Goal: Transaction & Acquisition: Purchase product/service

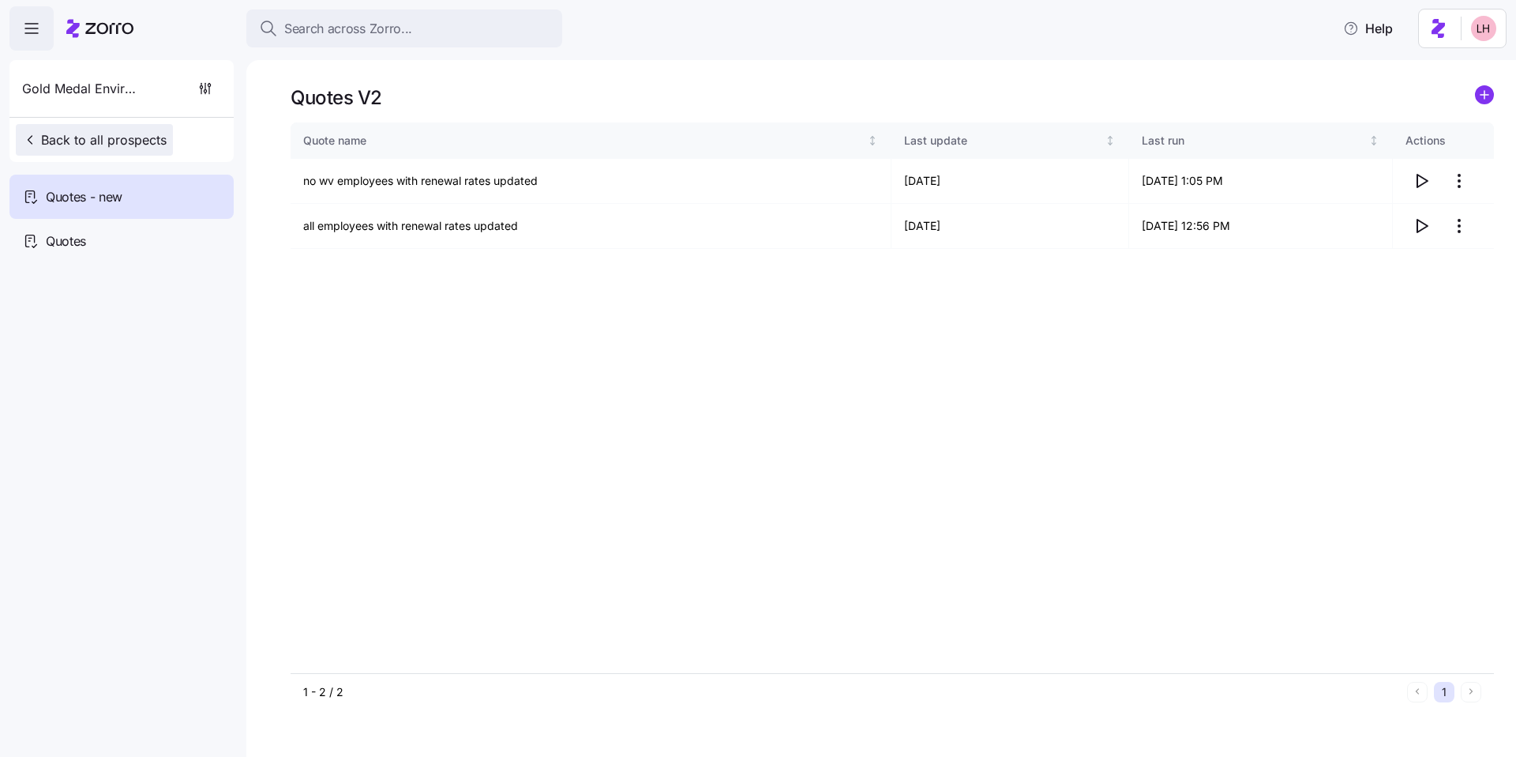
click at [137, 137] on span "Back to all prospects" at bounding box center [94, 139] width 145 height 19
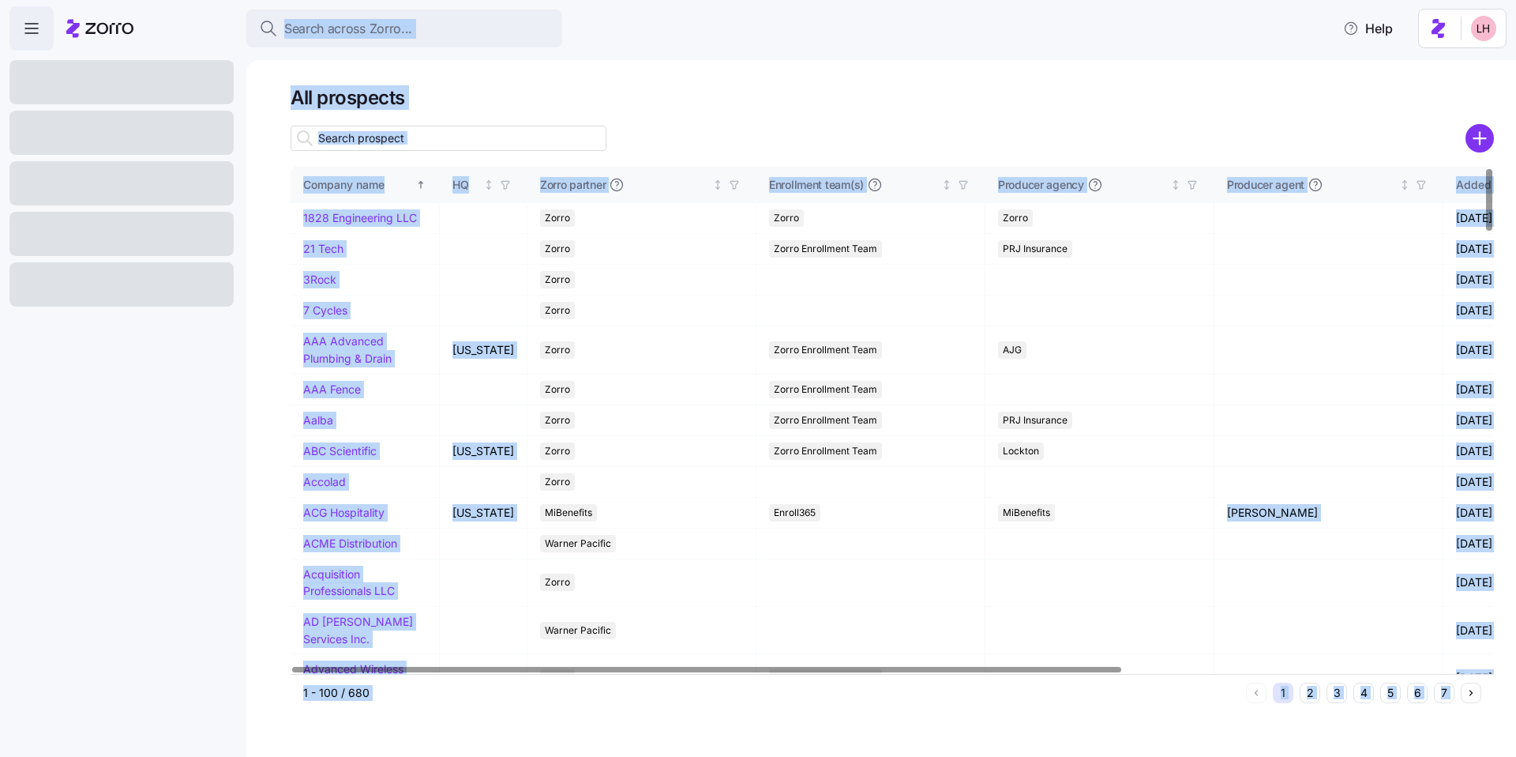
click at [823, 81] on div "All prospects Company name HQ Zorro partner Enrollment team(s) Producer agency …" at bounding box center [881, 408] width 1270 height 696
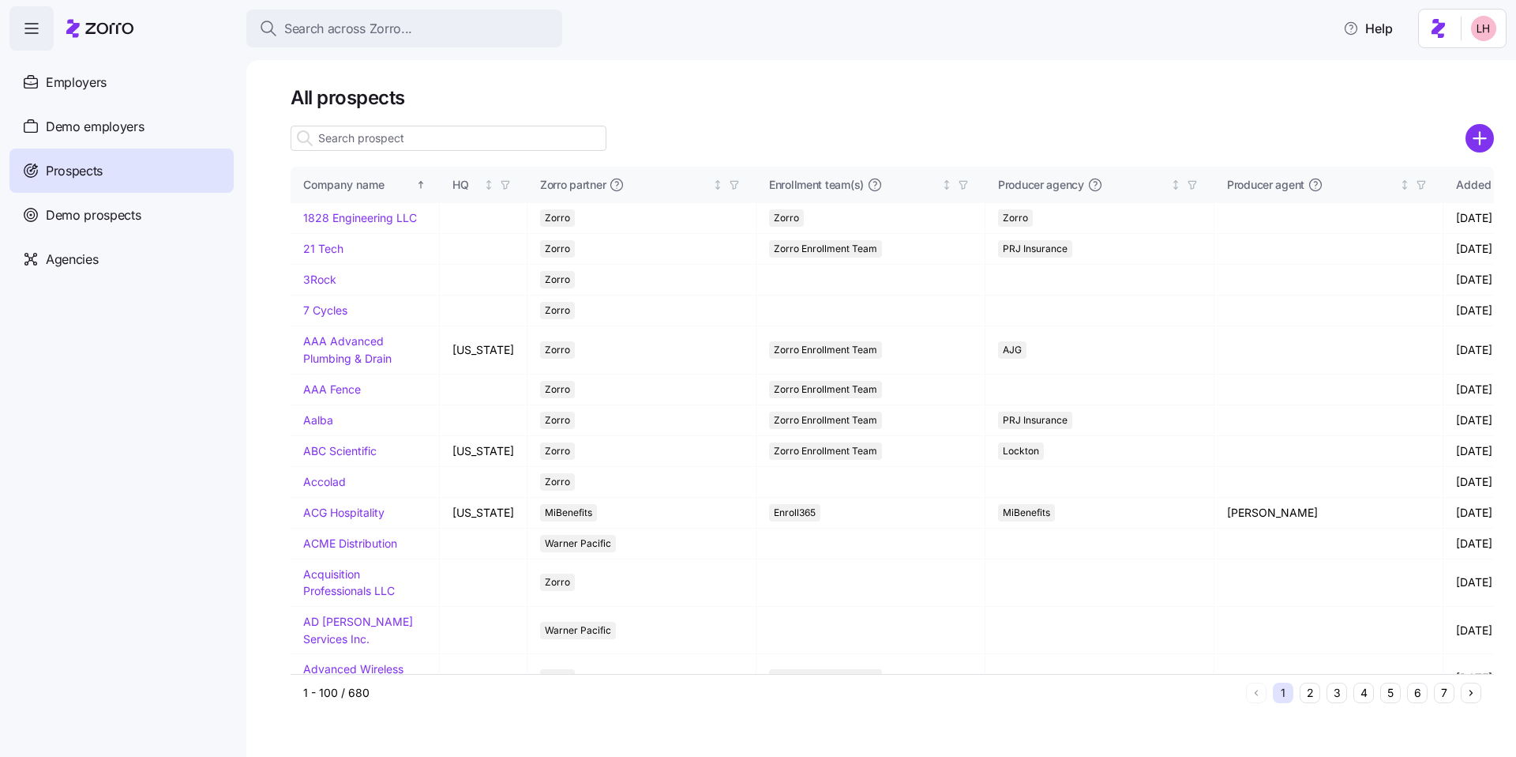
click at [1476, 137] on icon "add icon" at bounding box center [1480, 138] width 28 height 28
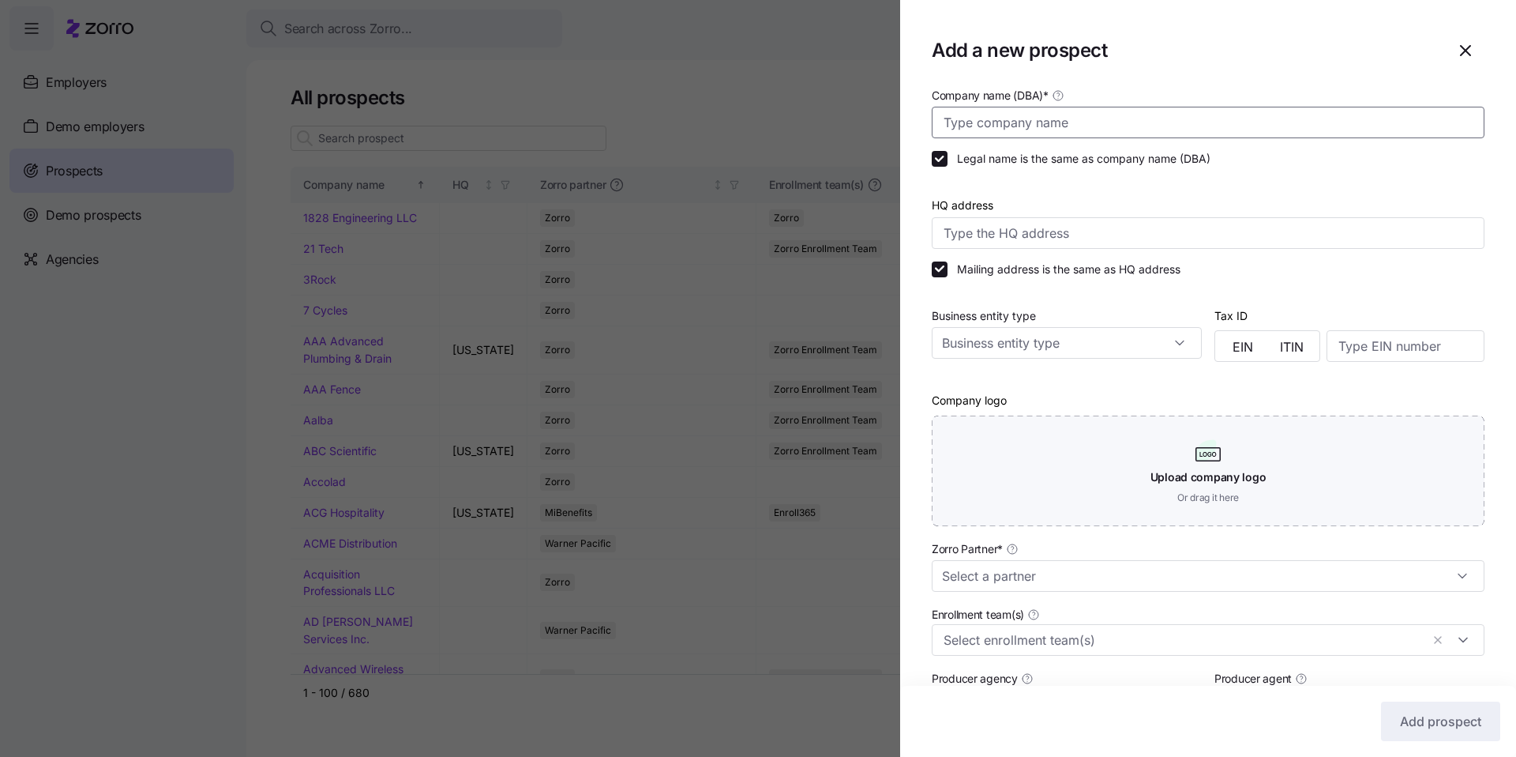
click at [1153, 133] on input "Company name (DBA) *" at bounding box center [1208, 123] width 553 height 32
type input "Auto Driveaway"
click at [1025, 584] on input "Zorro Partner *" at bounding box center [1208, 576] width 553 height 32
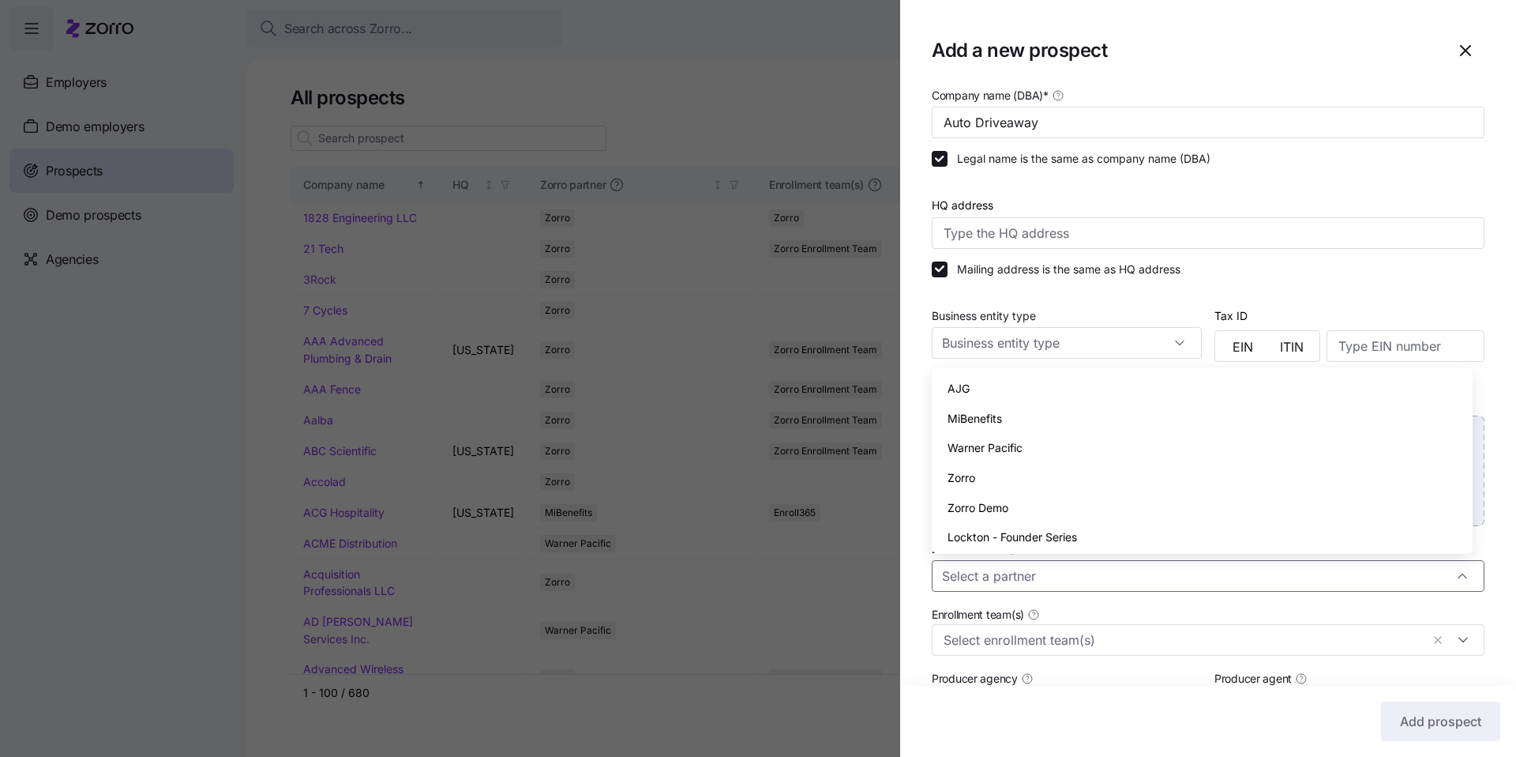
drag, startPoint x: 997, startPoint y: 479, endPoint x: 1011, endPoint y: 442, distance: 38.7
click at [997, 477] on div "Zorro" at bounding box center [1202, 478] width 528 height 30
type input "Zorro"
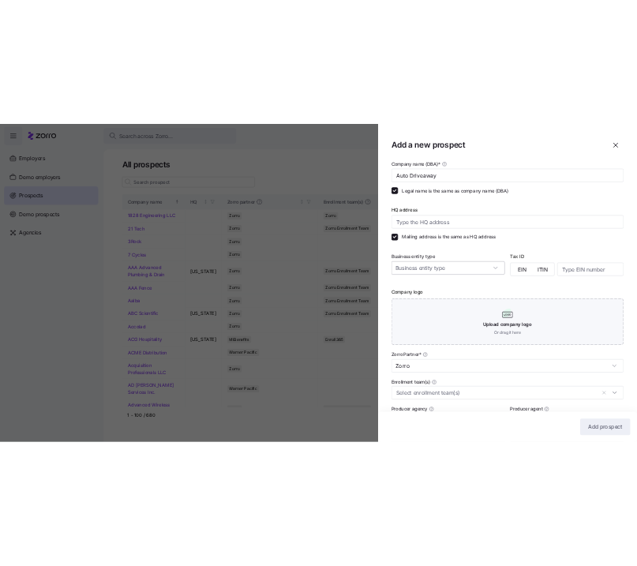
scroll to position [237, 0]
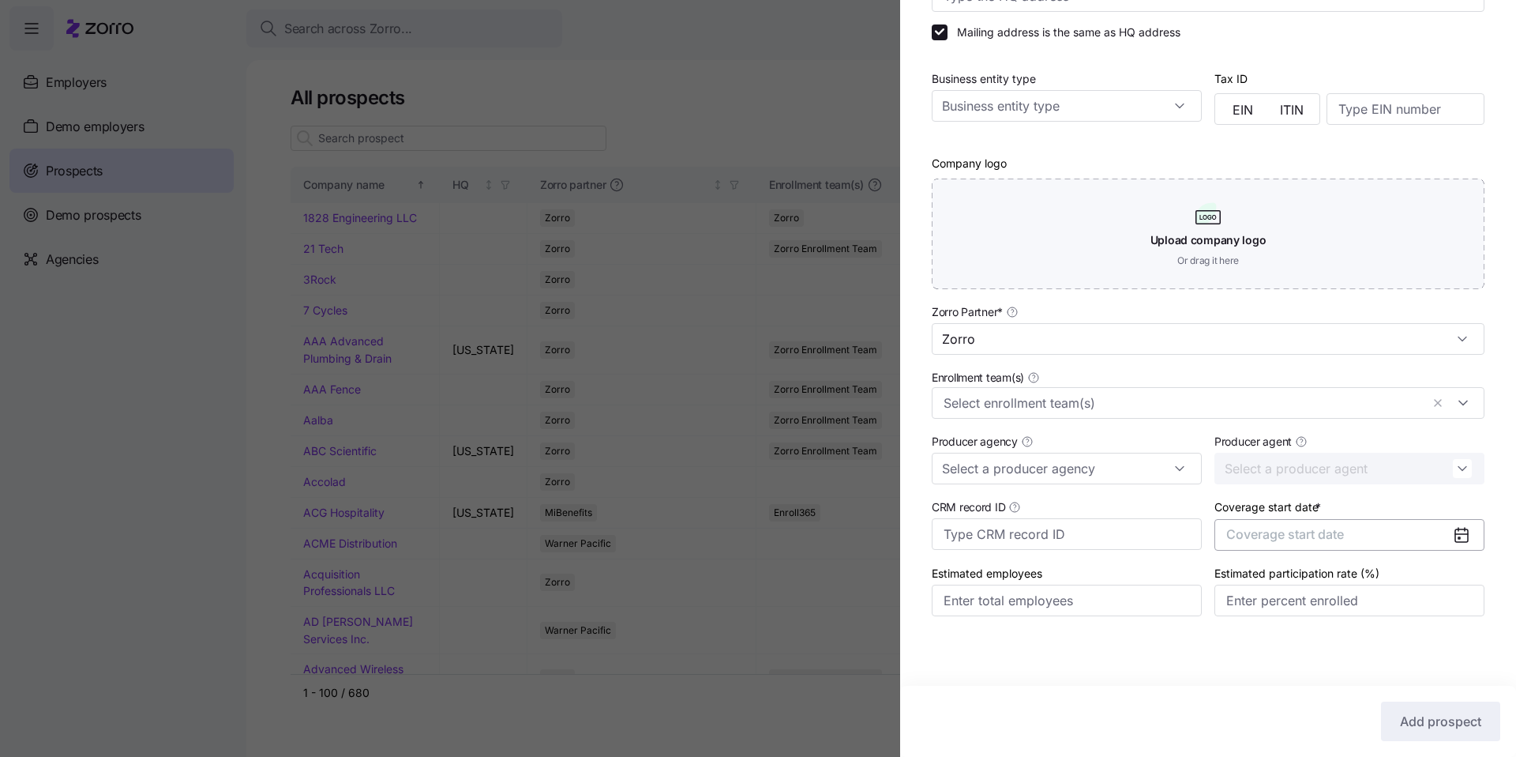
click at [1327, 537] on span "Coverage start date" at bounding box center [1285, 534] width 118 height 16
click at [1443, 578] on icon "button" at bounding box center [1443, 583] width 15 height 15
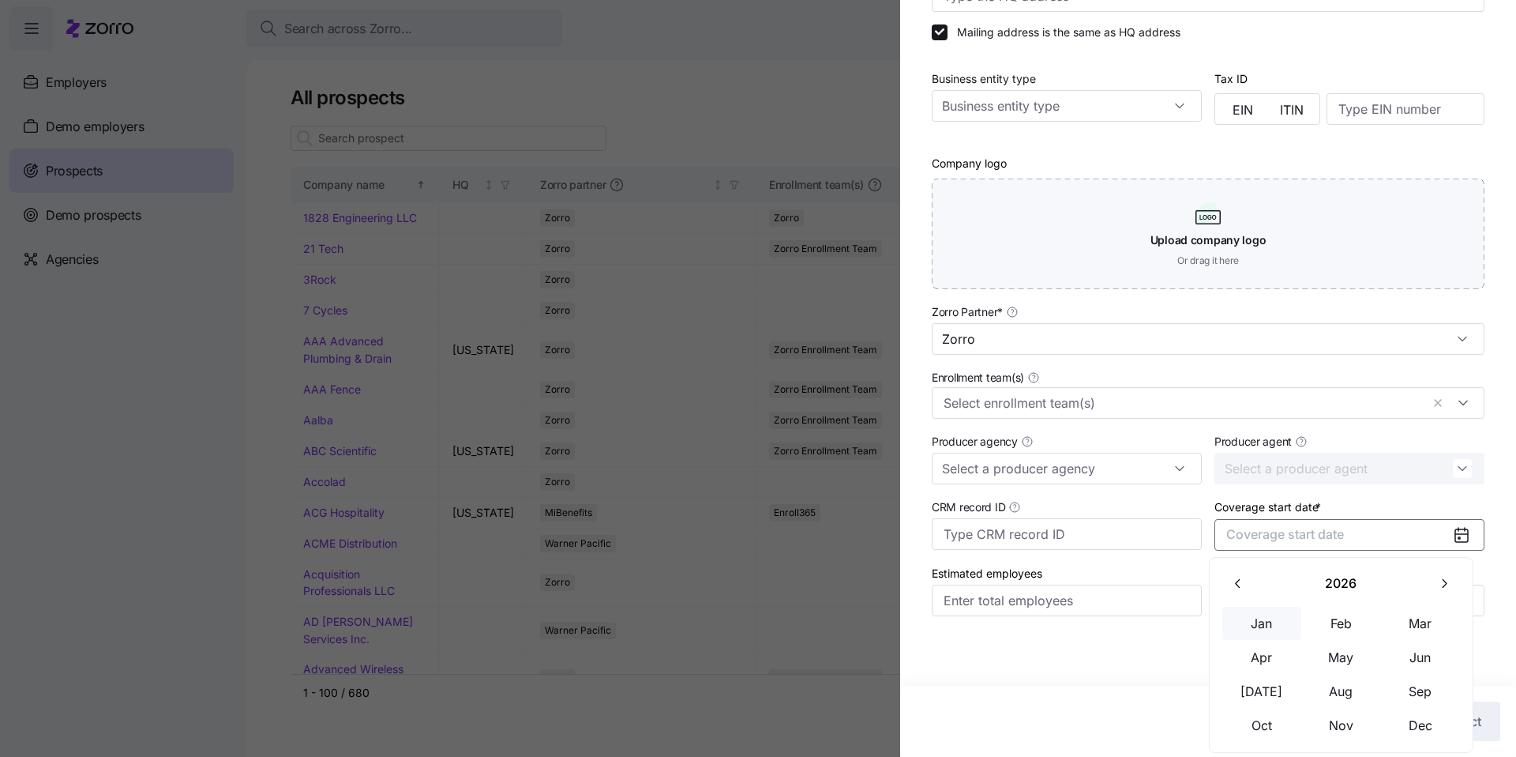
click at [1253, 632] on button "Jan" at bounding box center [1261, 622] width 79 height 33
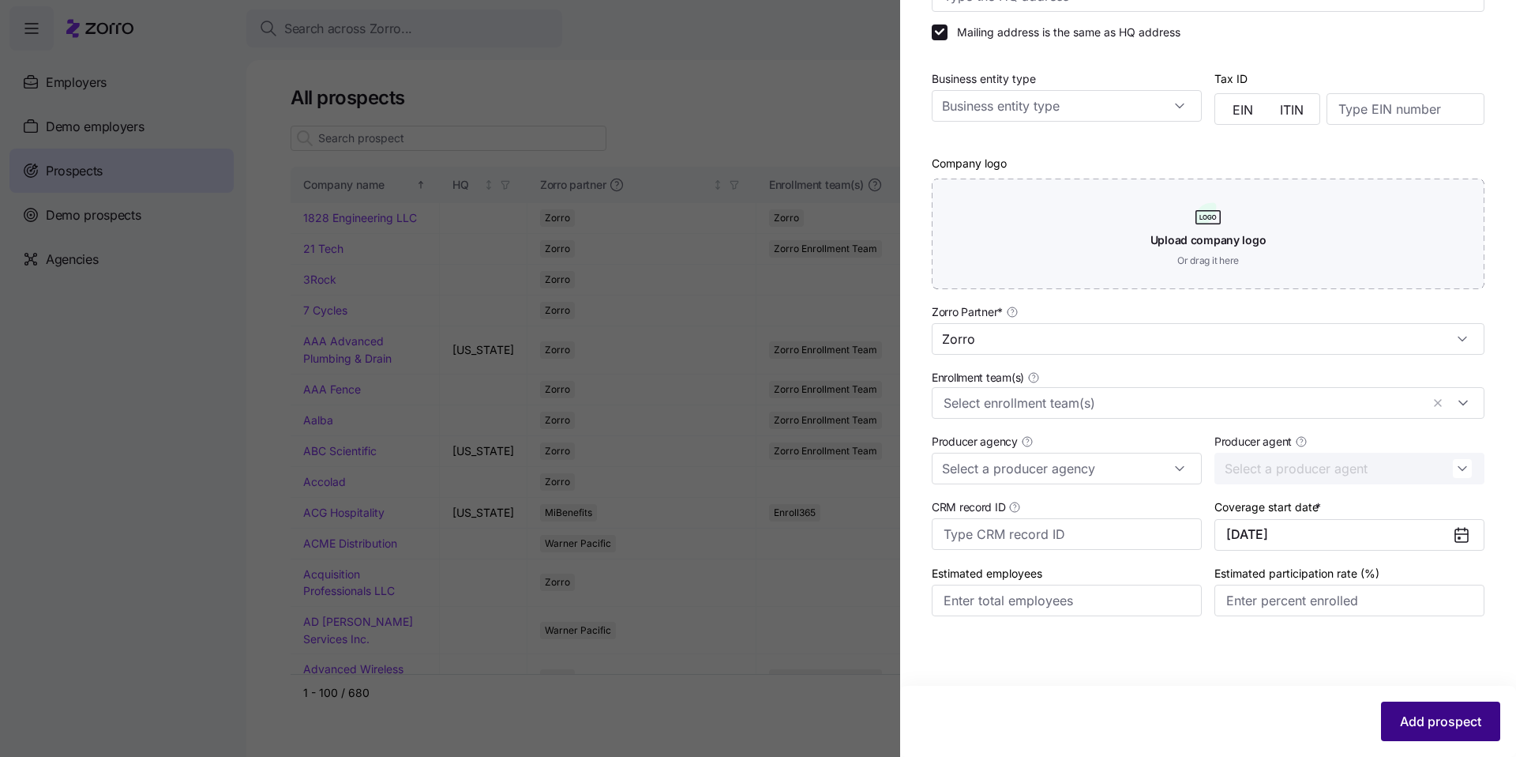
click at [1431, 710] on button "Add prospect" at bounding box center [1440, 720] width 119 height 39
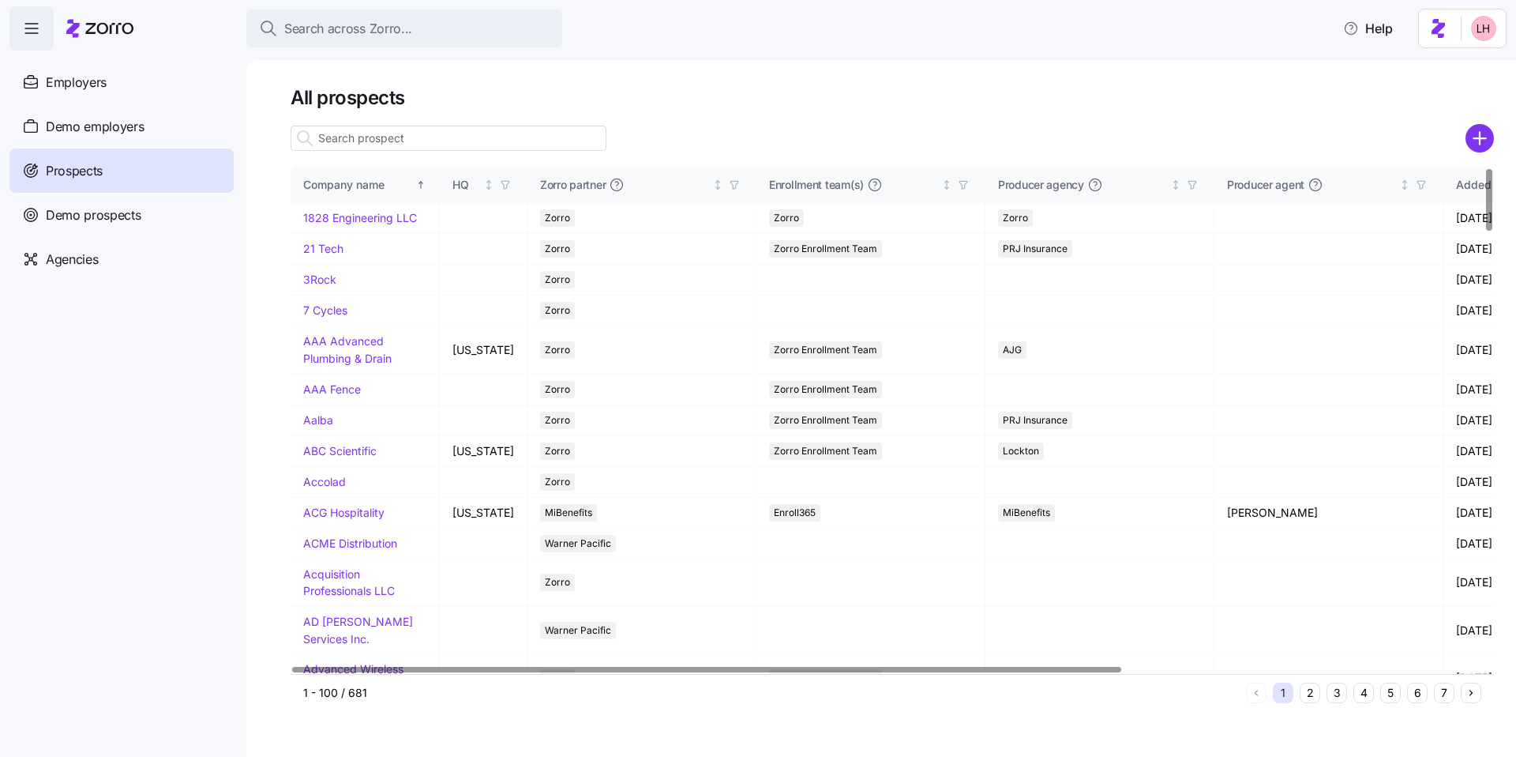
click at [447, 142] on input at bounding box center [449, 138] width 316 height 25
type input "u"
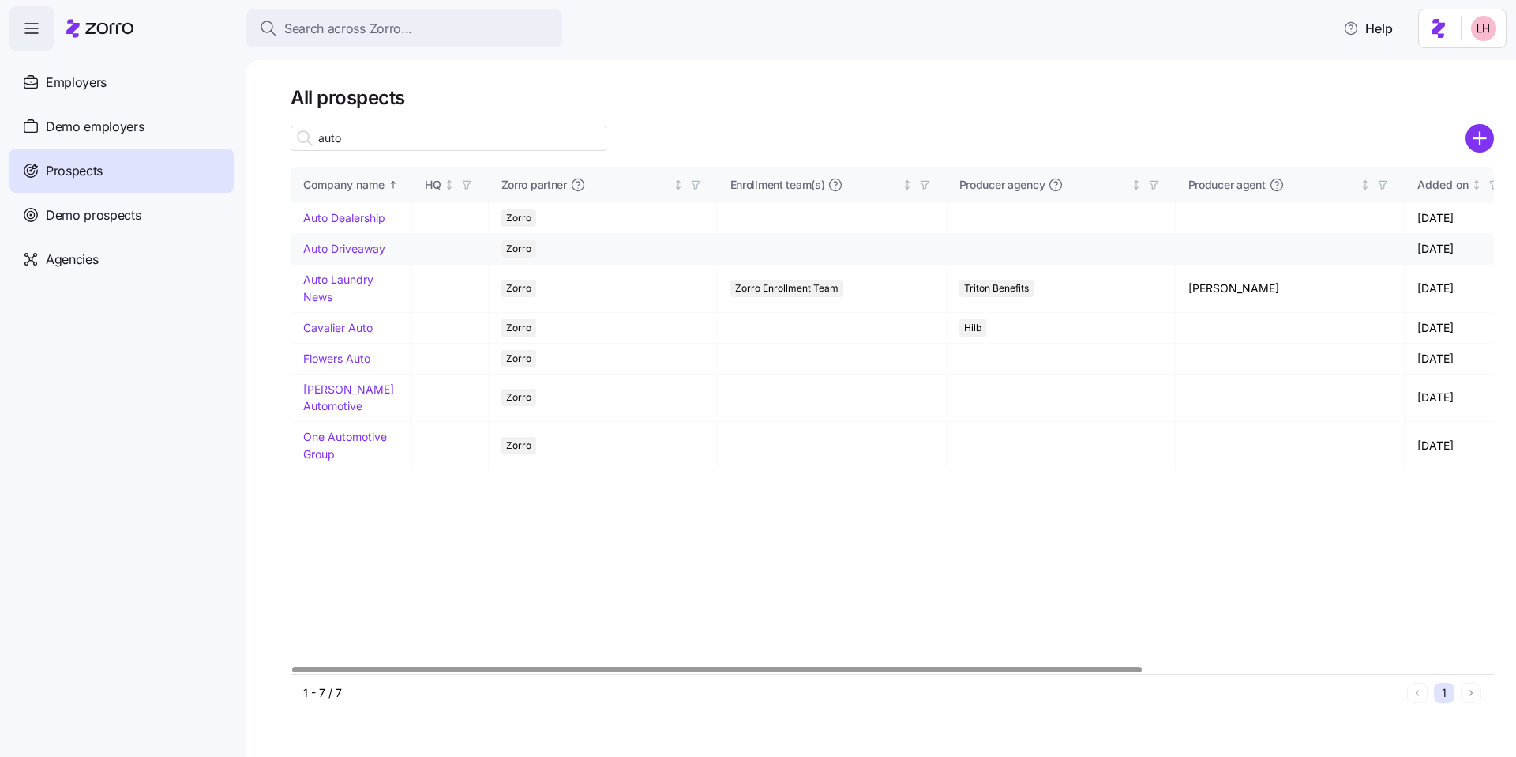
type input "auto"
click at [346, 252] on link "Auto Driveaway" at bounding box center [344, 248] width 82 height 13
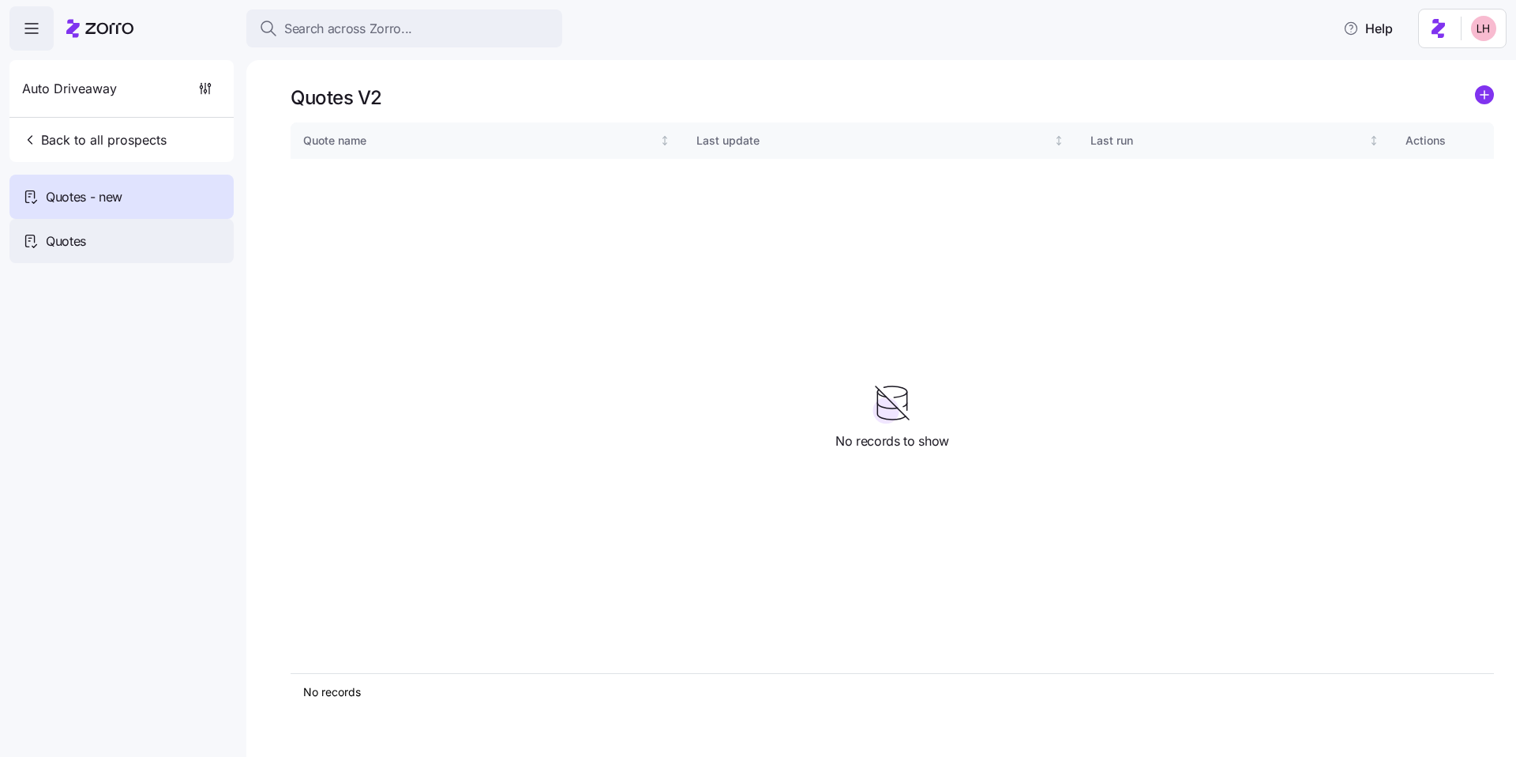
click at [96, 246] on div "Quotes" at bounding box center [121, 241] width 224 height 44
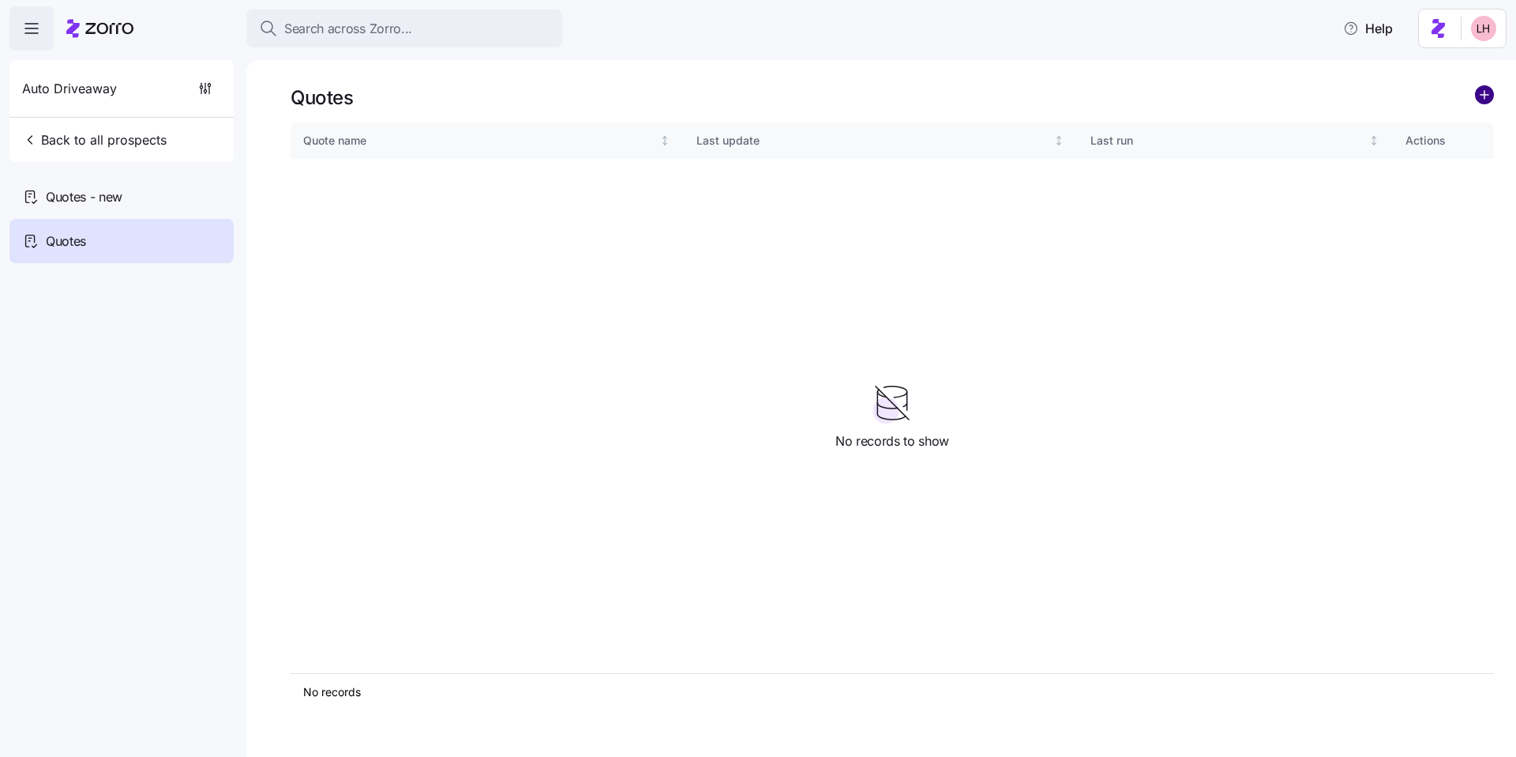
click at [1478, 96] on circle "add icon" at bounding box center [1484, 94] width 17 height 17
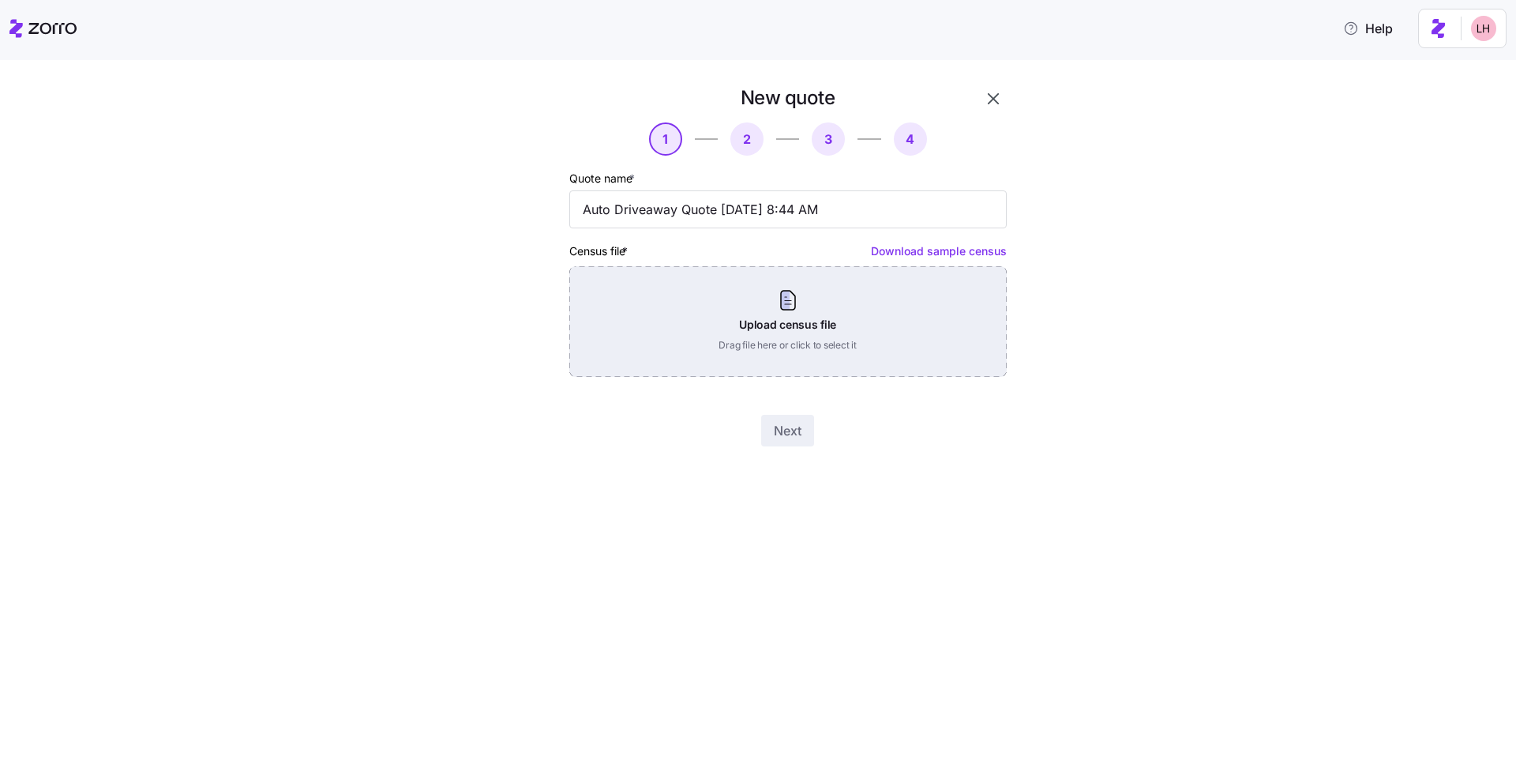
click at [782, 326] on div "Upload census file Drag file here or click to select it" at bounding box center [787, 321] width 437 height 111
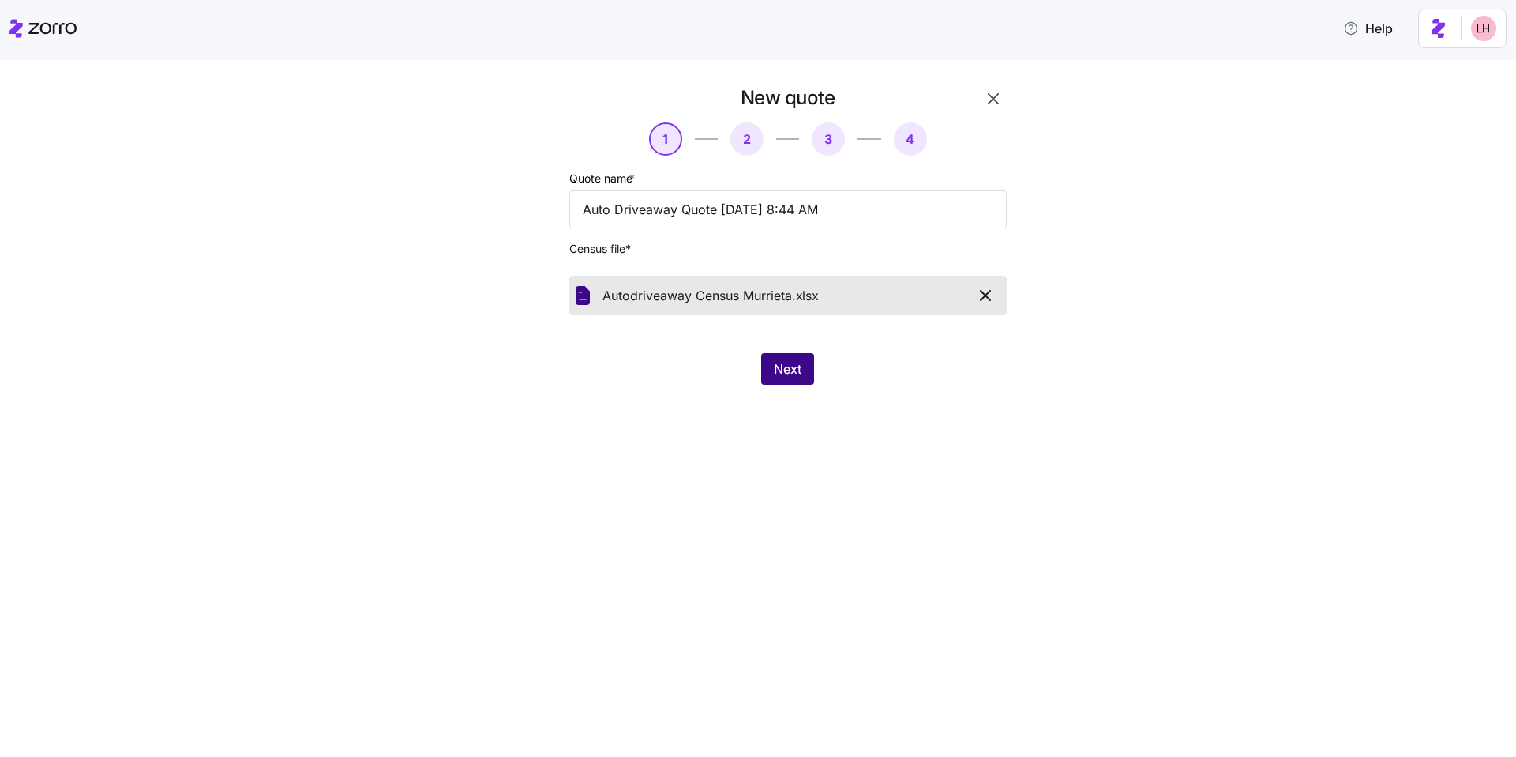
click at [802, 361] on button "Next" at bounding box center [787, 369] width 53 height 32
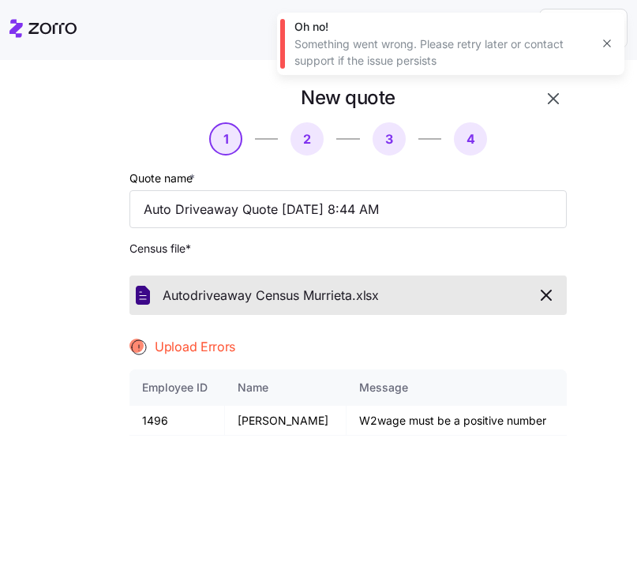
click at [110, 207] on div at bounding box center [78, 380] width 90 height 603
click at [537, 298] on icon "button" at bounding box center [546, 295] width 19 height 19
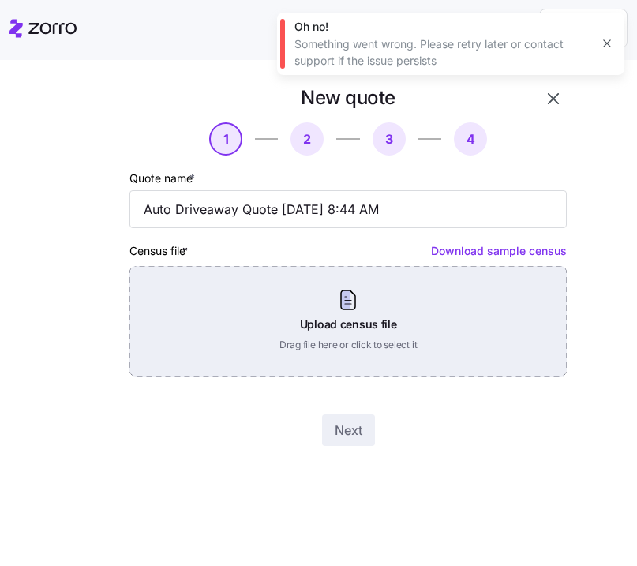
click at [368, 335] on div "Upload census file Drag file here or click to select it" at bounding box center [348, 321] width 437 height 111
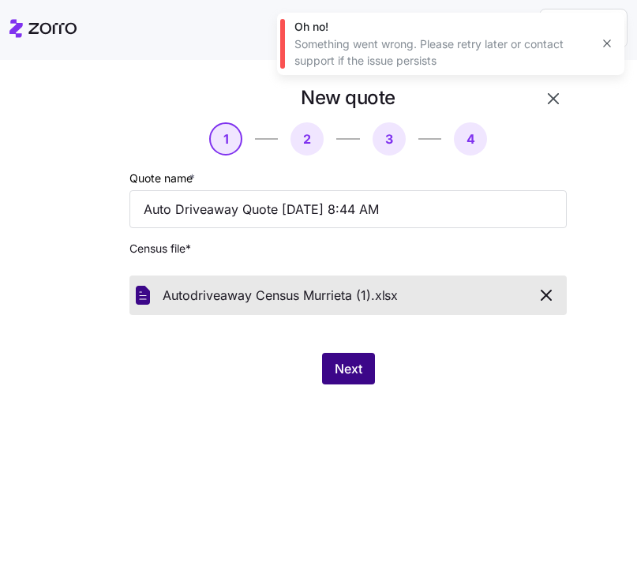
click at [366, 365] on button "Next" at bounding box center [348, 369] width 53 height 32
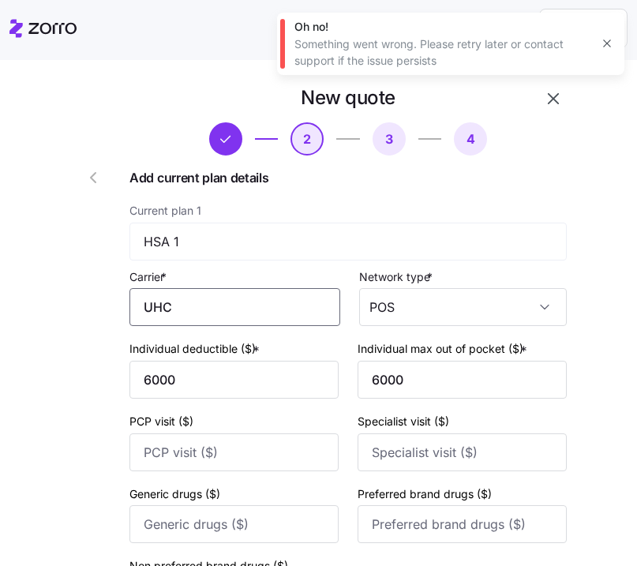
click at [230, 308] on input "UHC" at bounding box center [235, 307] width 211 height 38
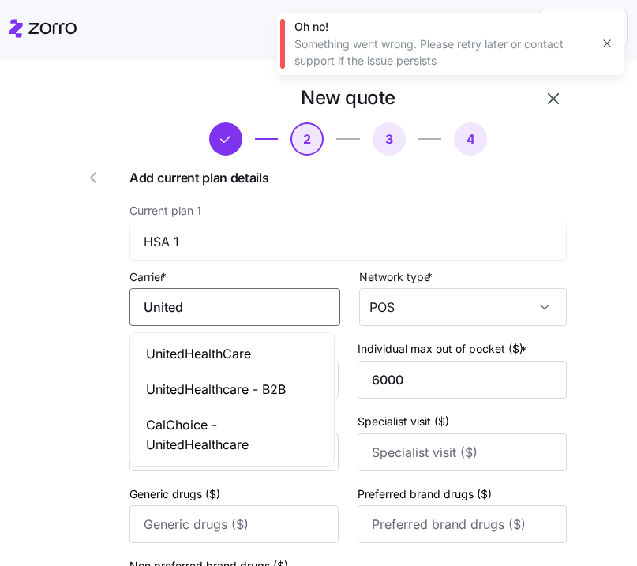
click at [239, 354] on span "UnitedHealthCare" at bounding box center [198, 354] width 105 height 20
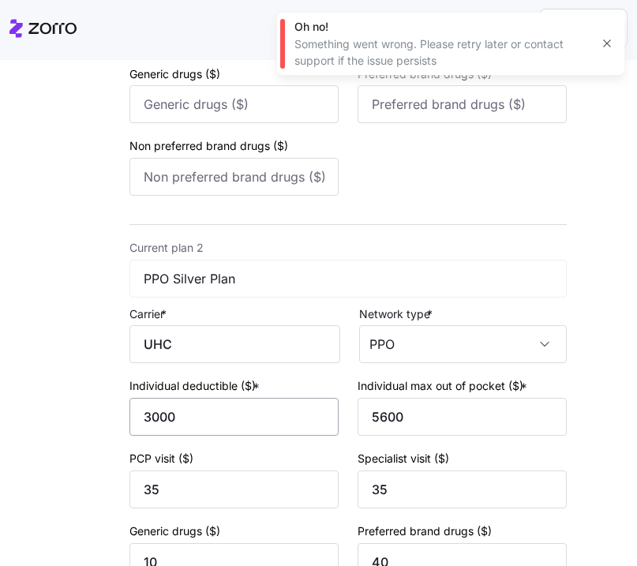
scroll to position [422, 0]
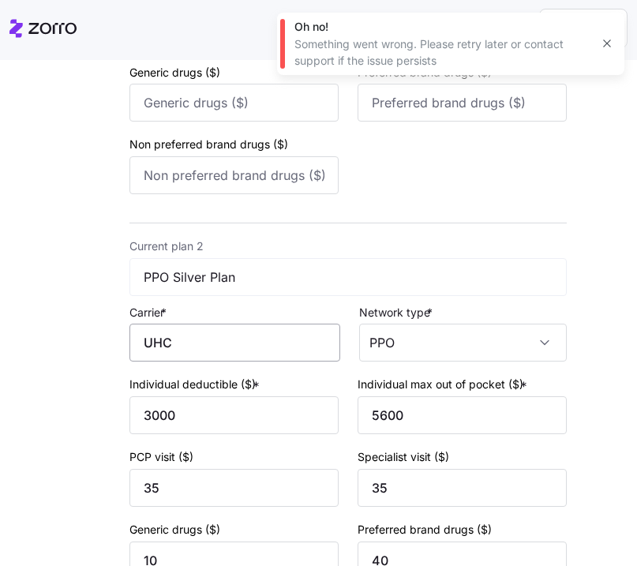
type input "UnitedHealthCare"
click at [182, 331] on input "UHC" at bounding box center [235, 343] width 211 height 38
drag, startPoint x: 178, startPoint y: 351, endPoint x: 85, endPoint y: 332, distance: 95.1
click at [76, 334] on div "New quote 2 3 4 Add current plan details Current plan 1 HSA 1 Carrier * UnitedH…" at bounding box center [303, 435] width 540 height 1556
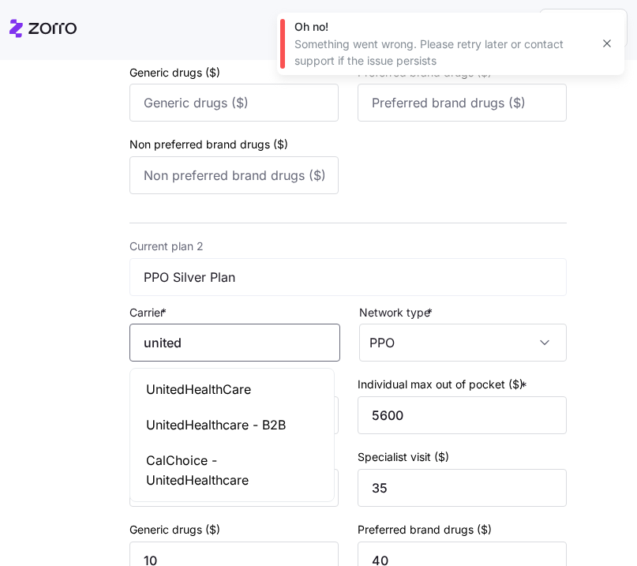
click at [179, 388] on span "UnitedHealthCare" at bounding box center [198, 390] width 105 height 20
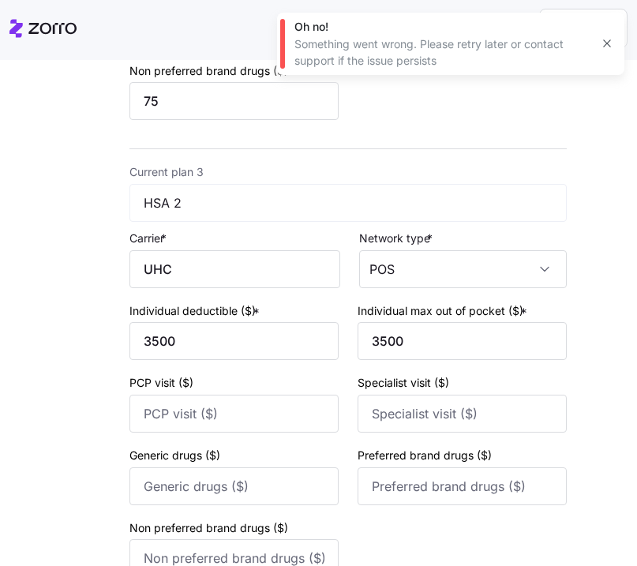
scroll to position [1025, 0]
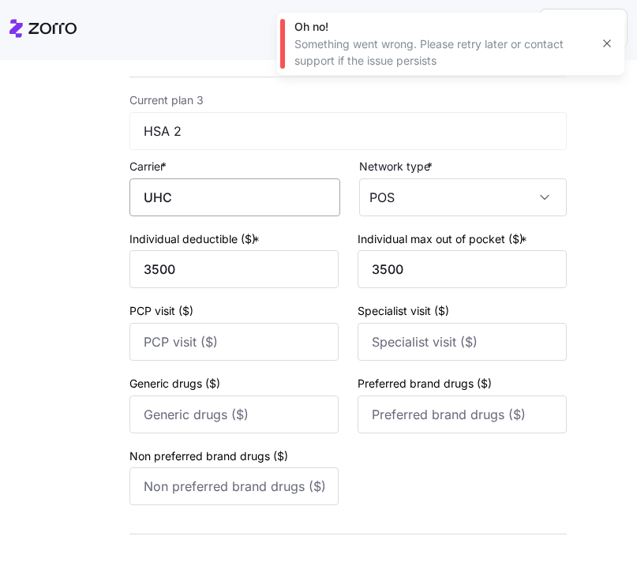
type input "UnitedHealthCare"
click at [194, 203] on input "UHC" at bounding box center [235, 197] width 211 height 38
type input "U"
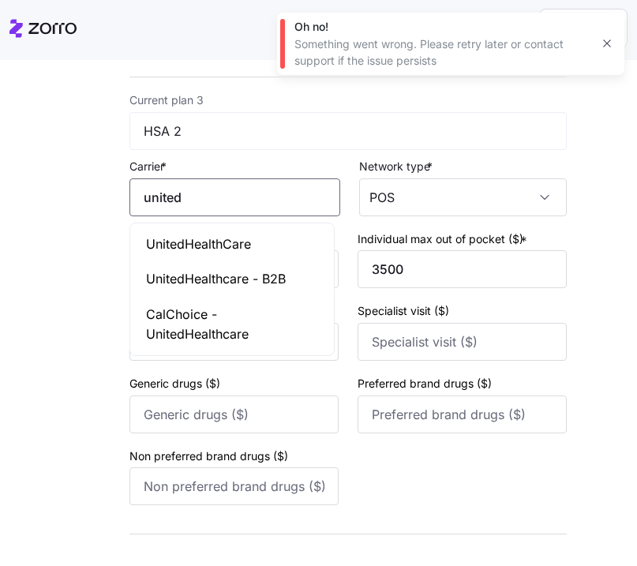
click at [197, 237] on span "UnitedHealthCare" at bounding box center [198, 245] width 105 height 20
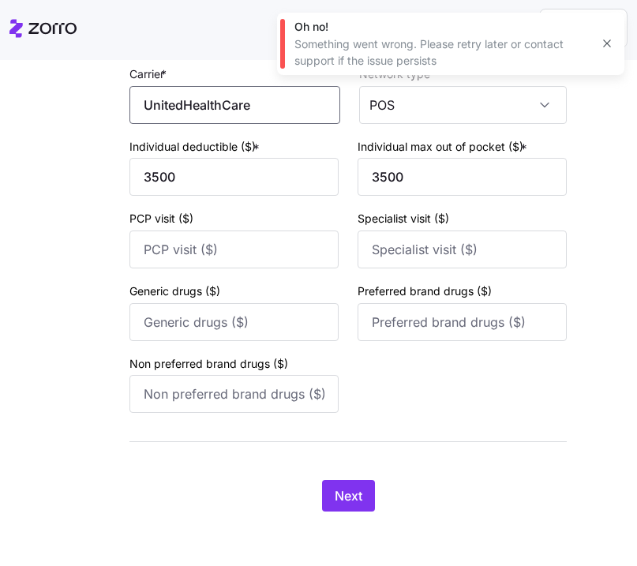
scroll to position [1120, 0]
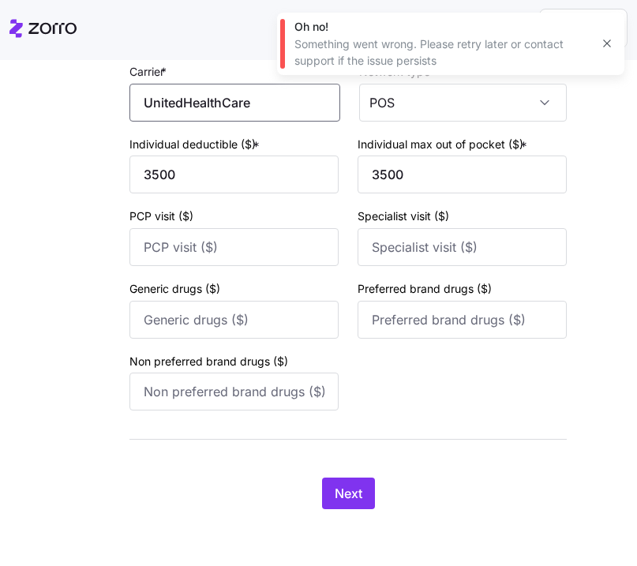
type input "UnitedHealthCare"
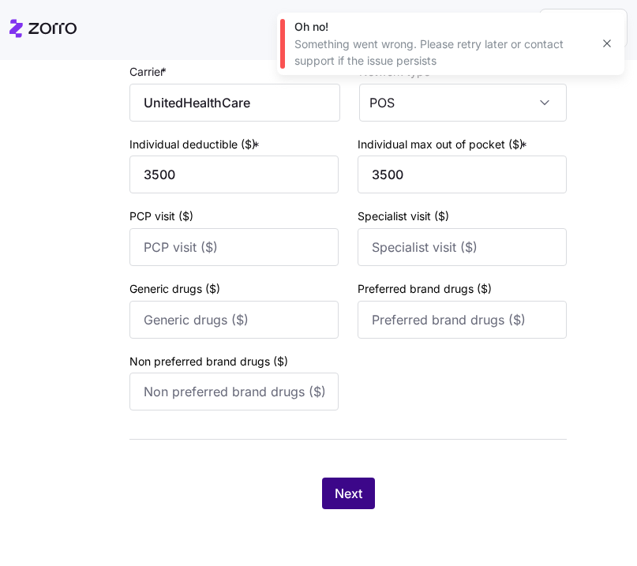
click at [355, 497] on span "Next" at bounding box center [349, 493] width 28 height 19
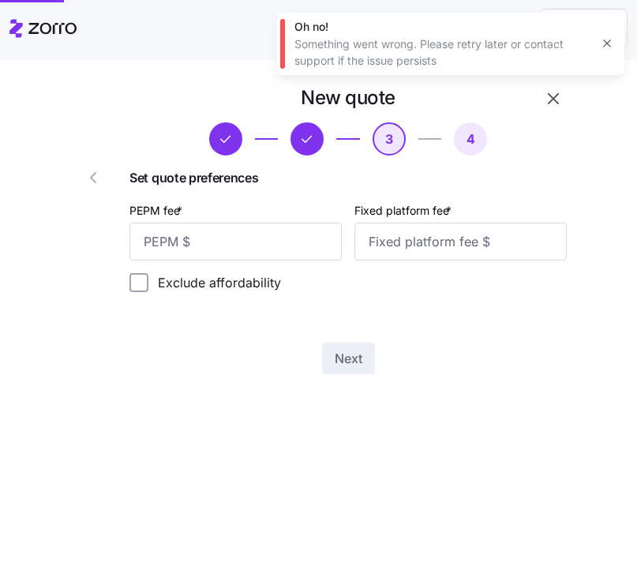
scroll to position [0, 0]
click at [263, 246] on input "PEPM fee *" at bounding box center [236, 242] width 212 height 38
type input "65"
click at [502, 250] on input "Fixed platform fee *" at bounding box center [461, 242] width 212 height 38
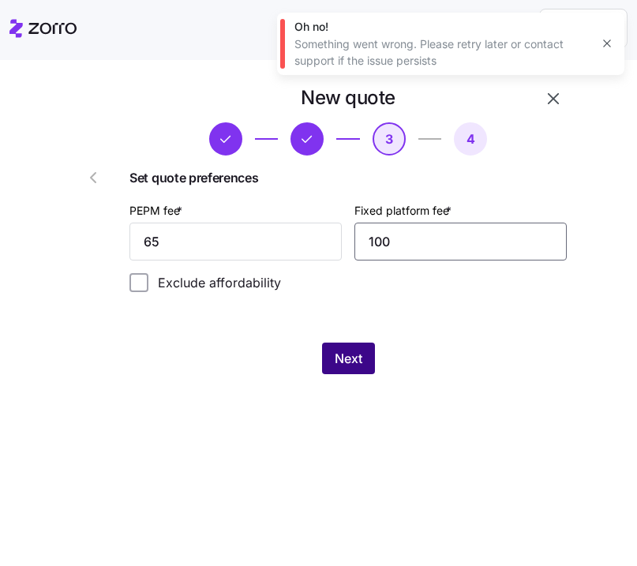
type input "100"
click at [338, 358] on span "Next" at bounding box center [349, 358] width 28 height 19
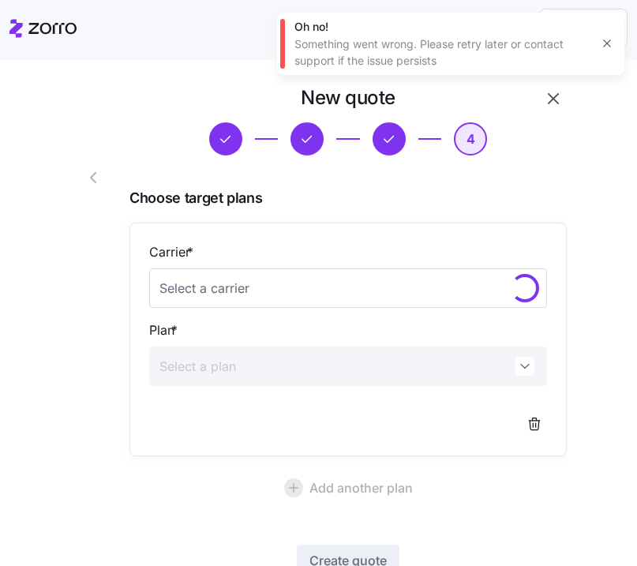
scroll to position [115, 0]
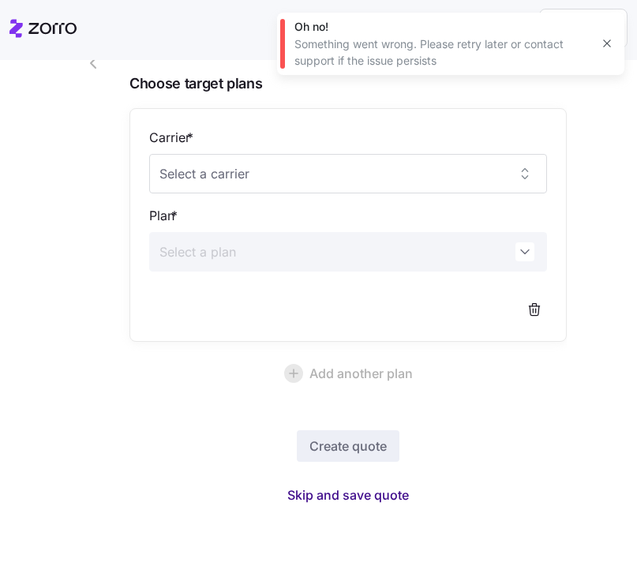
click at [377, 505] on button "Skip and save quote" at bounding box center [348, 495] width 147 height 28
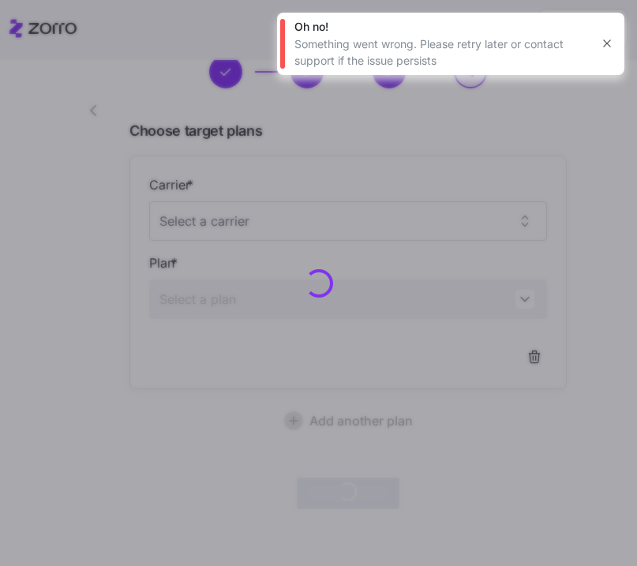
scroll to position [67, 0]
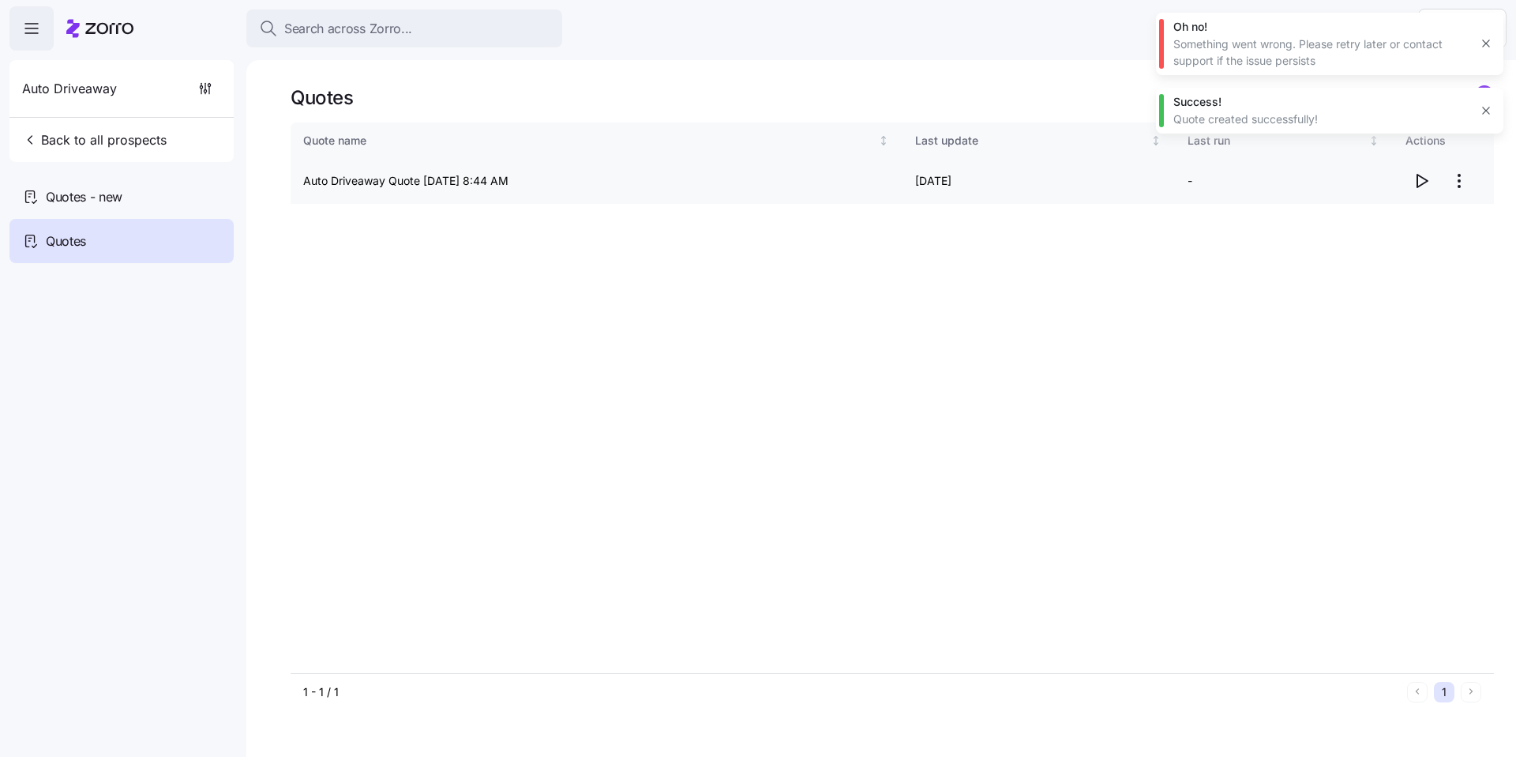
click at [1425, 178] on icon "button" at bounding box center [1421, 180] width 19 height 19
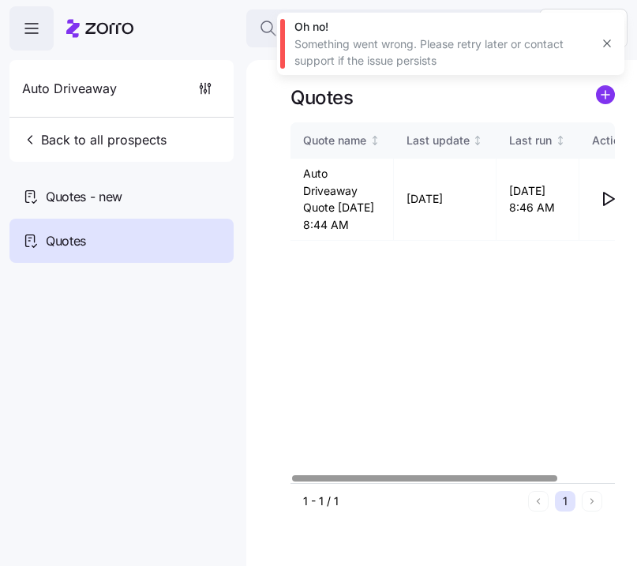
click at [322, 411] on div "Quote name Last update Last run Actions Auto Driveaway Quote [DATE] 8:44 AM 09/…" at bounding box center [453, 302] width 325 height 361
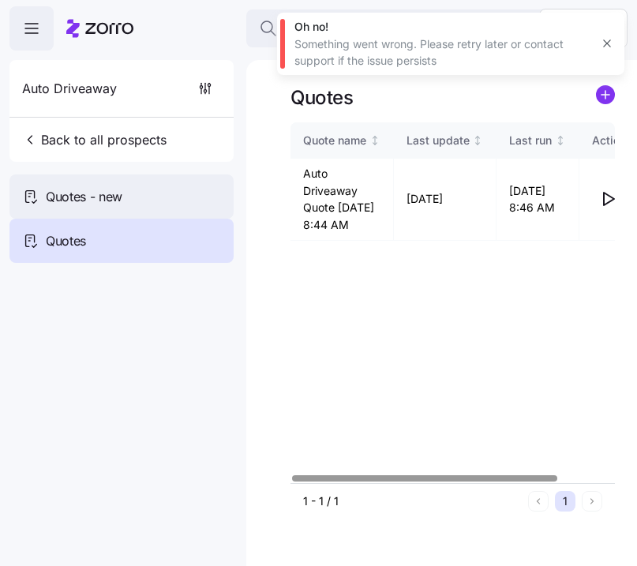
click at [130, 208] on div "Quotes - new" at bounding box center [121, 197] width 224 height 44
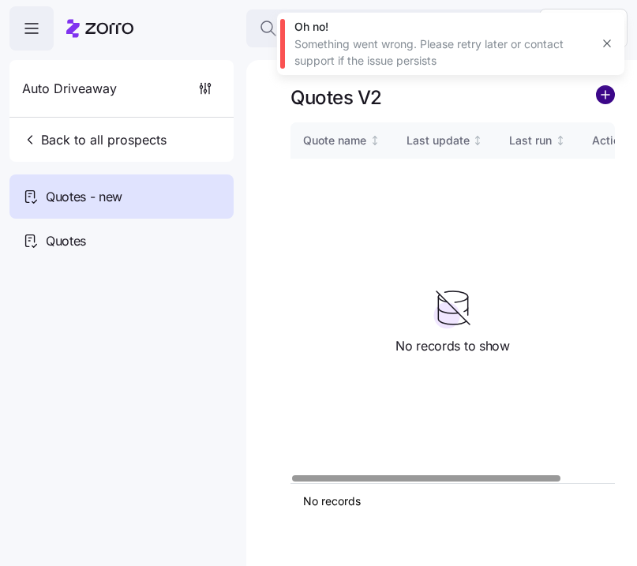
click at [612, 97] on circle "add icon" at bounding box center [605, 94] width 17 height 17
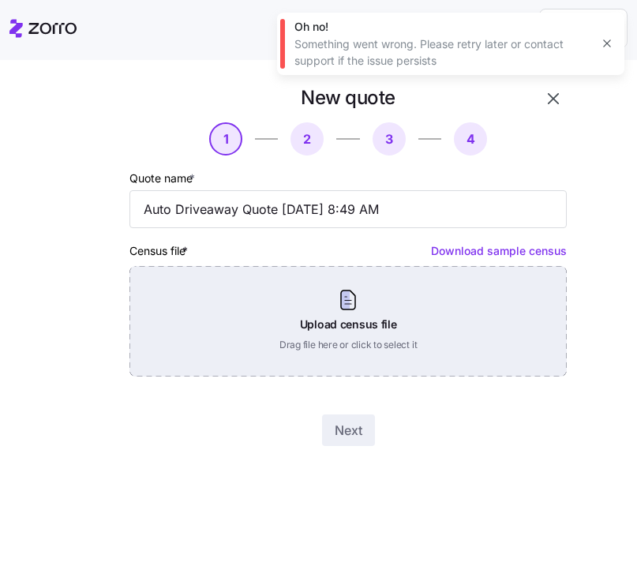
click at [362, 320] on div "Upload census file Drag file here or click to select it" at bounding box center [348, 321] width 437 height 111
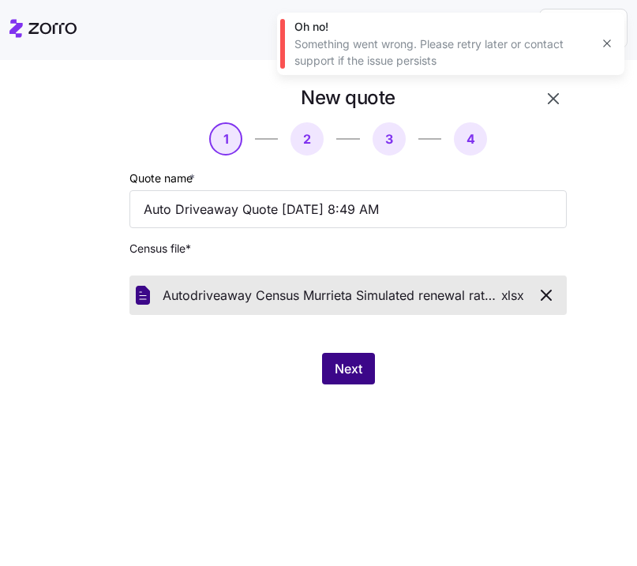
click at [350, 381] on button "Next" at bounding box center [348, 369] width 53 height 32
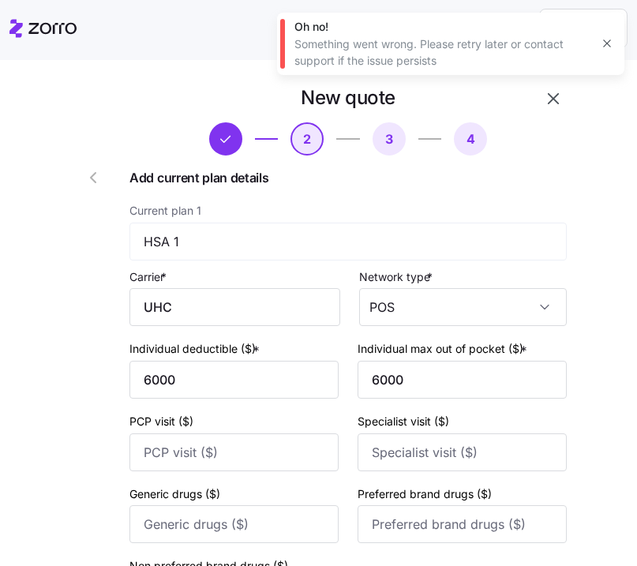
scroll to position [1120, 0]
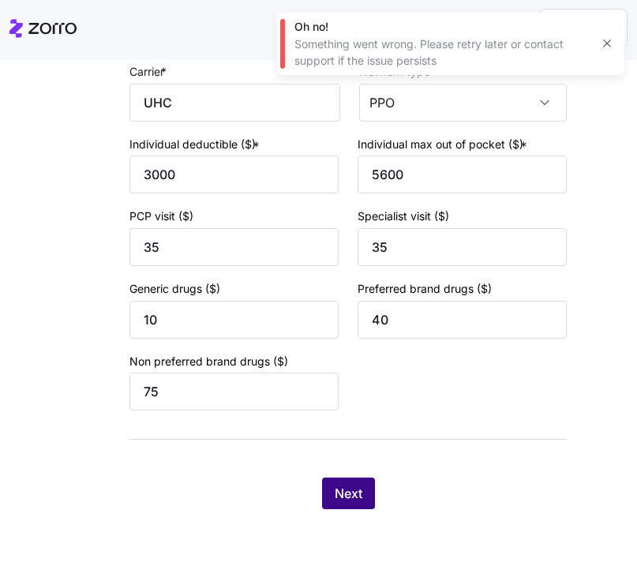
click at [355, 490] on span "Next" at bounding box center [349, 493] width 28 height 19
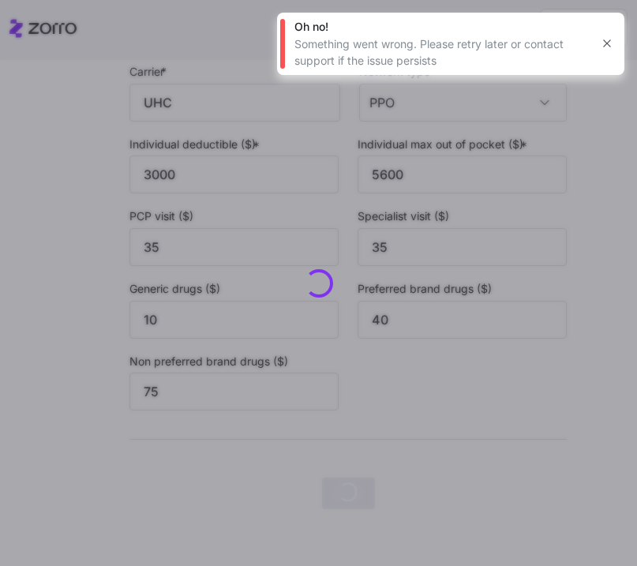
scroll to position [0, 0]
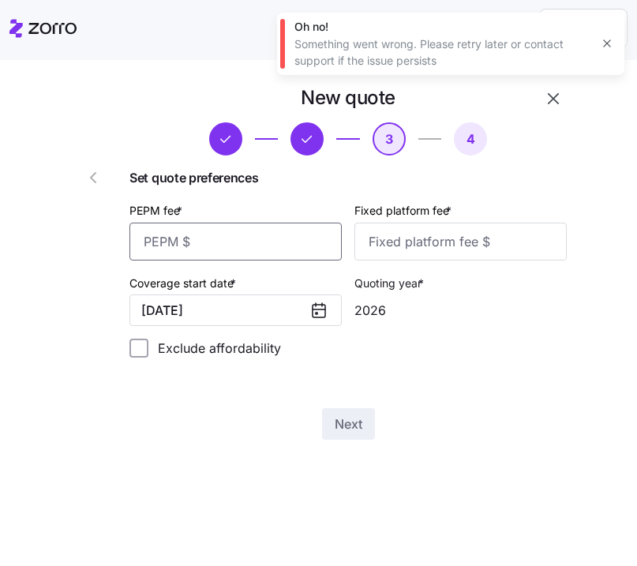
click at [316, 257] on input "PEPM fee *" at bounding box center [236, 242] width 212 height 38
type input "65"
click at [430, 250] on input "Fixed platform fee *" at bounding box center [461, 242] width 212 height 38
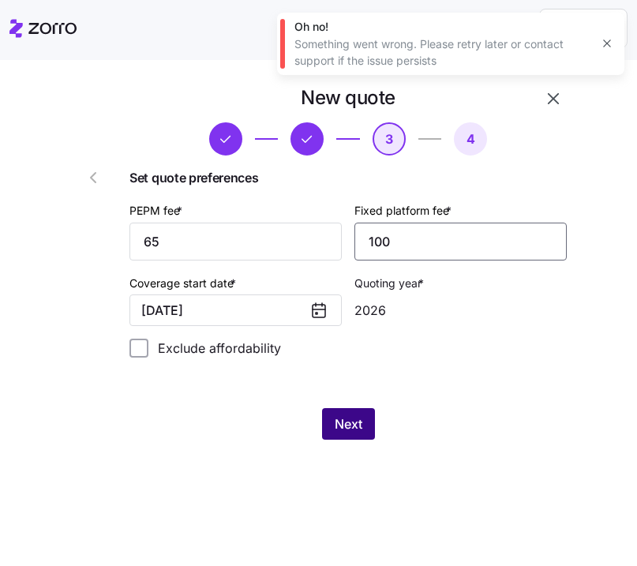
type input "100"
click at [355, 430] on span "Next" at bounding box center [349, 424] width 28 height 19
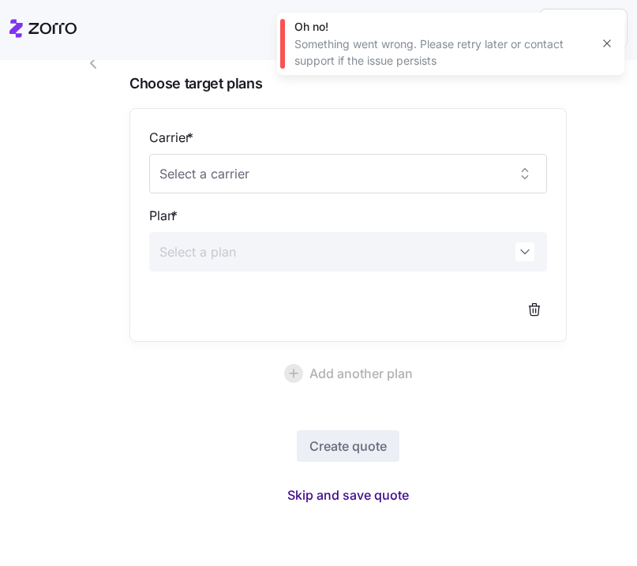
click at [360, 497] on span "Skip and save quote" at bounding box center [348, 495] width 122 height 19
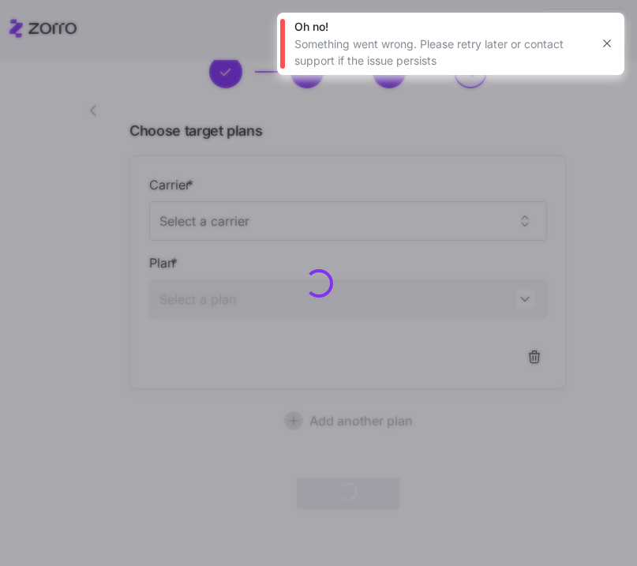
scroll to position [67, 0]
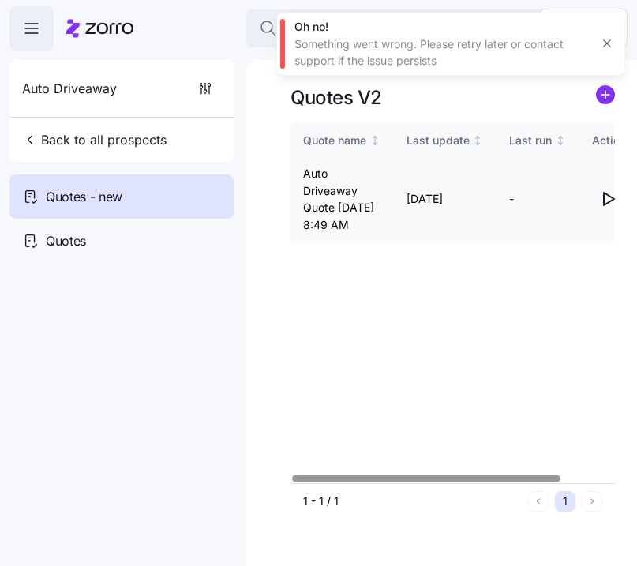
click at [609, 205] on icon "button" at bounding box center [609, 199] width 10 height 13
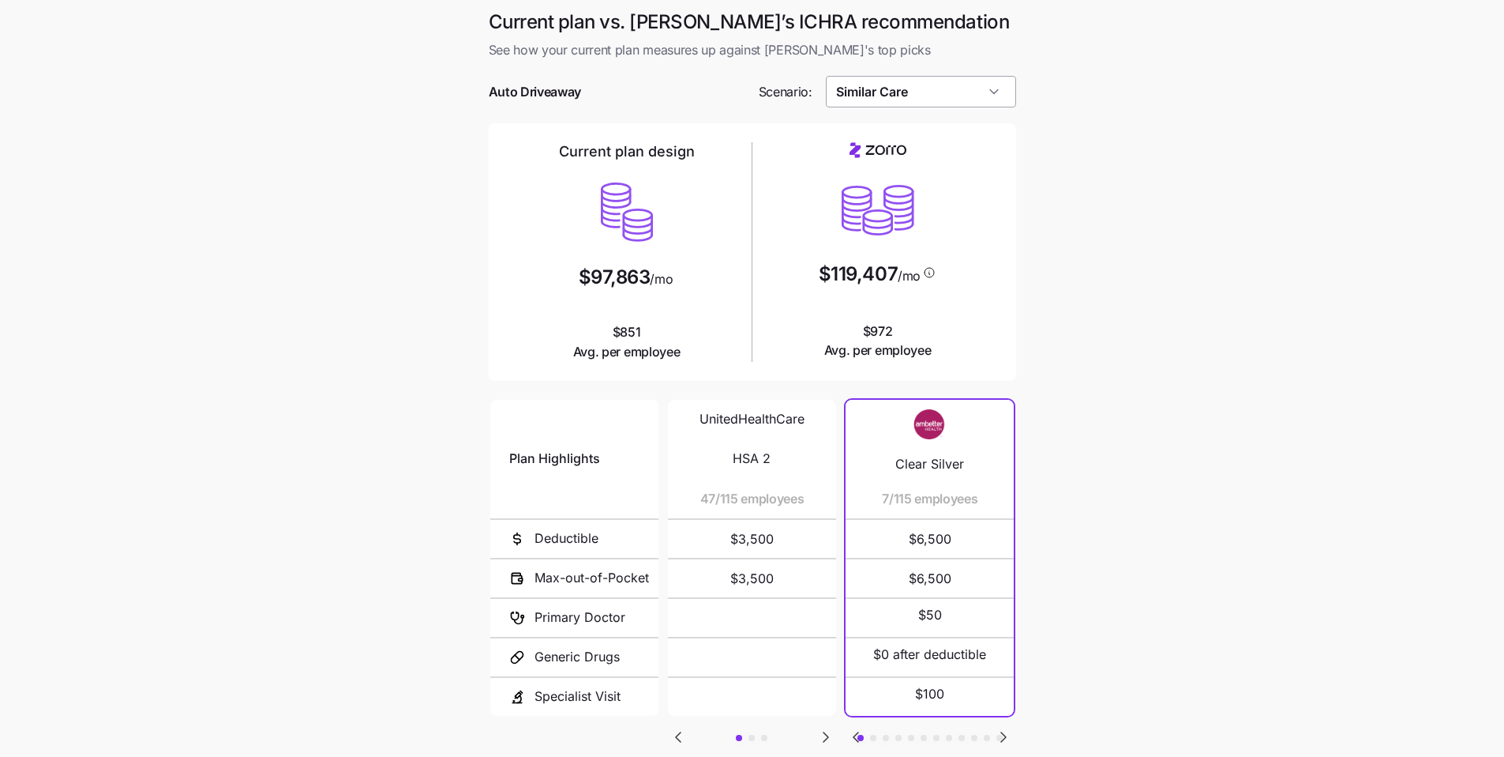
click at [963, 94] on input "Similar Care" at bounding box center [921, 92] width 190 height 32
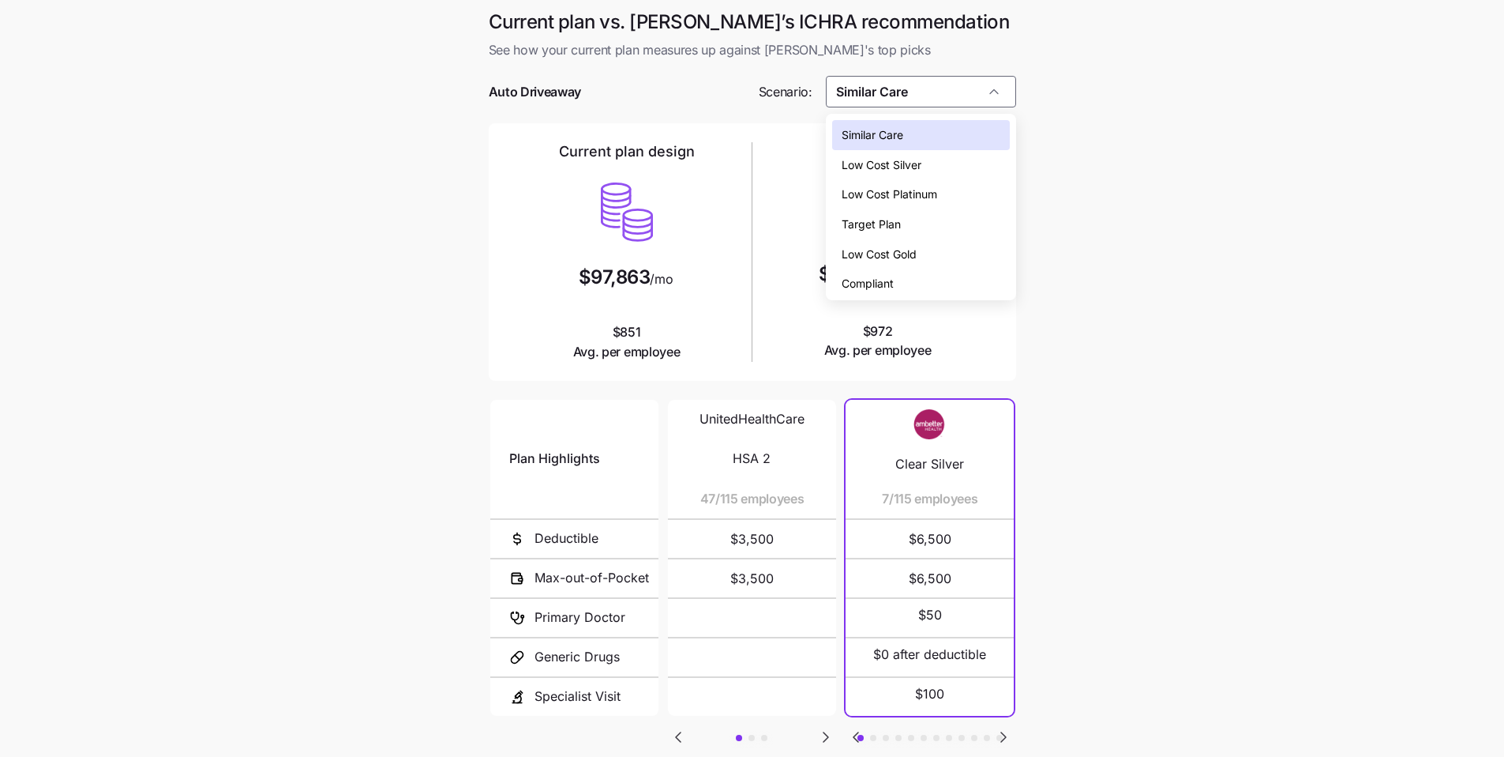
click at [897, 169] on span "Low Cost Silver" at bounding box center [882, 164] width 80 height 17
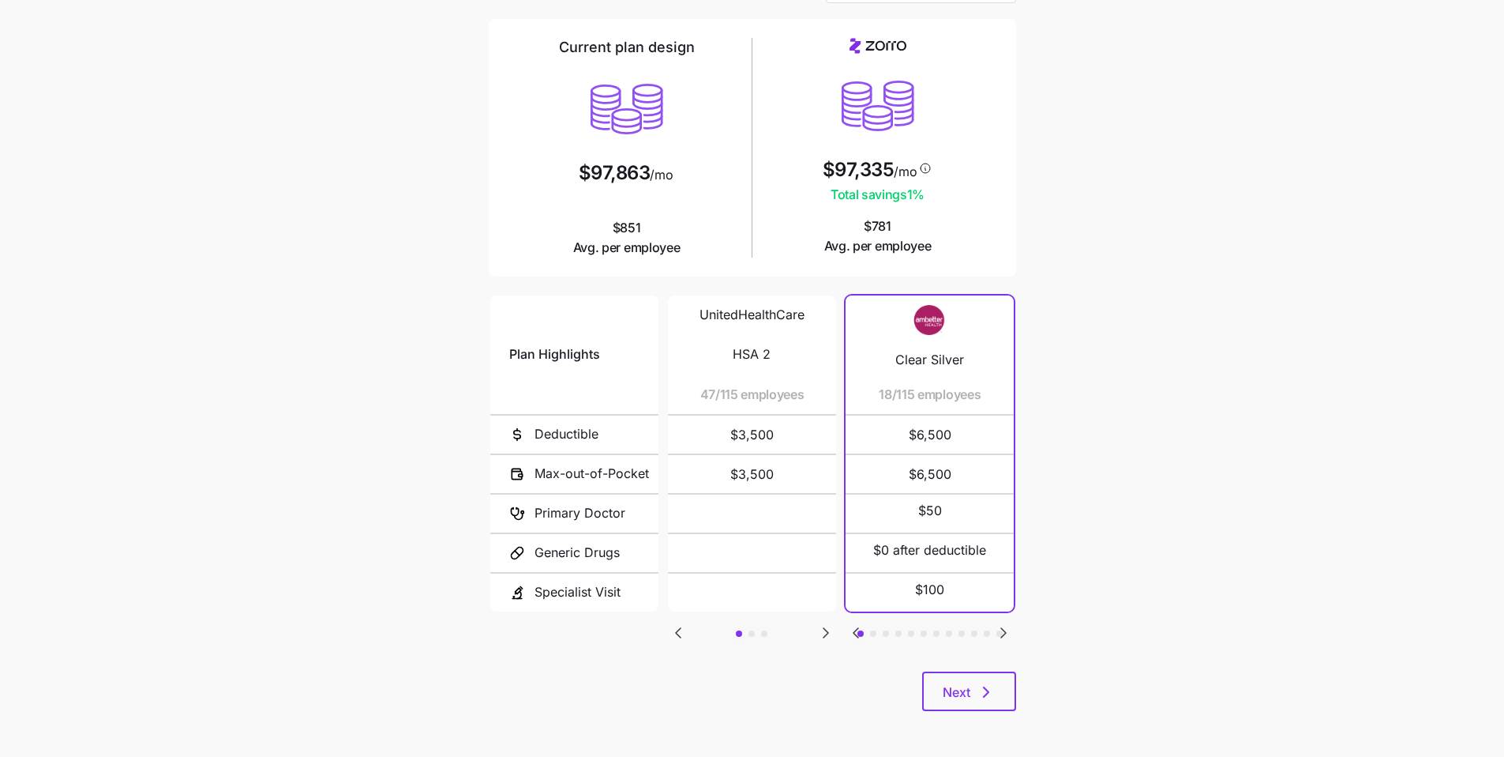
scroll to position [106, 0]
click at [828, 635] on icon "Go to next slide" at bounding box center [826, 630] width 19 height 19
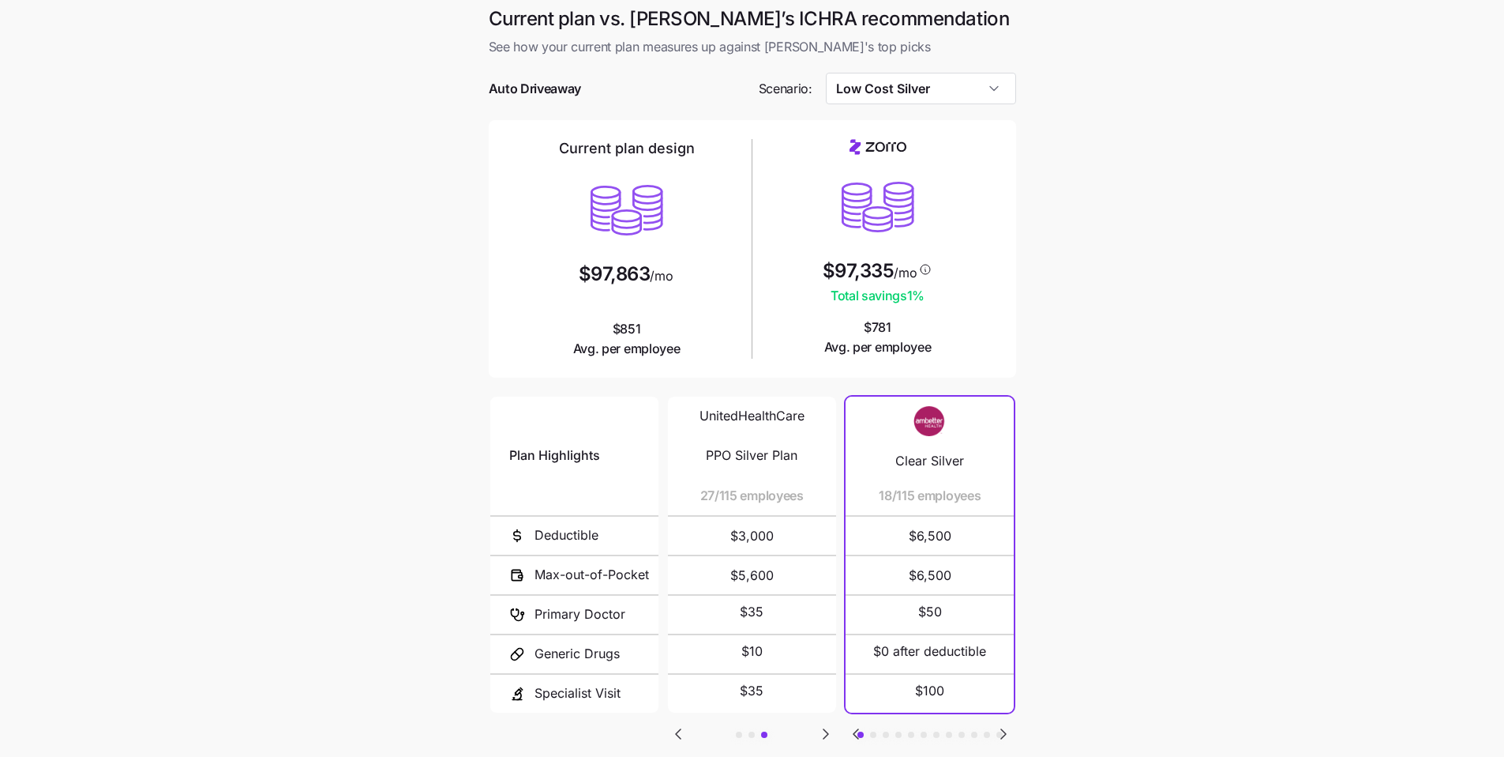
scroll to position [0, 0]
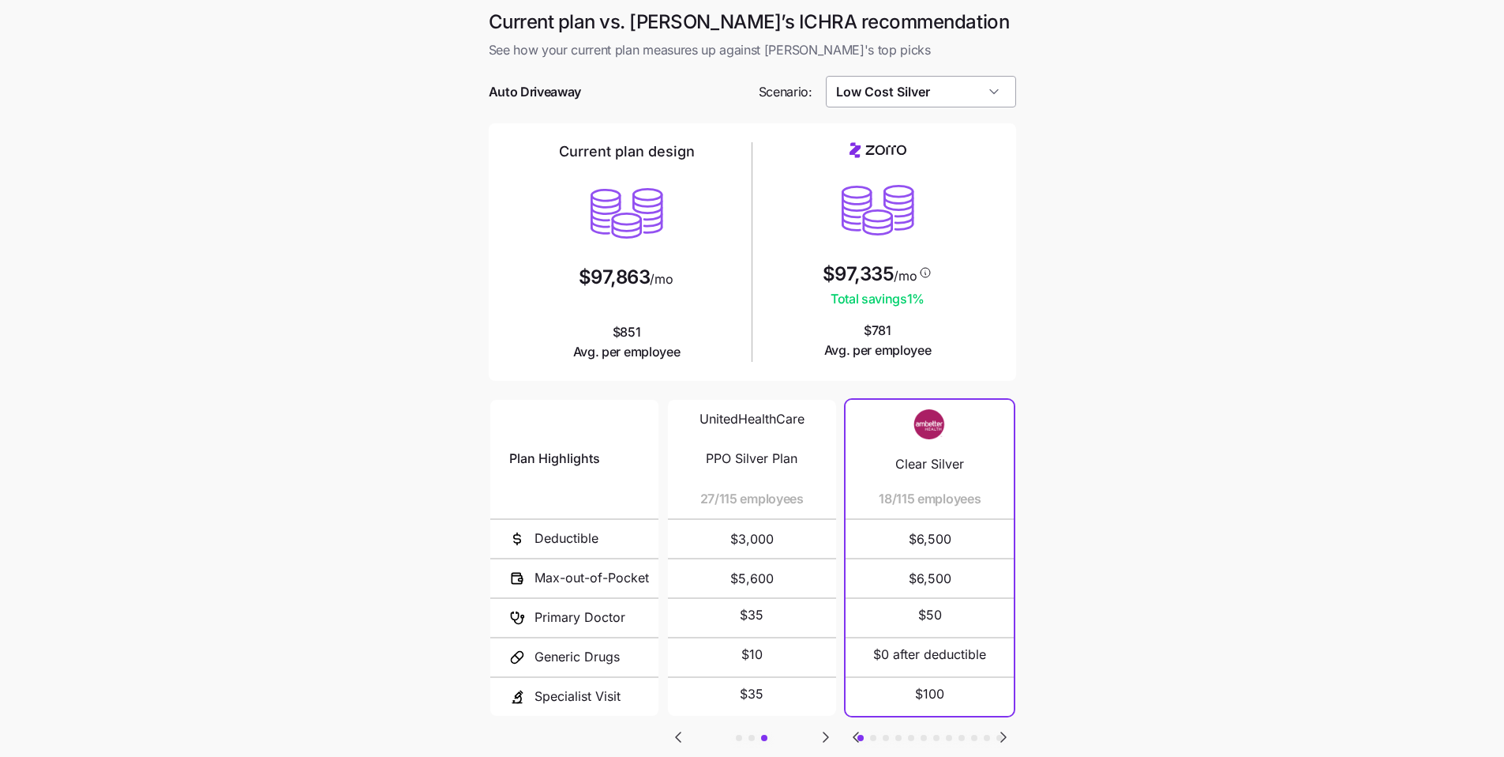
click at [972, 100] on input "Low Cost Silver" at bounding box center [921, 92] width 190 height 32
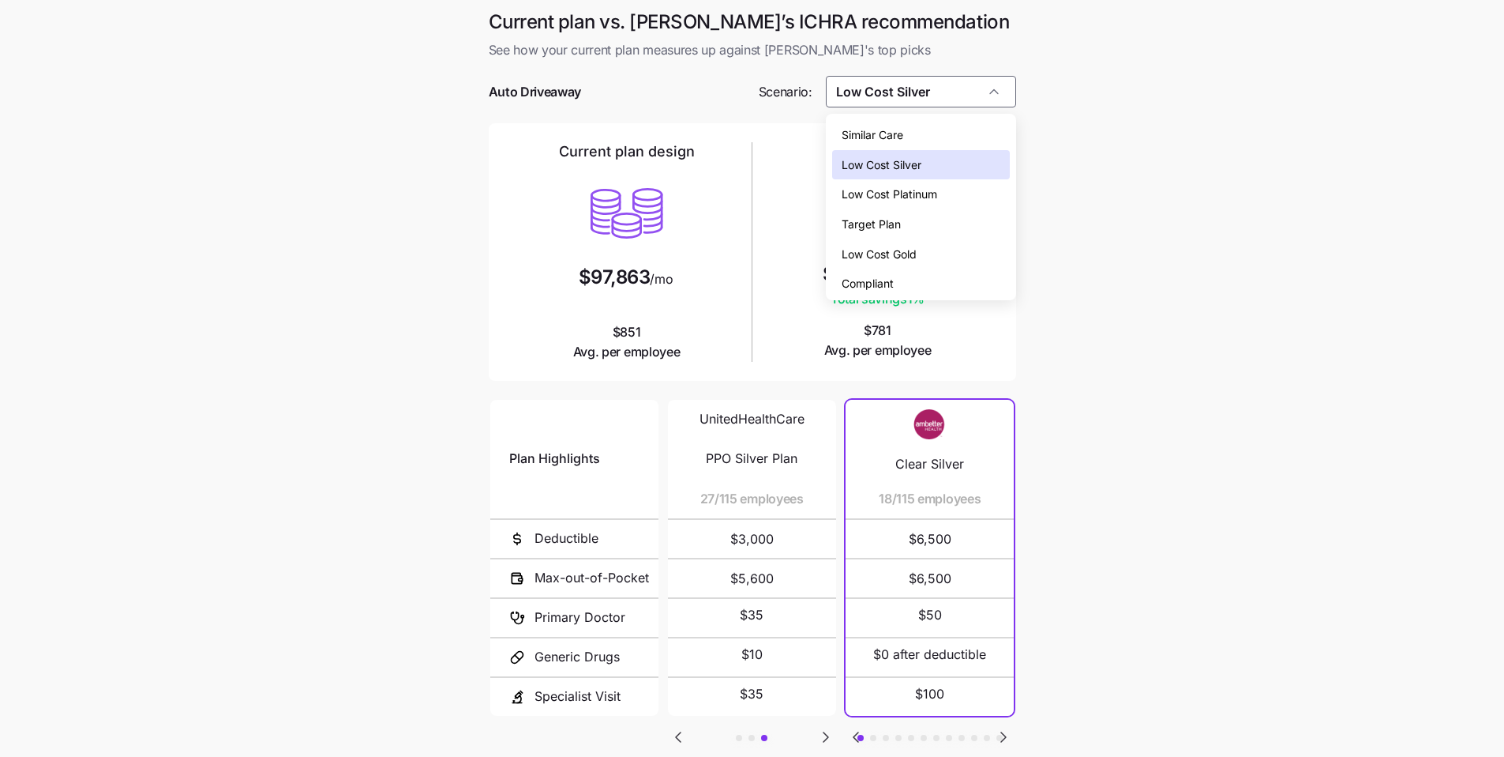
click at [907, 252] on span "Low Cost Gold" at bounding box center [879, 254] width 75 height 17
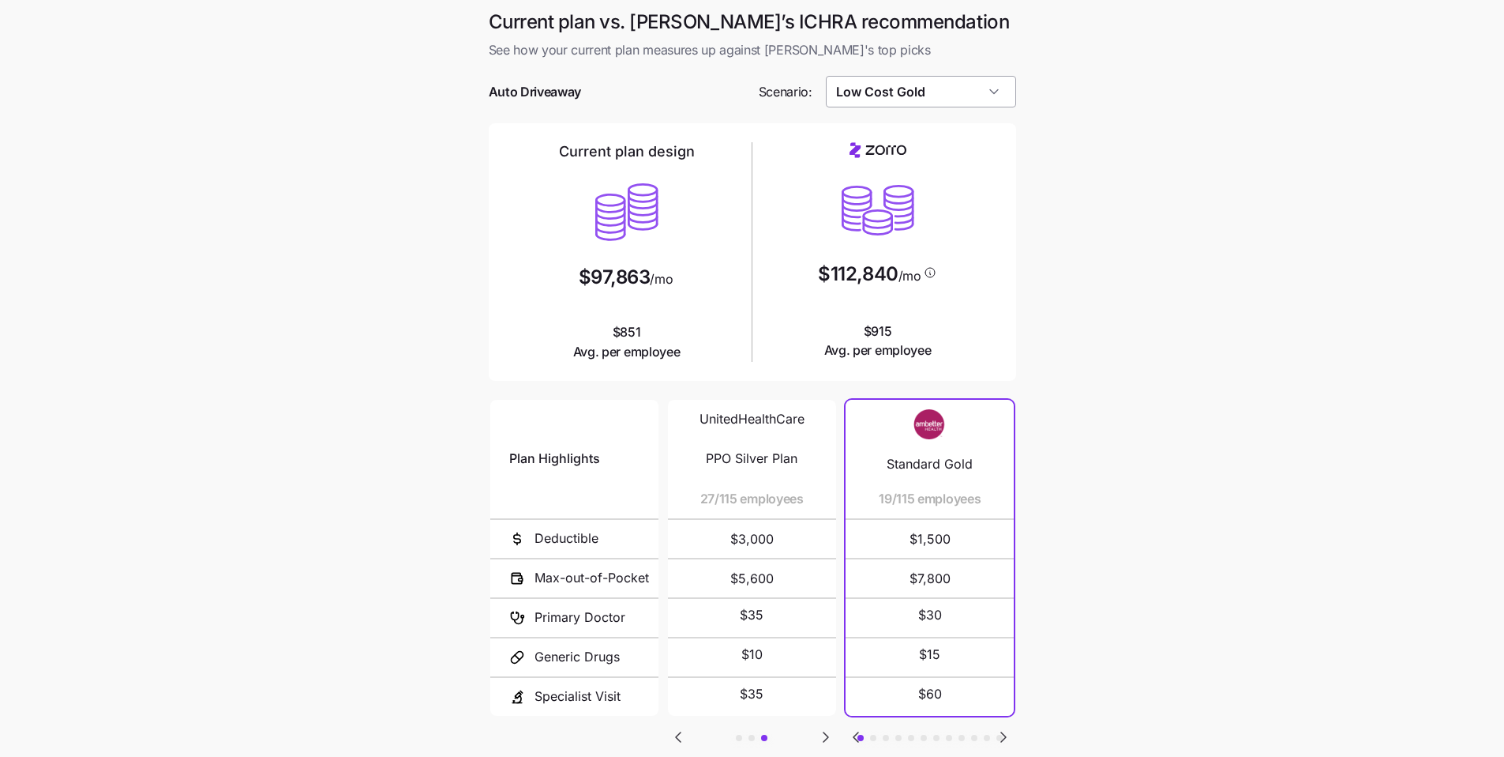
click at [948, 95] on input "Low Cost Gold" at bounding box center [921, 92] width 190 height 32
click at [918, 166] on span "Low Cost Silver" at bounding box center [882, 164] width 80 height 17
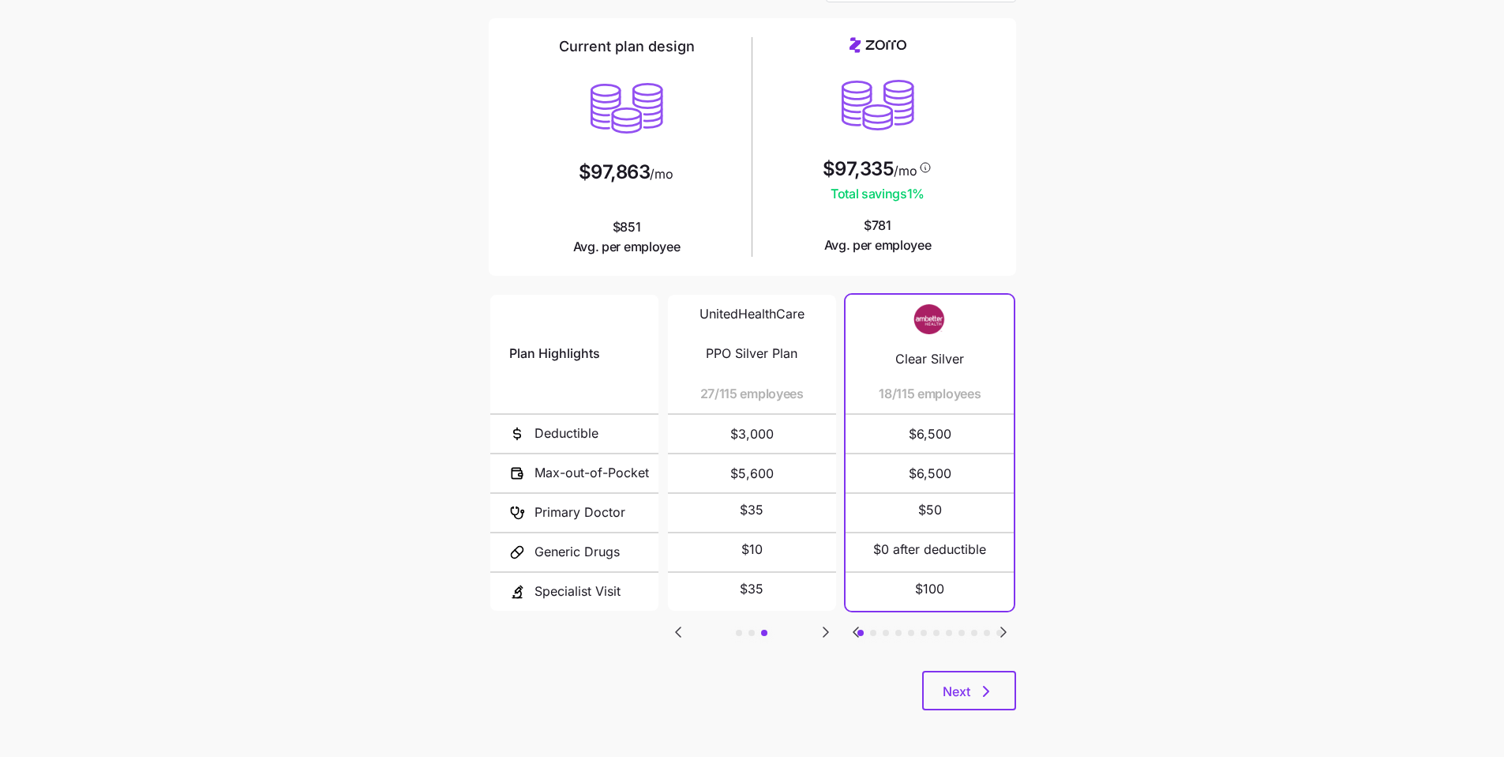
scroll to position [106, 0]
click at [678, 633] on icon "Go to previous slide" at bounding box center [678, 630] width 5 height 9
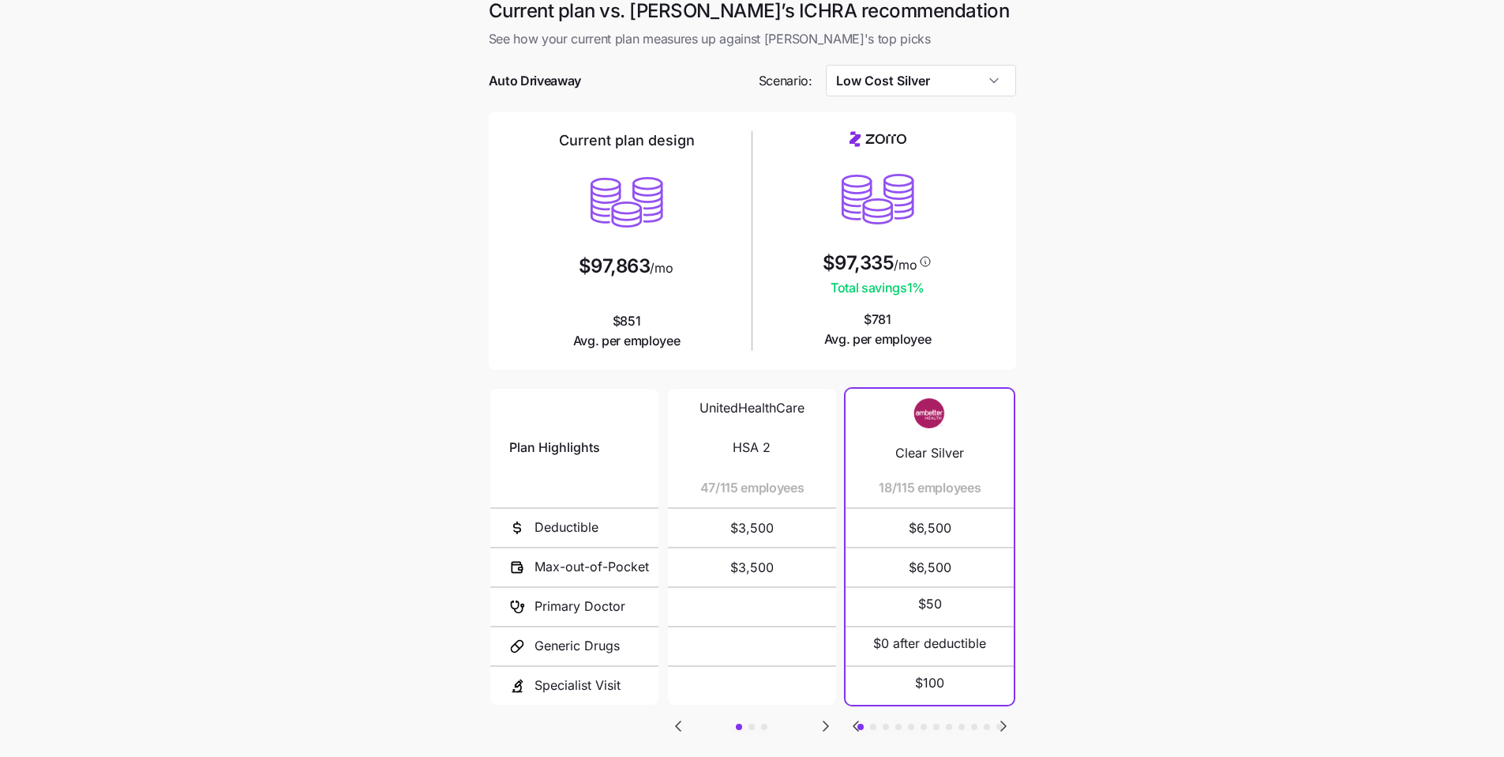
scroll to position [8, 0]
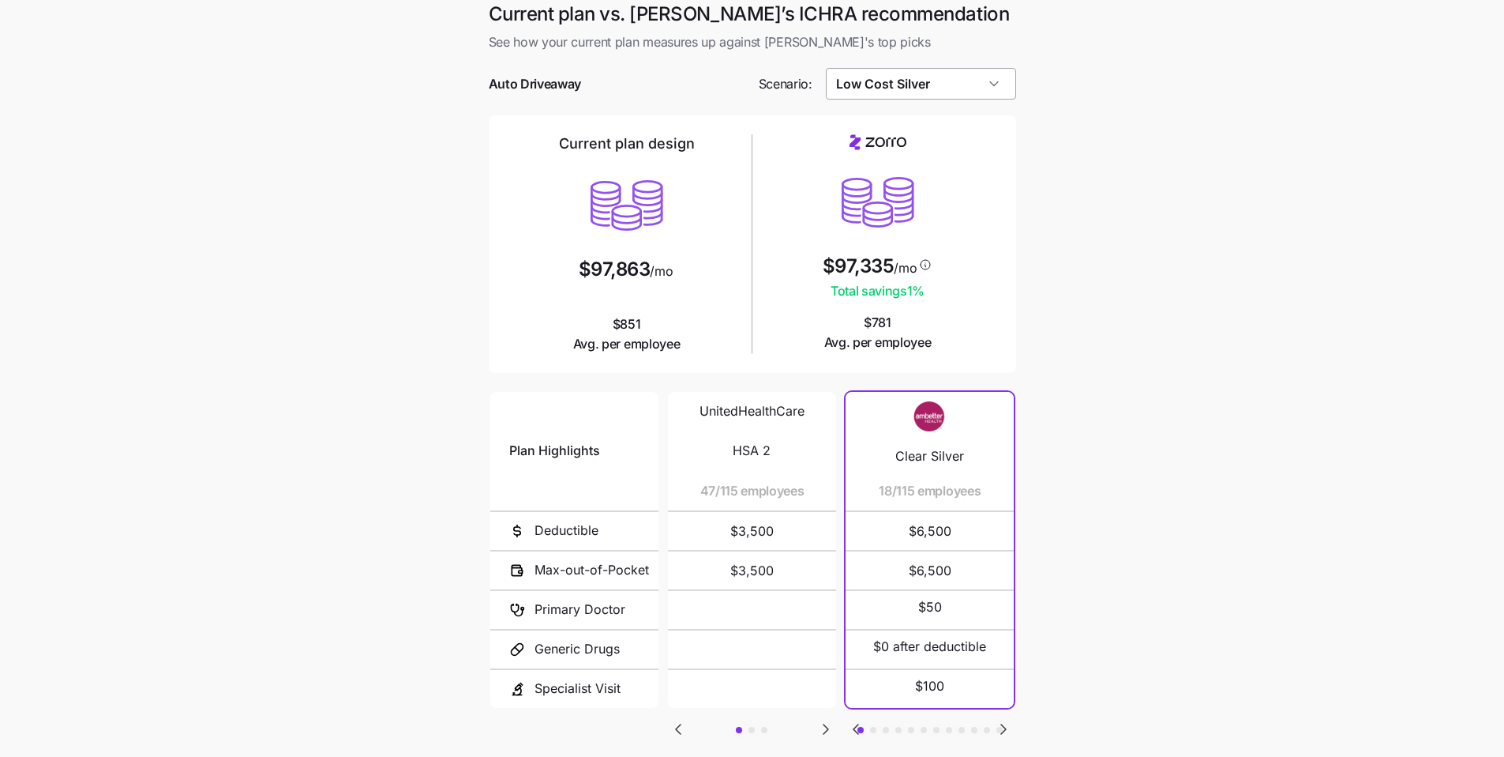
click at [973, 76] on input "Low Cost Silver" at bounding box center [921, 84] width 190 height 32
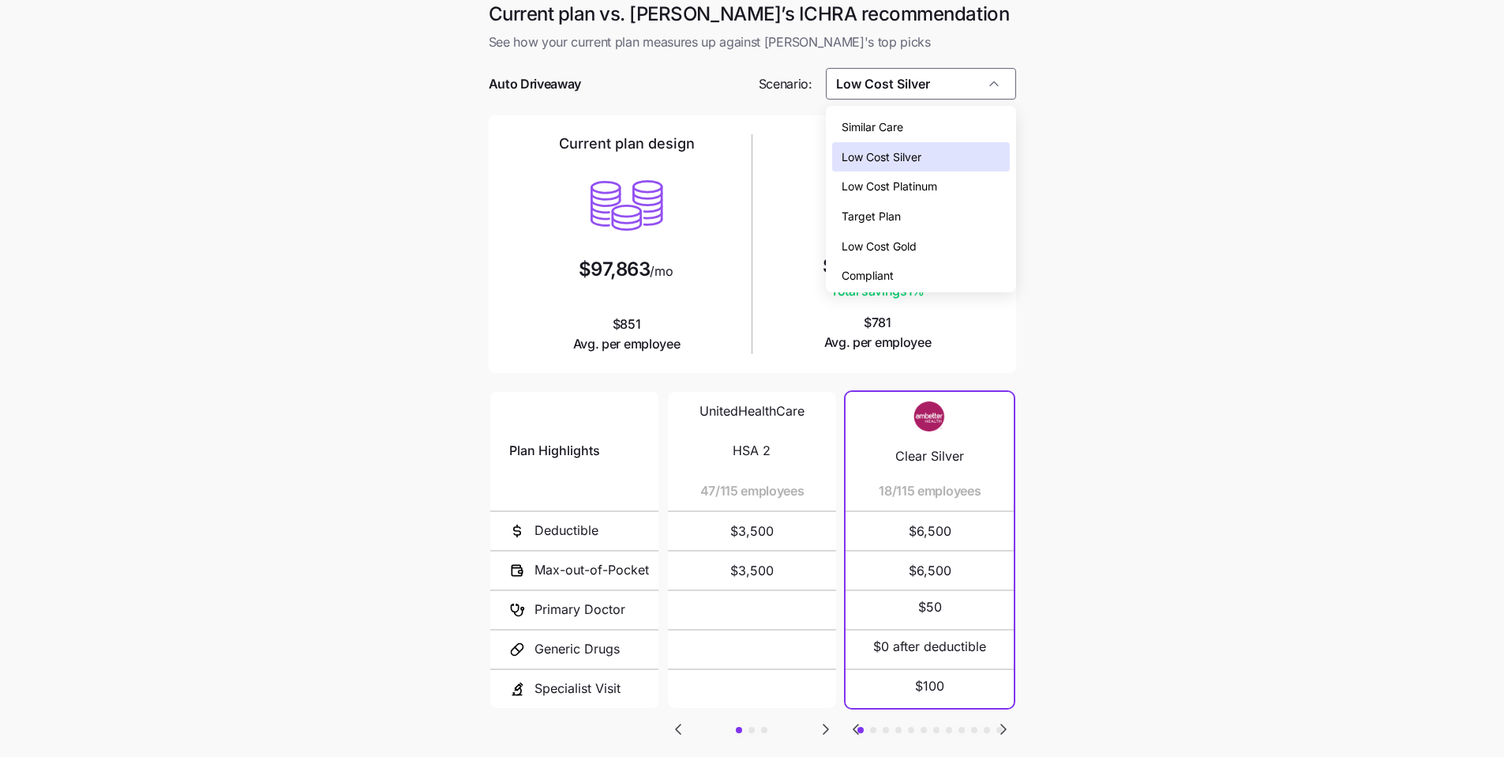
click at [901, 242] on span "Low Cost Gold" at bounding box center [879, 246] width 75 height 17
type input "Low Cost Gold"
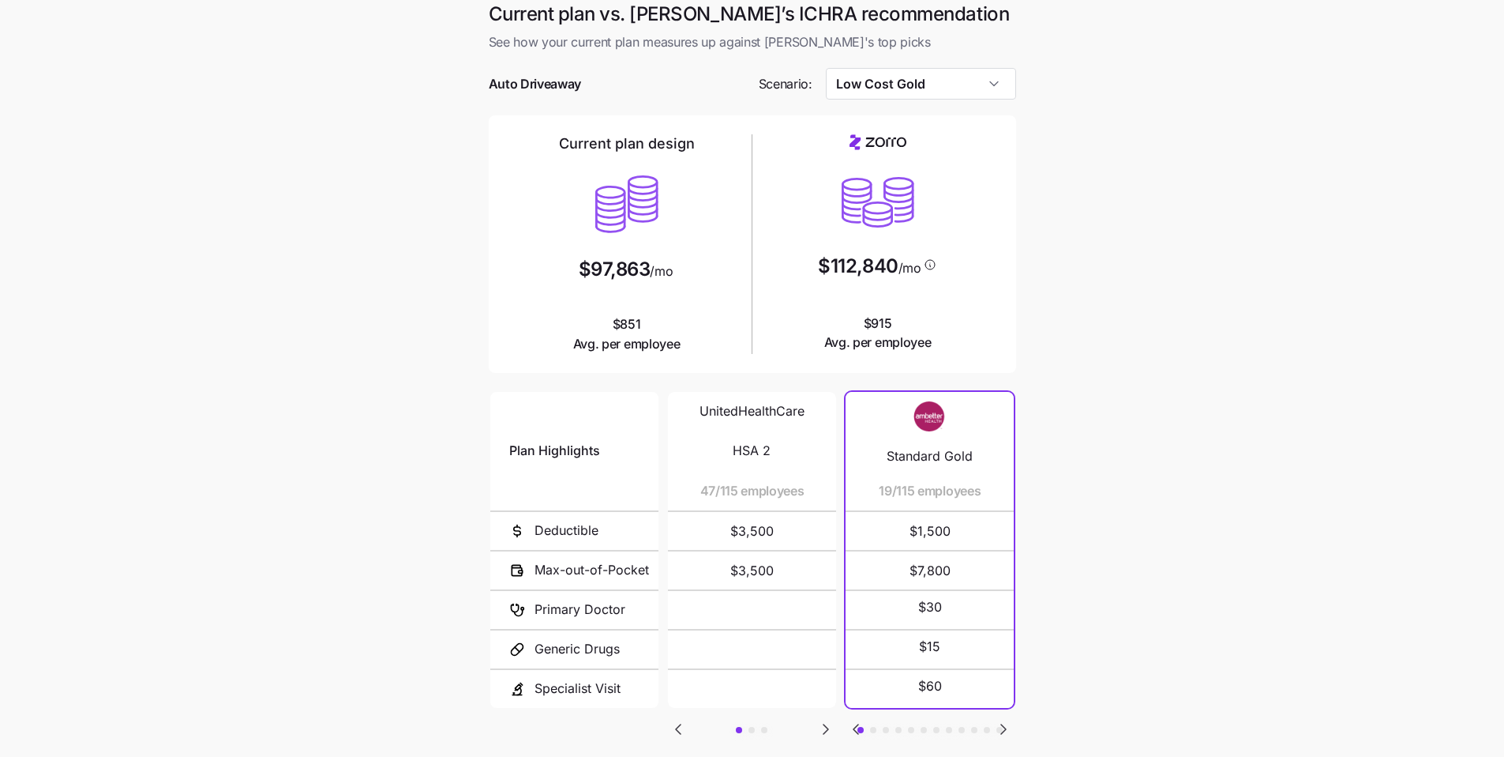
click at [1125, 272] on main "Current plan vs. Zorro’s ICHRA recommendation See how your current plan measure…" at bounding box center [752, 423] width 1504 height 862
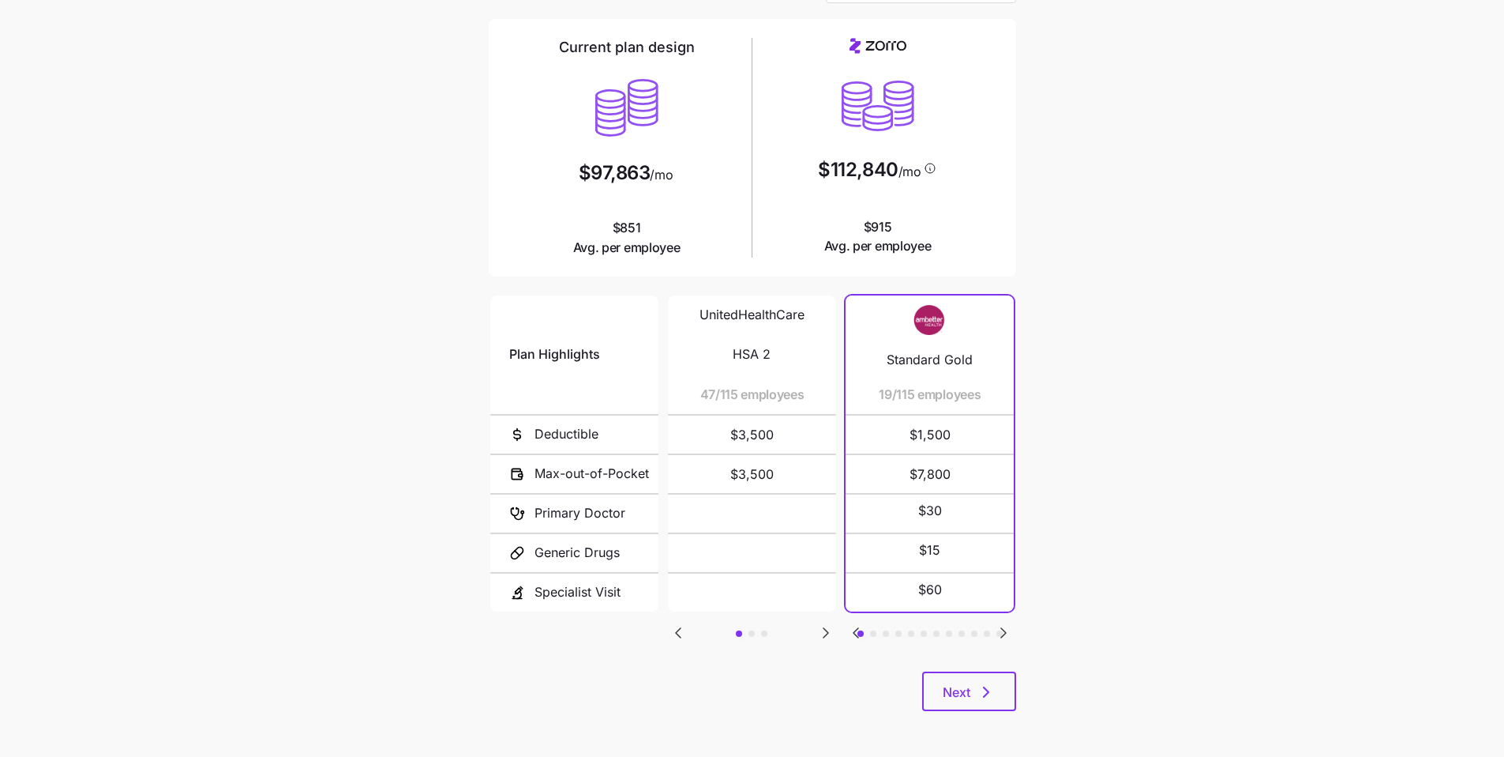
scroll to position [106, 0]
click at [1005, 674] on button "Next" at bounding box center [969, 689] width 94 height 39
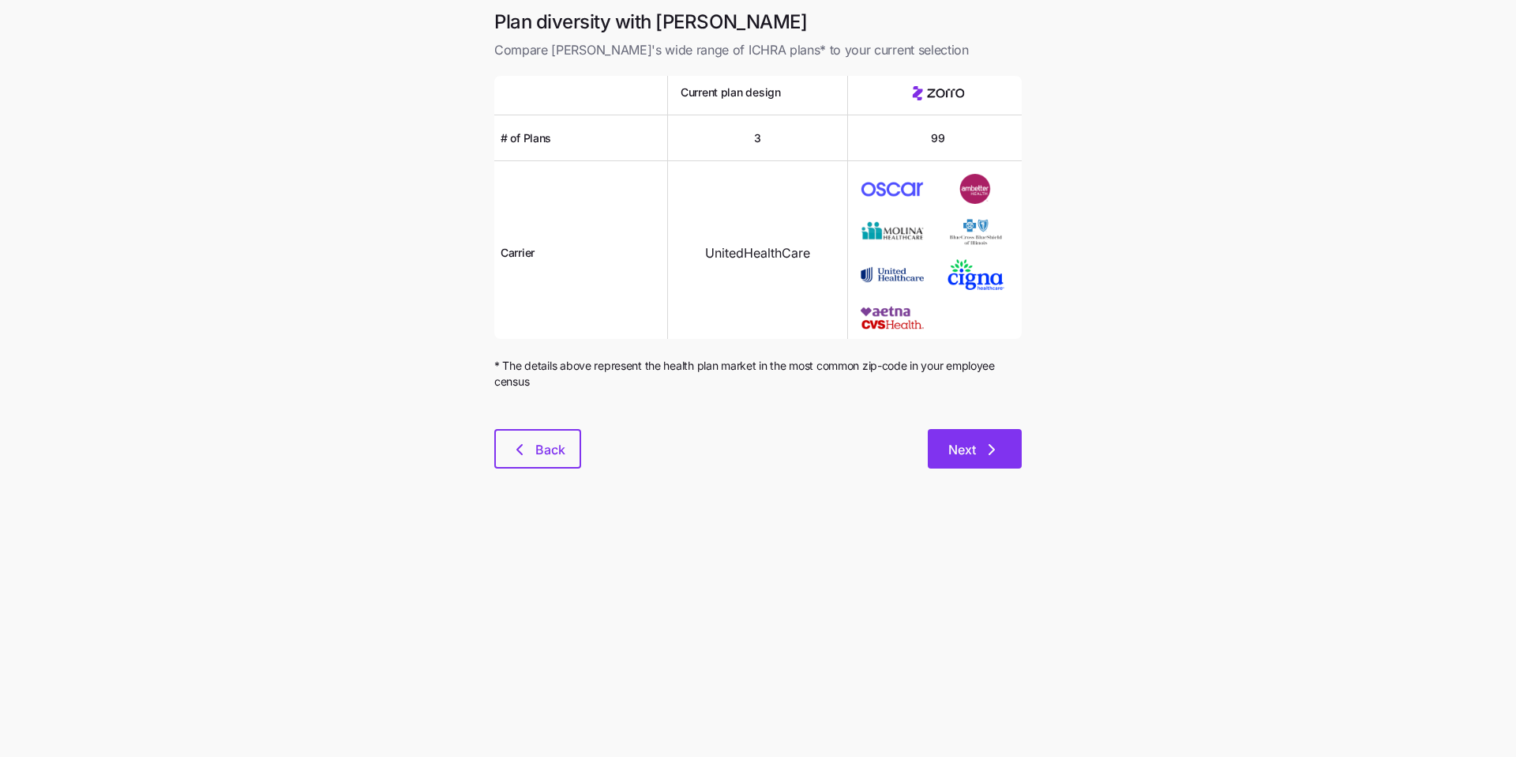
click at [979, 467] on button "Next" at bounding box center [975, 448] width 94 height 39
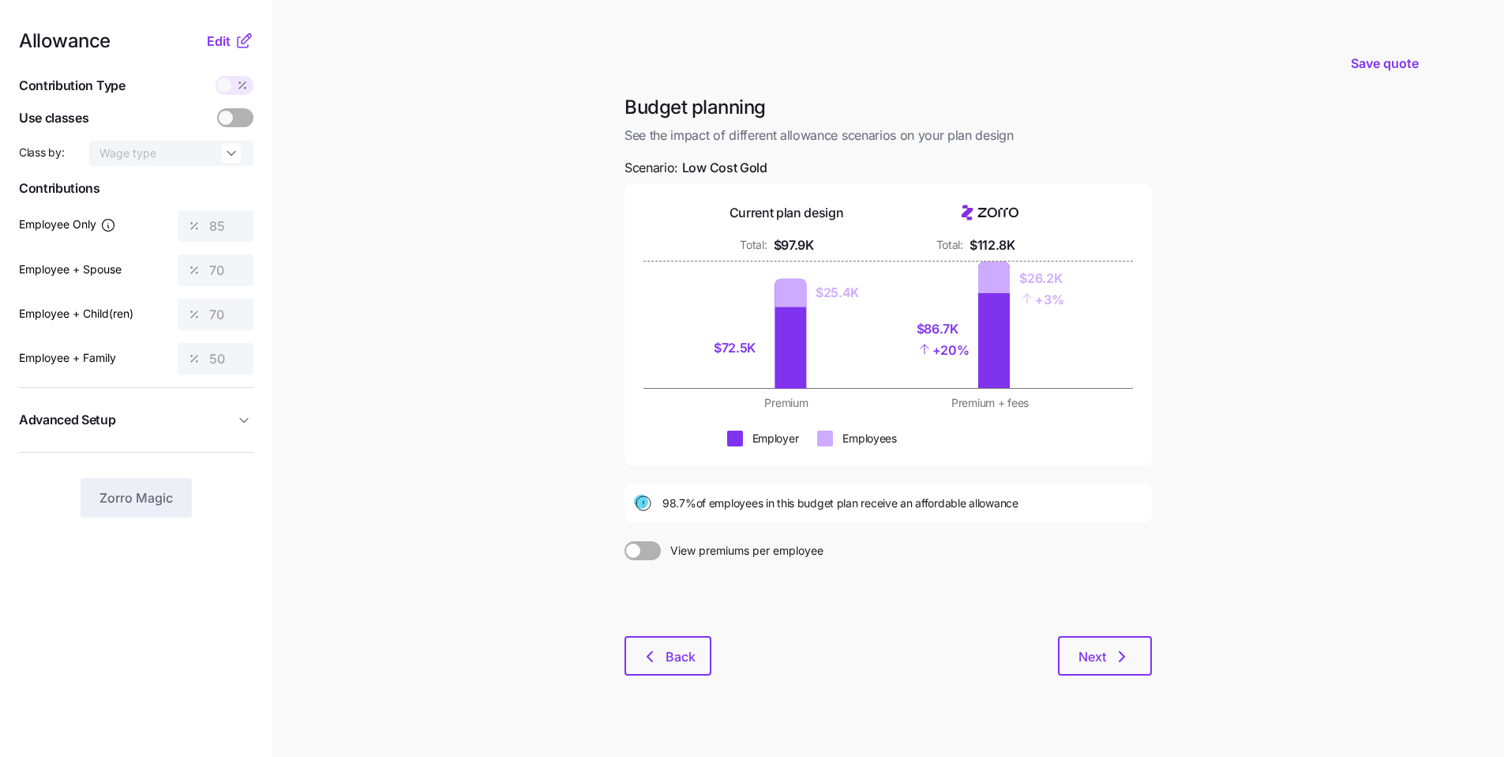
click at [213, 29] on nav "Allowance Edit Contribution Type Use classes Class by: Wage type Contributions …" at bounding box center [136, 388] width 272 height 776
click at [215, 39] on span "Edit" at bounding box center [219, 41] width 24 height 19
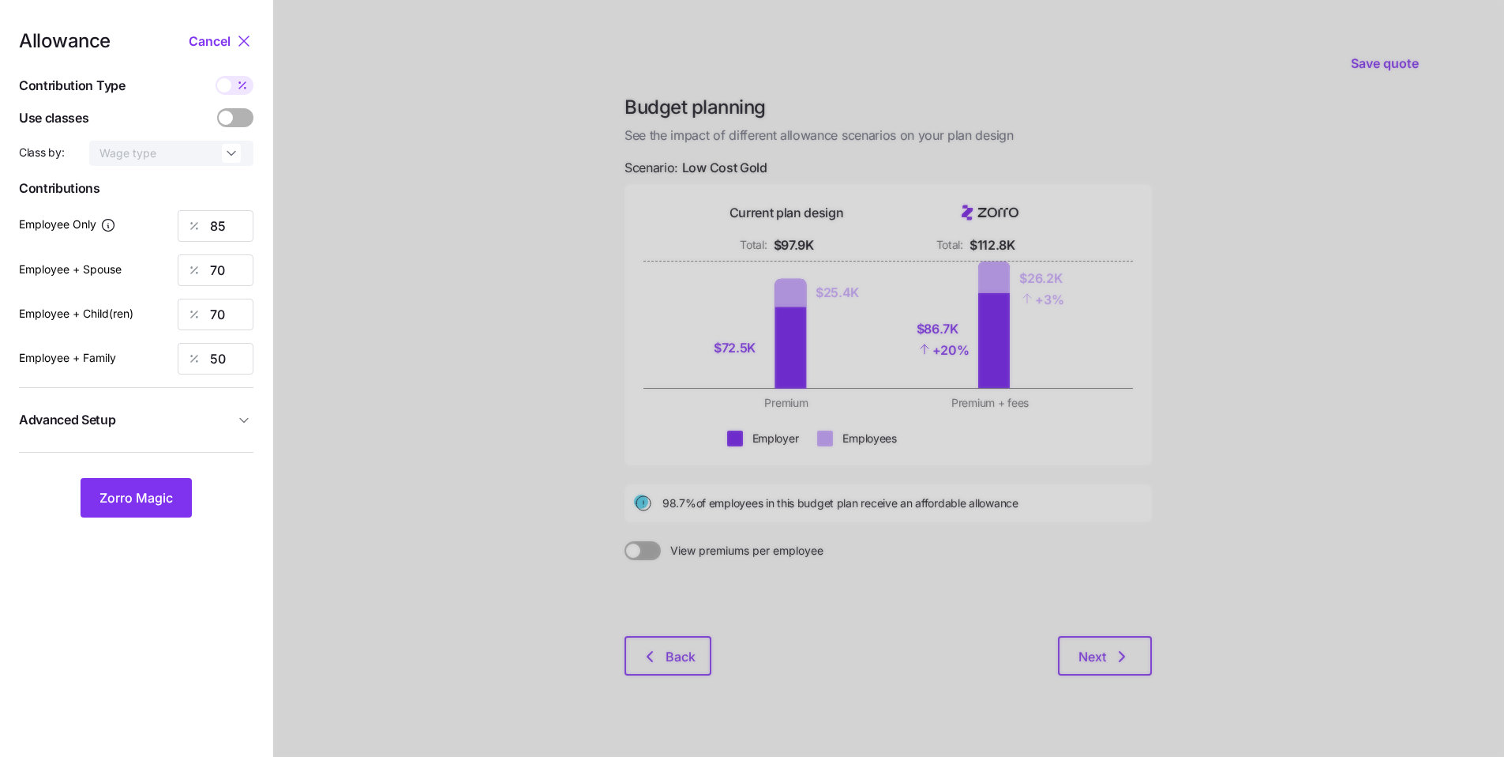
click at [199, 402] on button "Advanced Setup" at bounding box center [136, 419] width 235 height 39
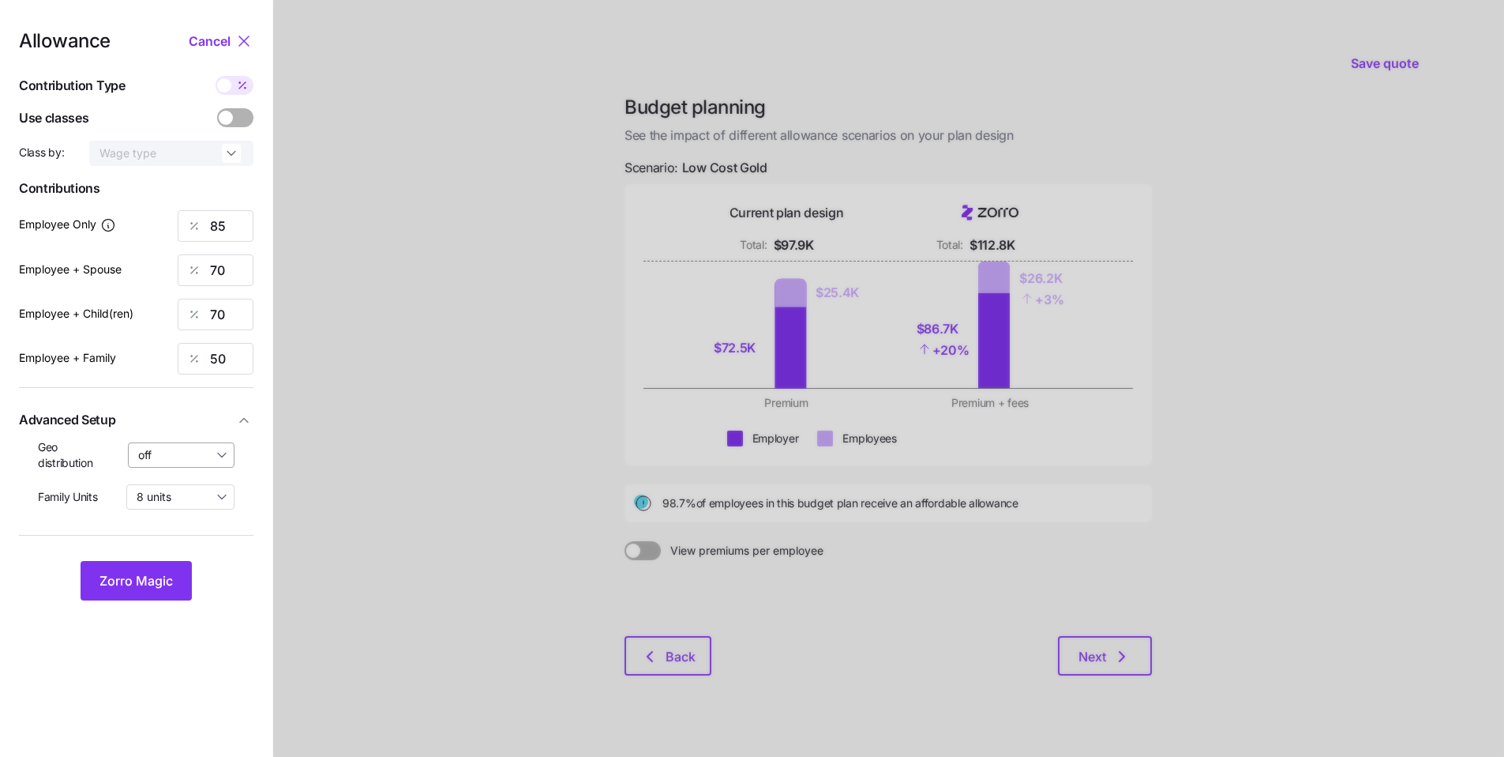
click at [171, 466] on input "off" at bounding box center [181, 454] width 107 height 25
click at [183, 545] on span "By state (32)" at bounding box center [177, 547] width 68 height 17
type input "By state (32)"
click at [160, 569] on button "Zorro Magic" at bounding box center [136, 580] width 111 height 39
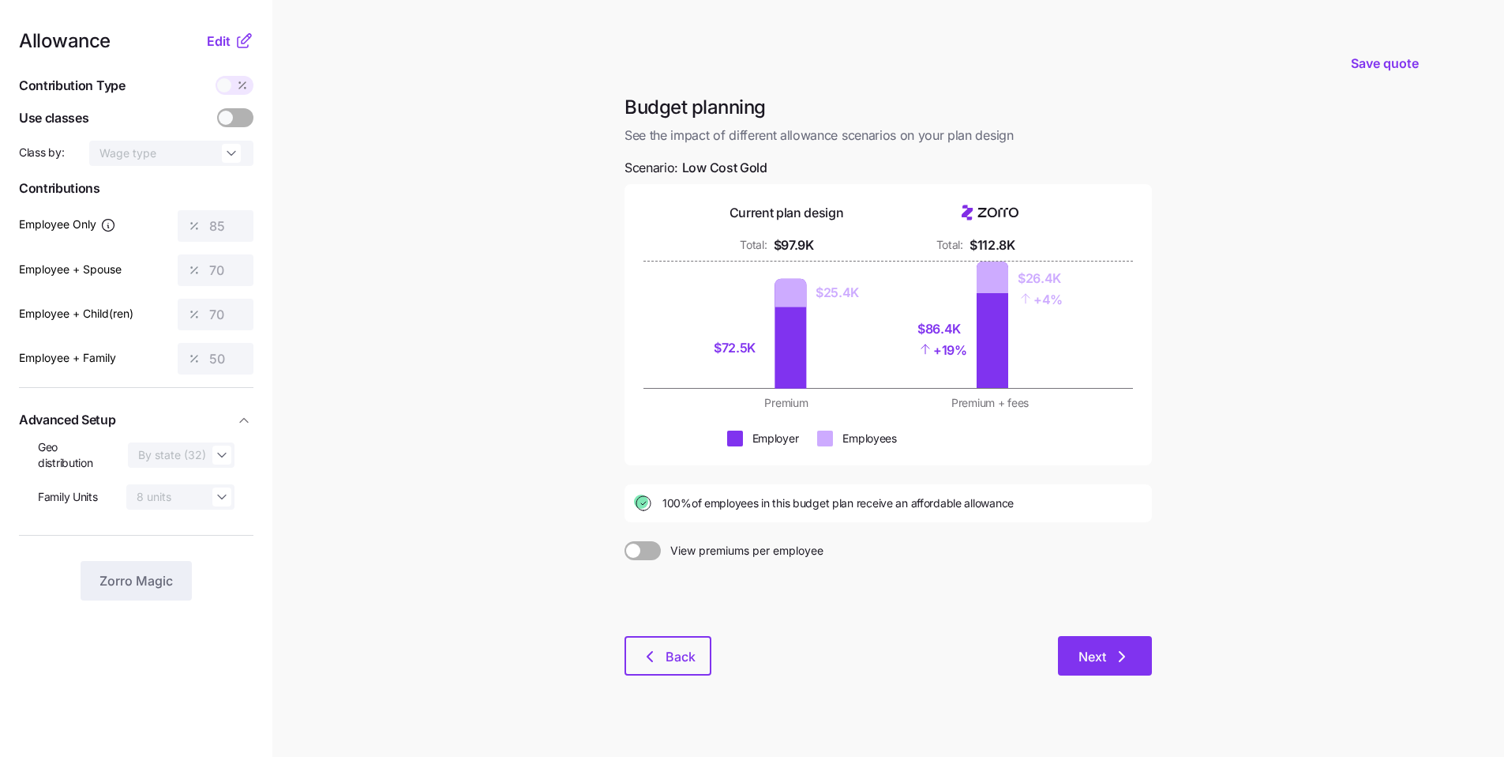
click at [1109, 658] on span "Next" at bounding box center [1105, 656] width 53 height 19
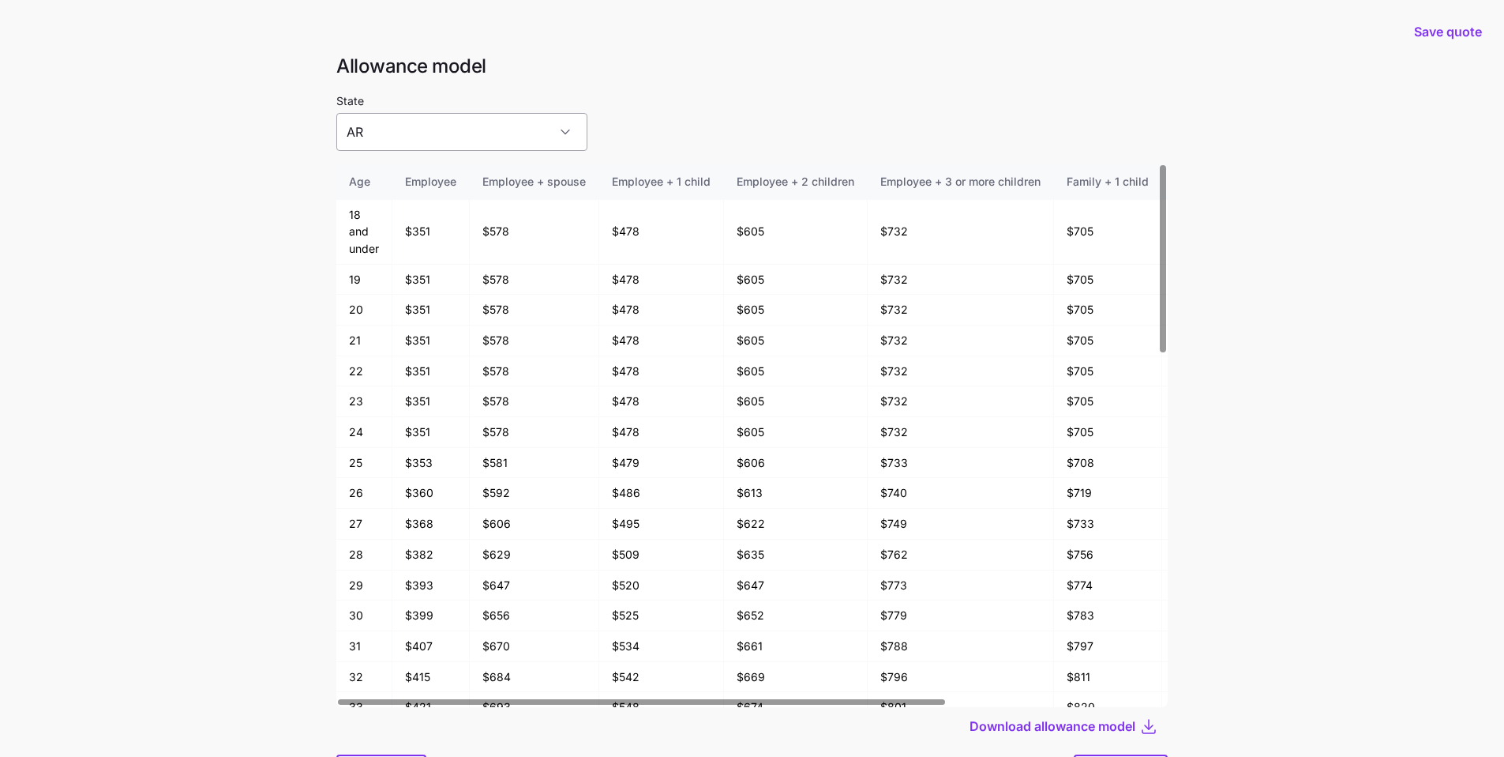
click at [416, 129] on input "AR" at bounding box center [461, 132] width 251 height 38
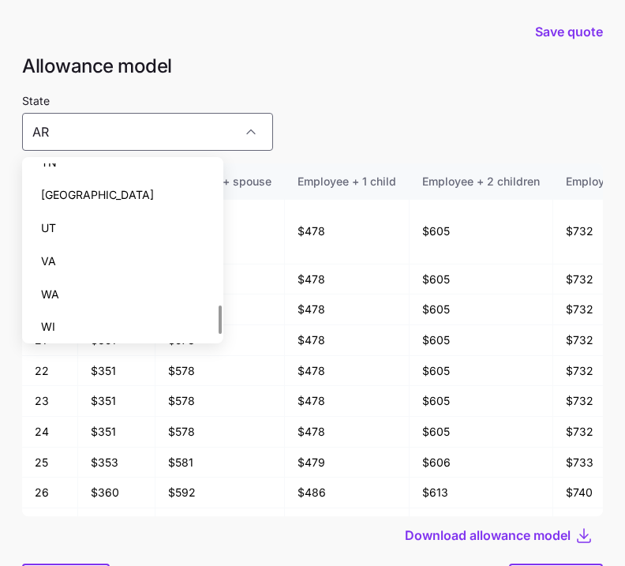
scroll to position [880, 0]
click at [351, 98] on div "State AR" at bounding box center [312, 121] width 581 height 60
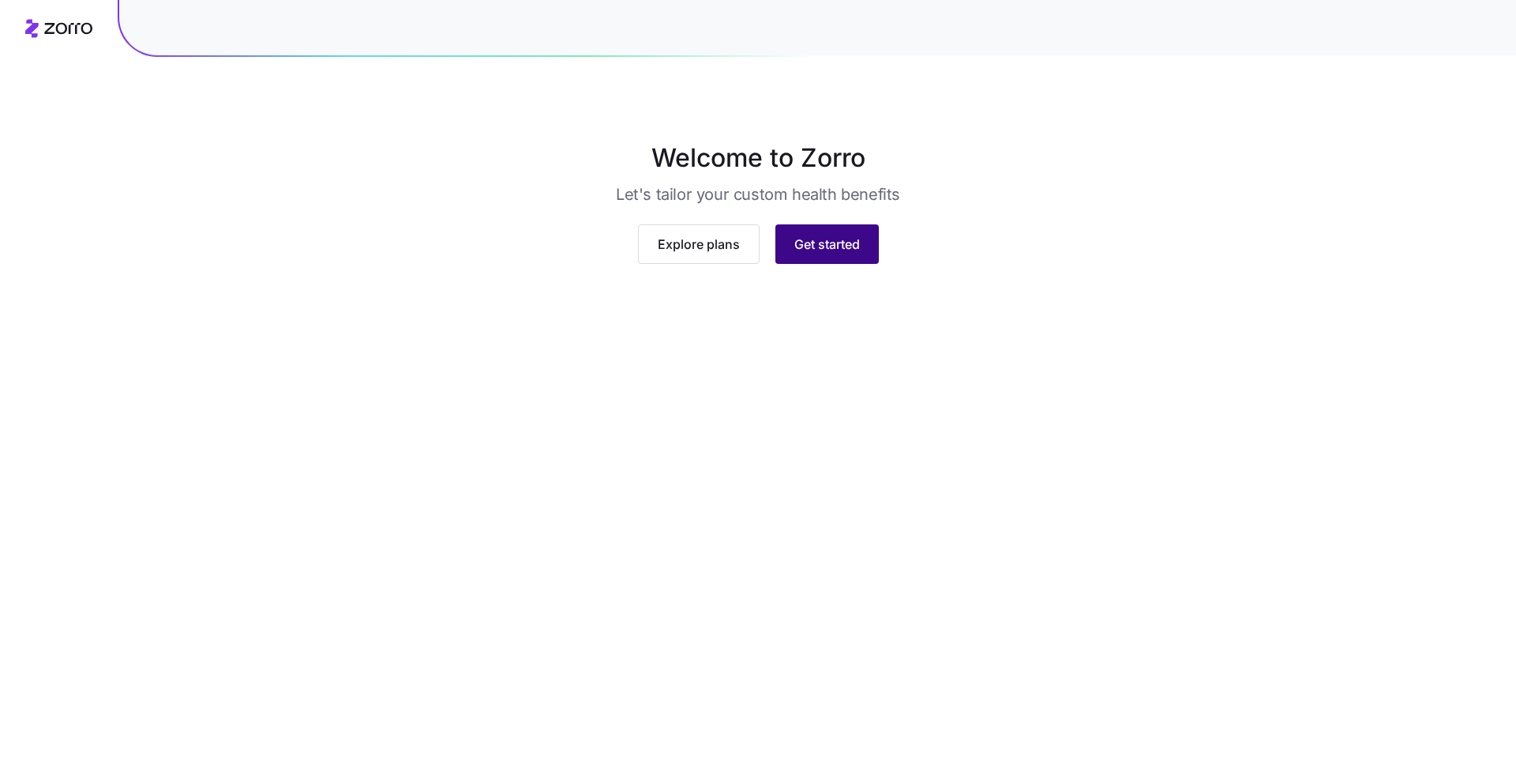
click at [636, 264] on button "Get started" at bounding box center [826, 243] width 103 height 39
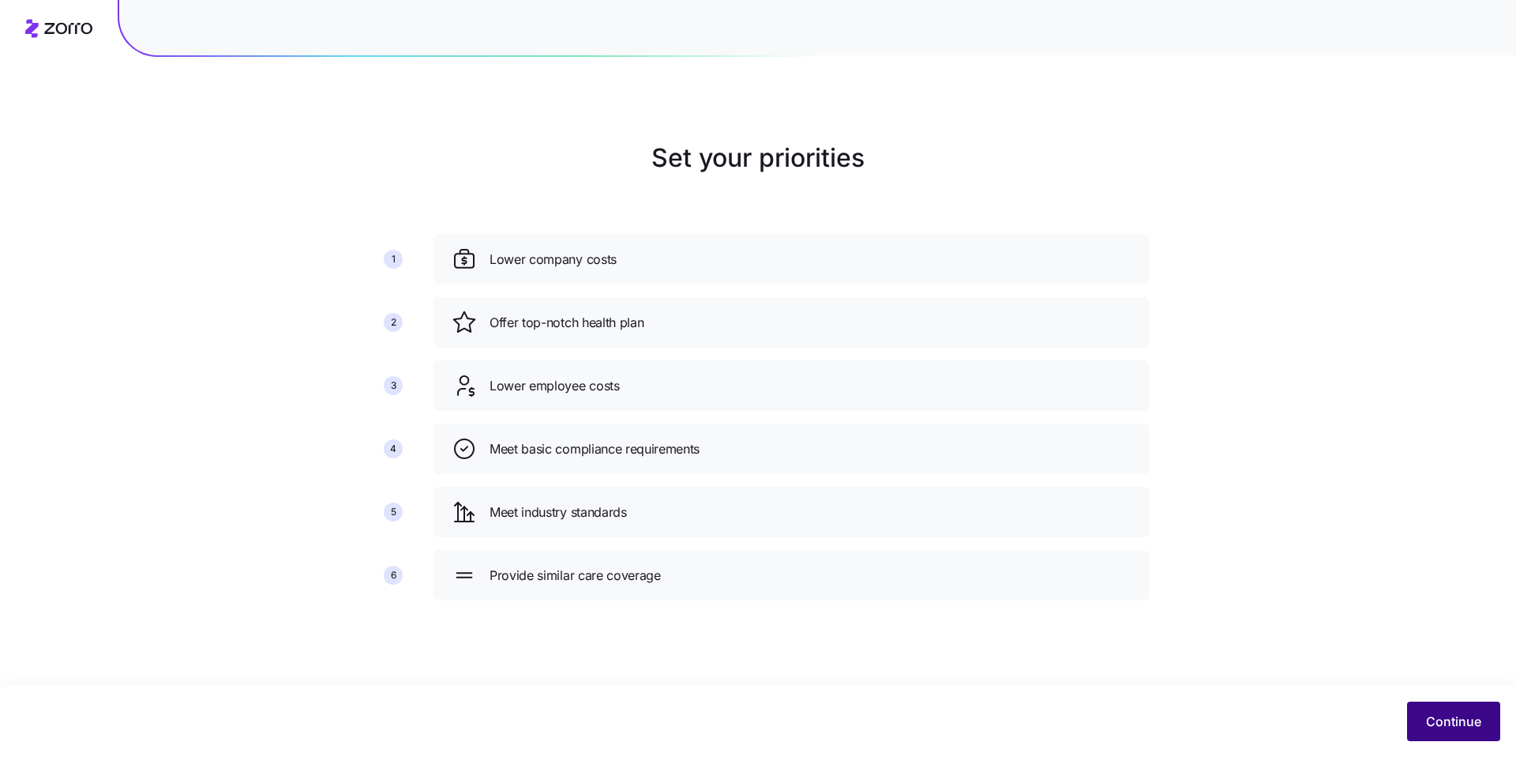
click at [636, 565] on button "Continue" at bounding box center [1453, 720] width 93 height 39
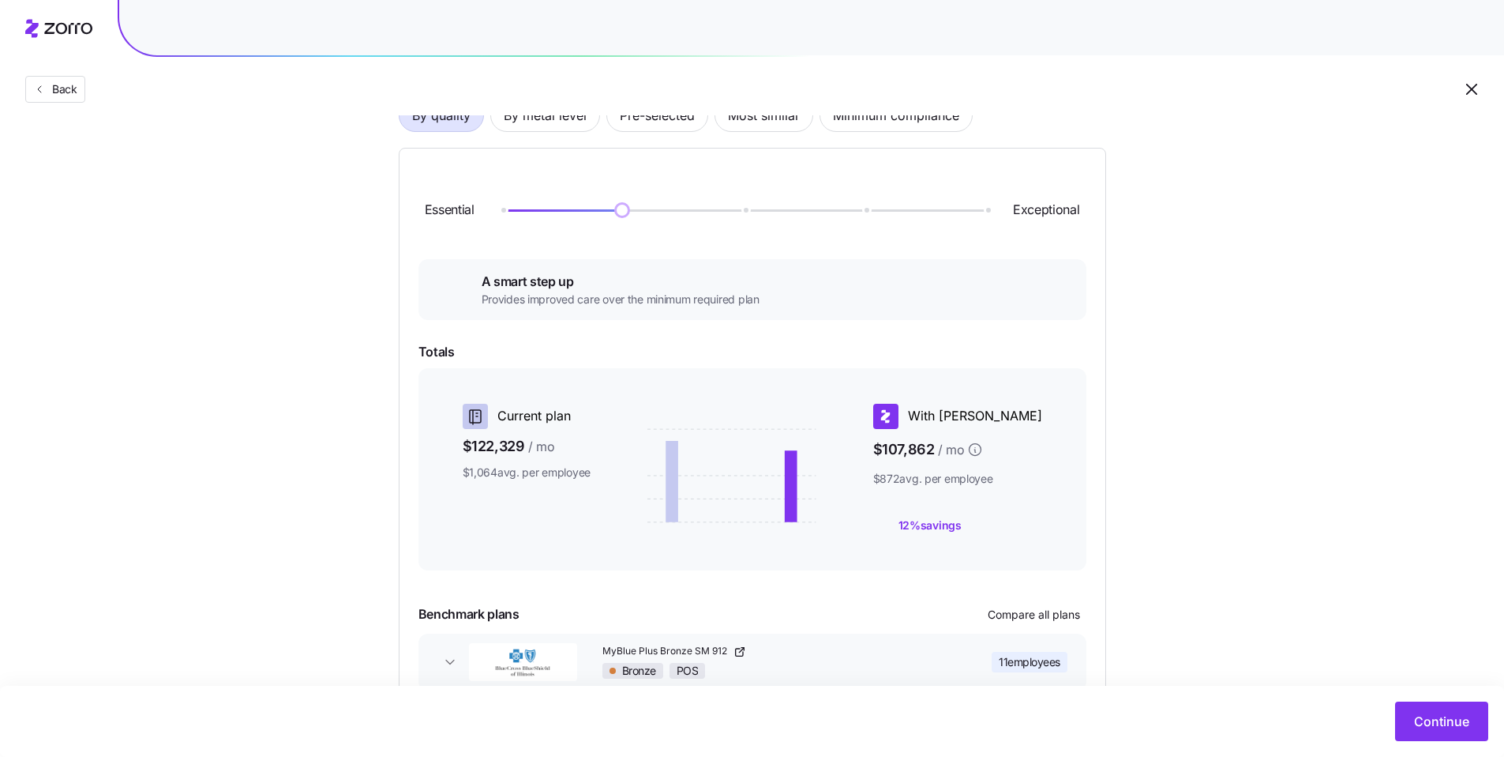
scroll to position [106, 0]
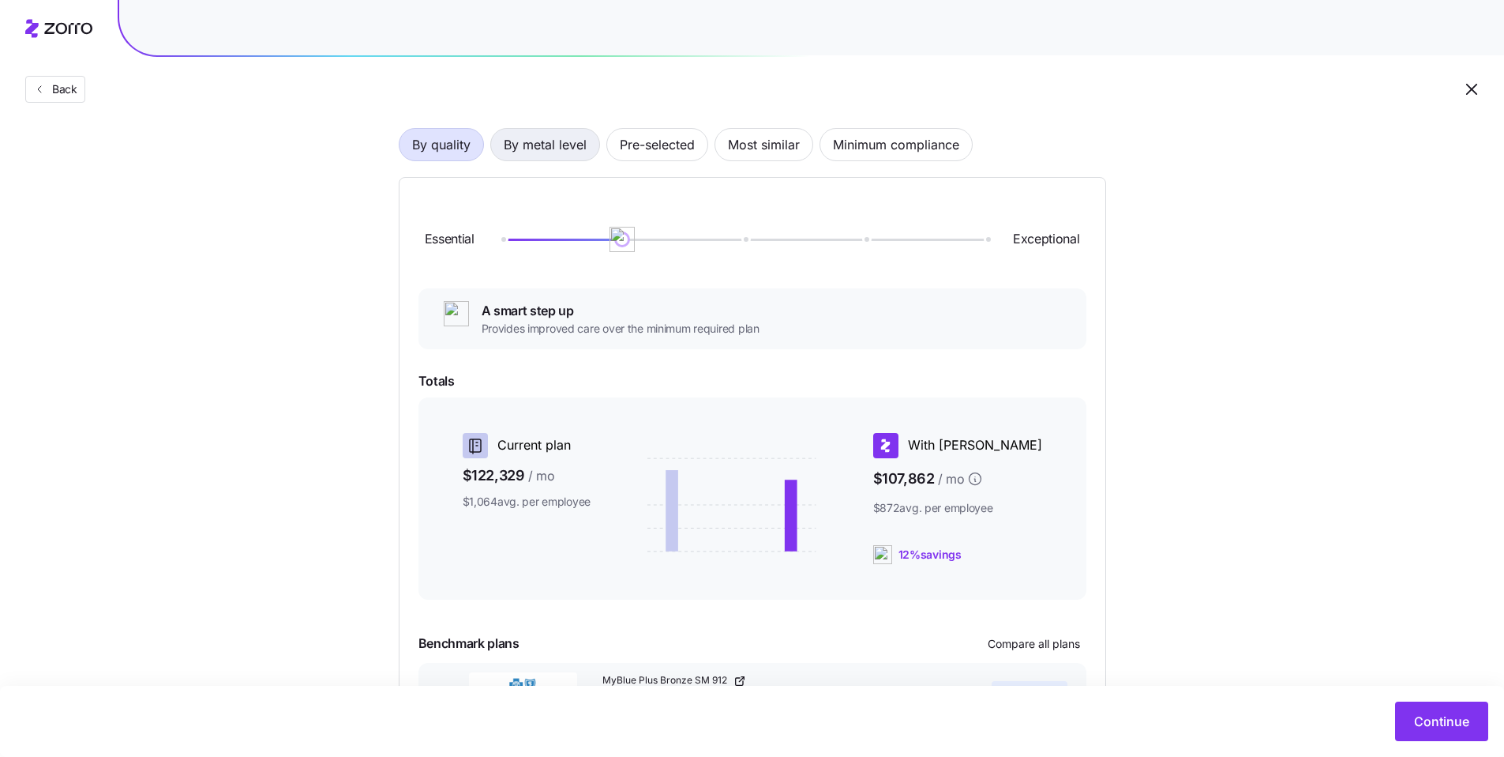
click at [566, 152] on span "By metal level" at bounding box center [545, 145] width 83 height 32
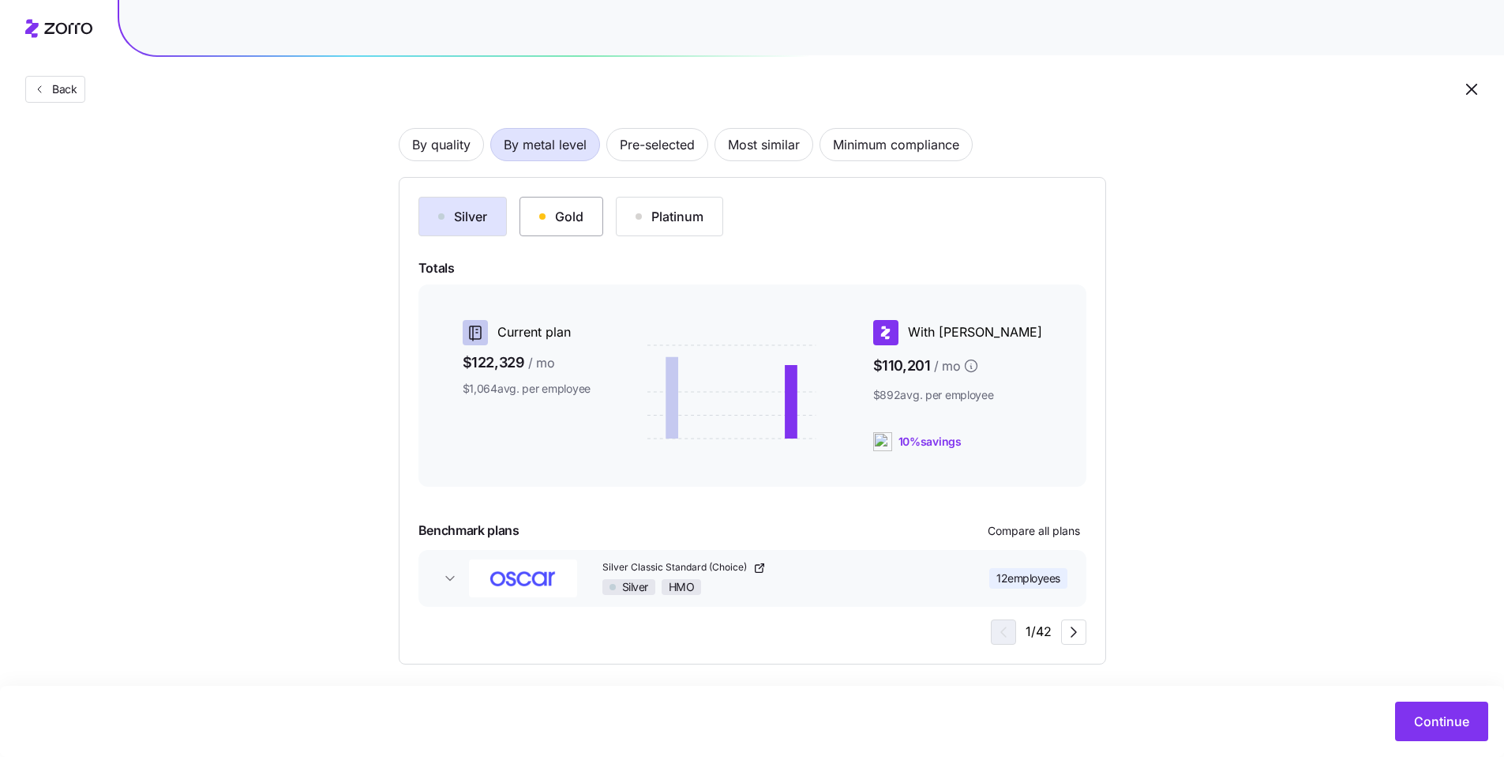
click at [584, 217] on button "Gold" at bounding box center [562, 216] width 84 height 39
click at [636, 164] on div "By quality By metal level Pre-selected Most similar Minimum compliance Silver G…" at bounding box center [753, 370] width 708 height 587
click at [636, 152] on span "Most similar" at bounding box center [764, 145] width 72 height 32
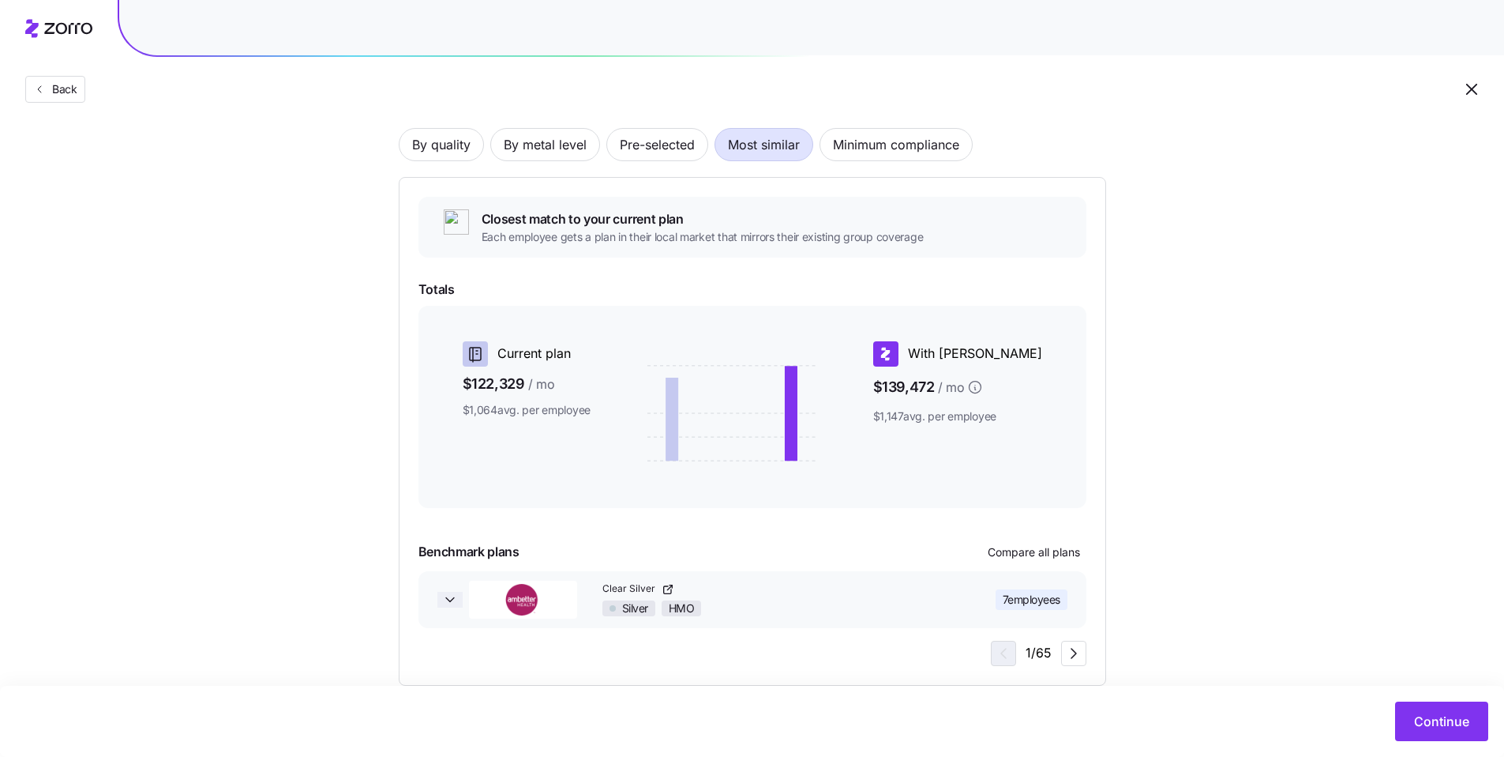
click at [450, 565] on icon "button" at bounding box center [450, 599] width 16 height 16
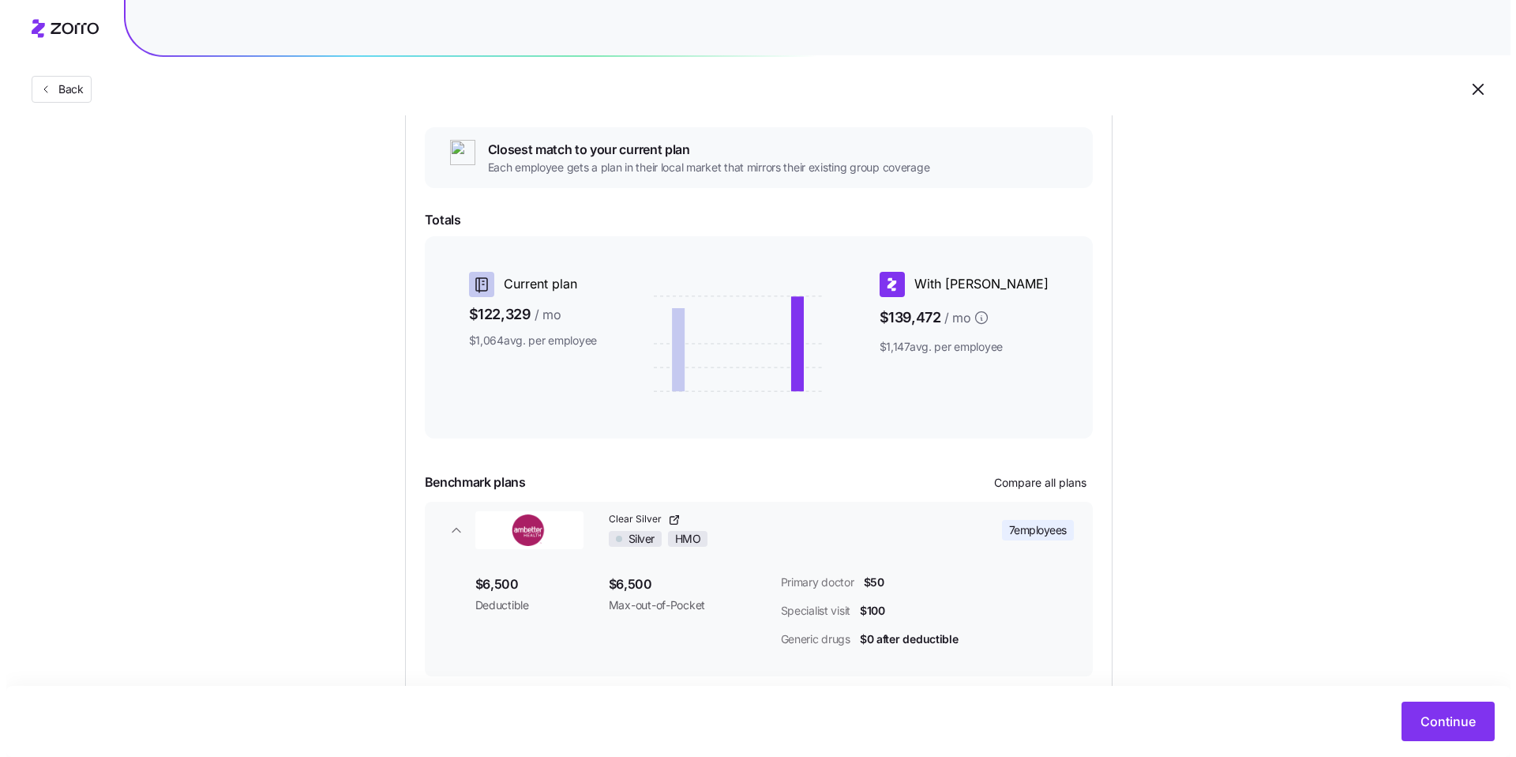
scroll to position [253, 0]
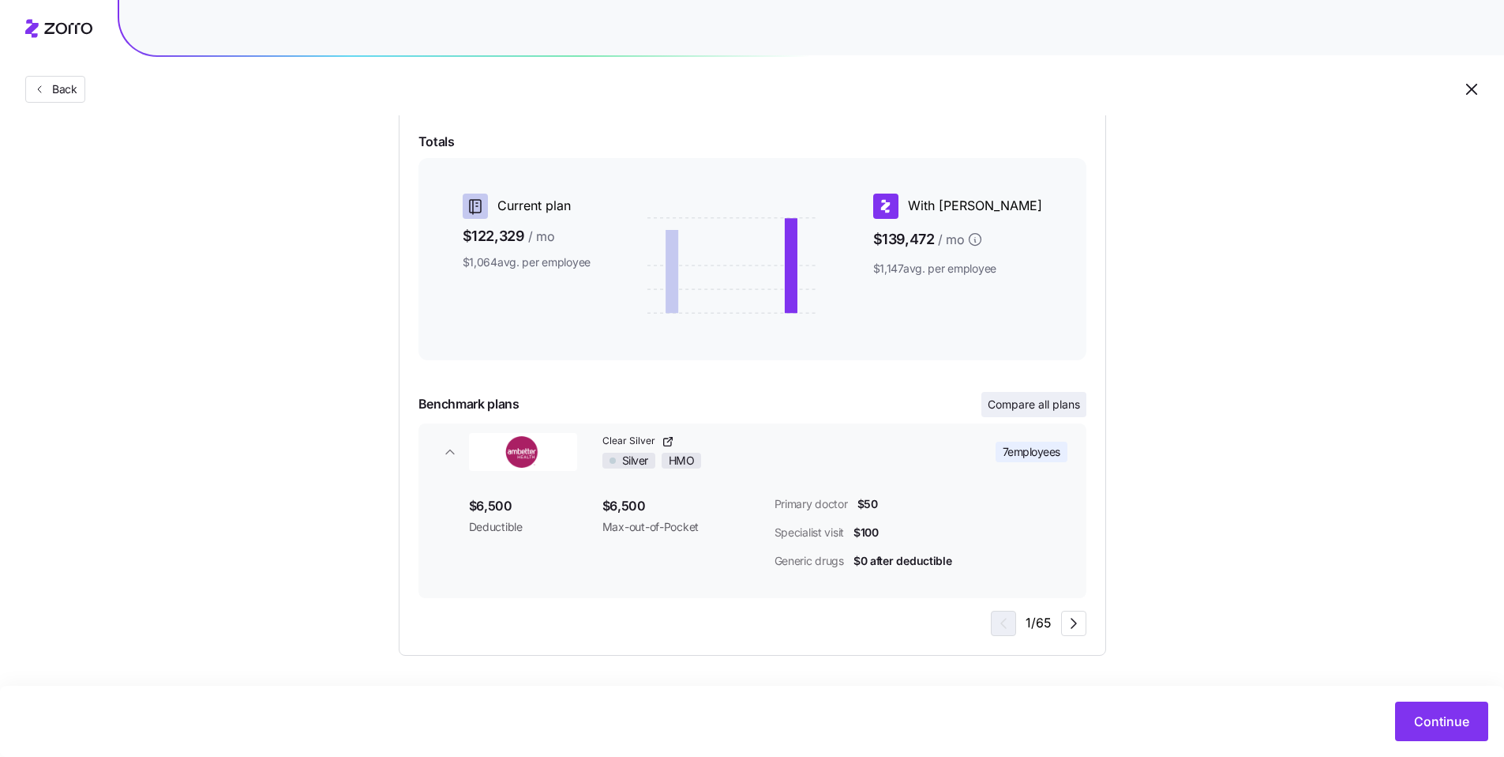
click at [636, 410] on span "Compare all plans" at bounding box center [1034, 404] width 92 height 16
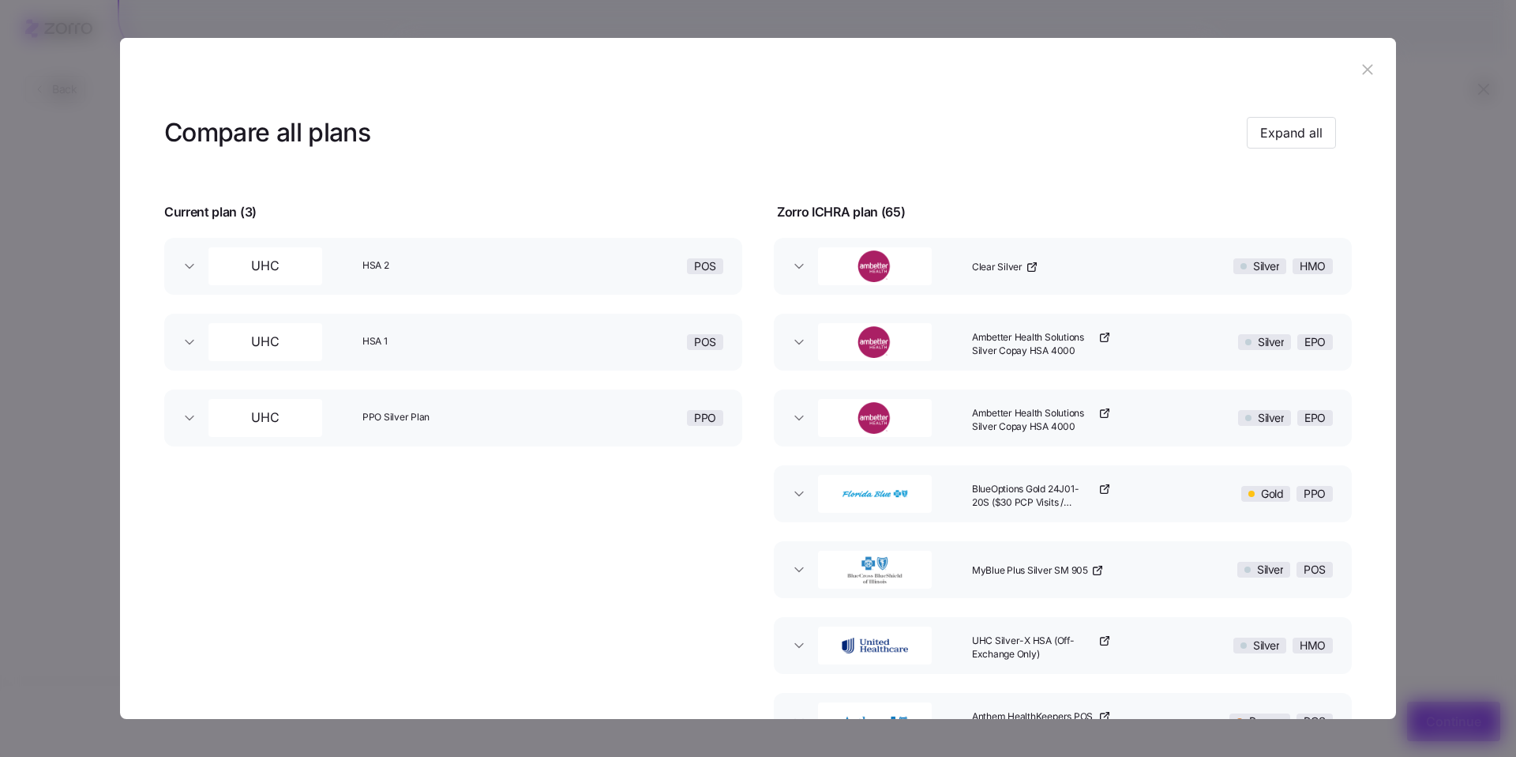
click at [186, 273] on button "UHC HSA 2 POS" at bounding box center [453, 266] width 578 height 57
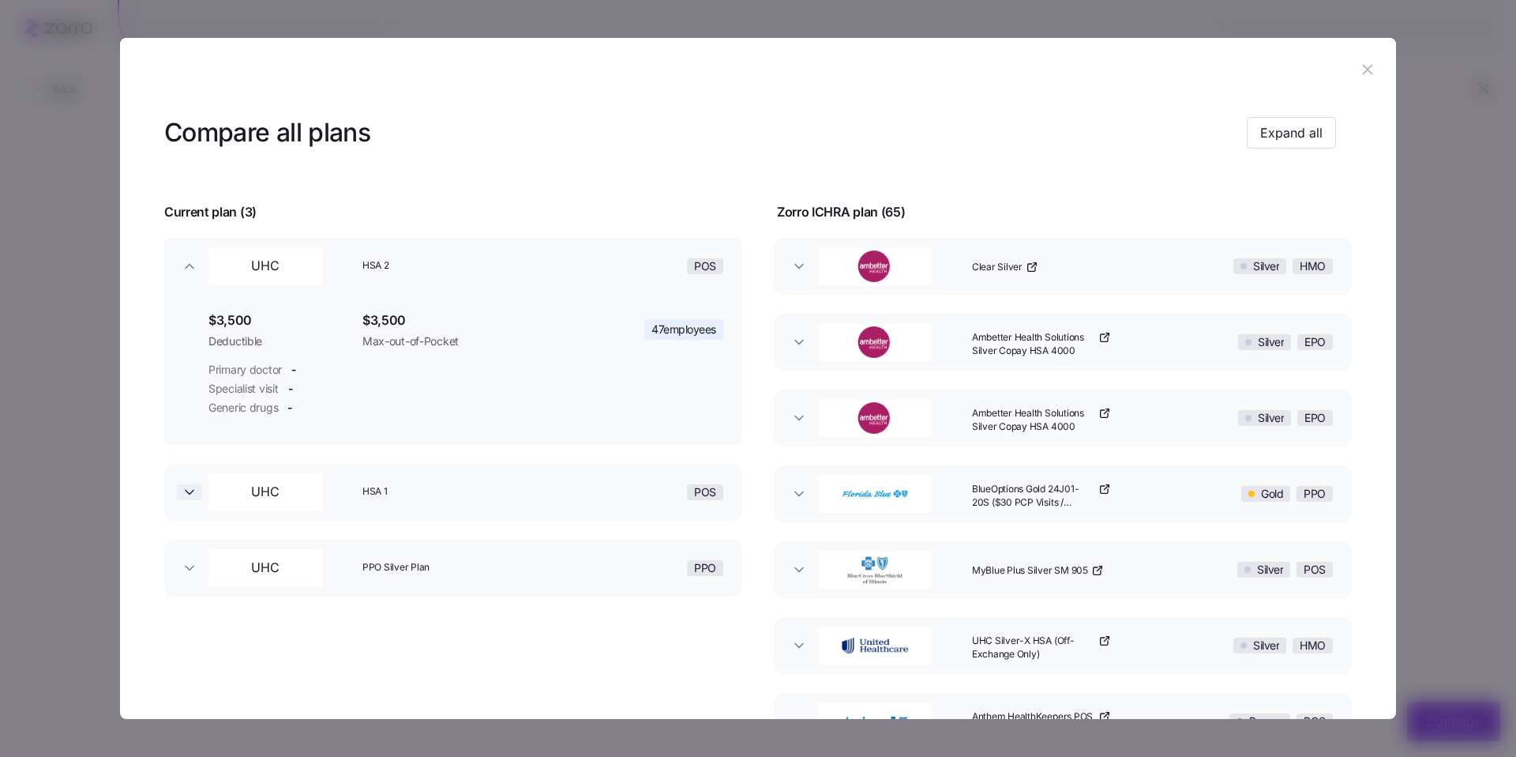
click at [197, 491] on icon "button" at bounding box center [190, 492] width 16 height 16
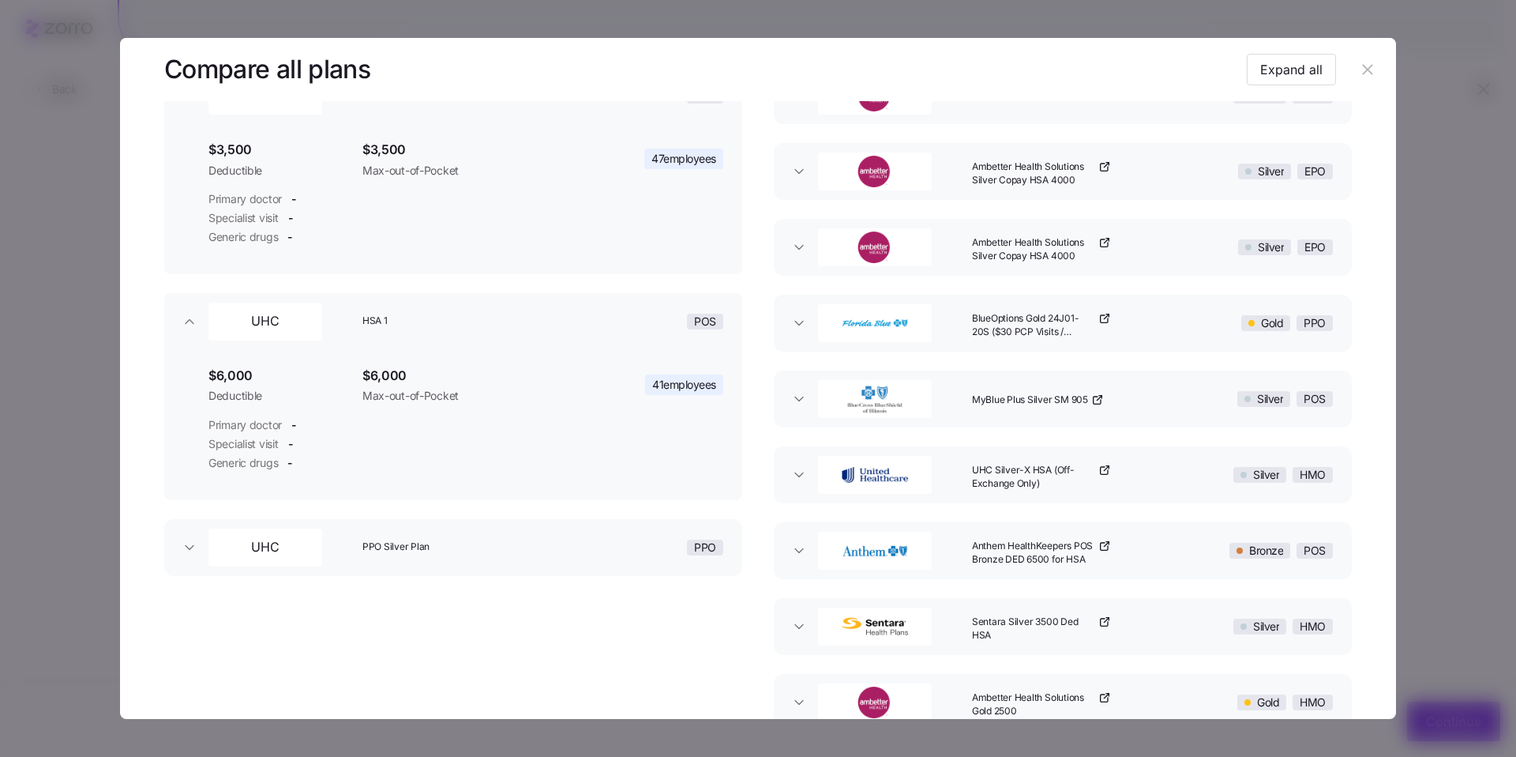
scroll to position [537, 0]
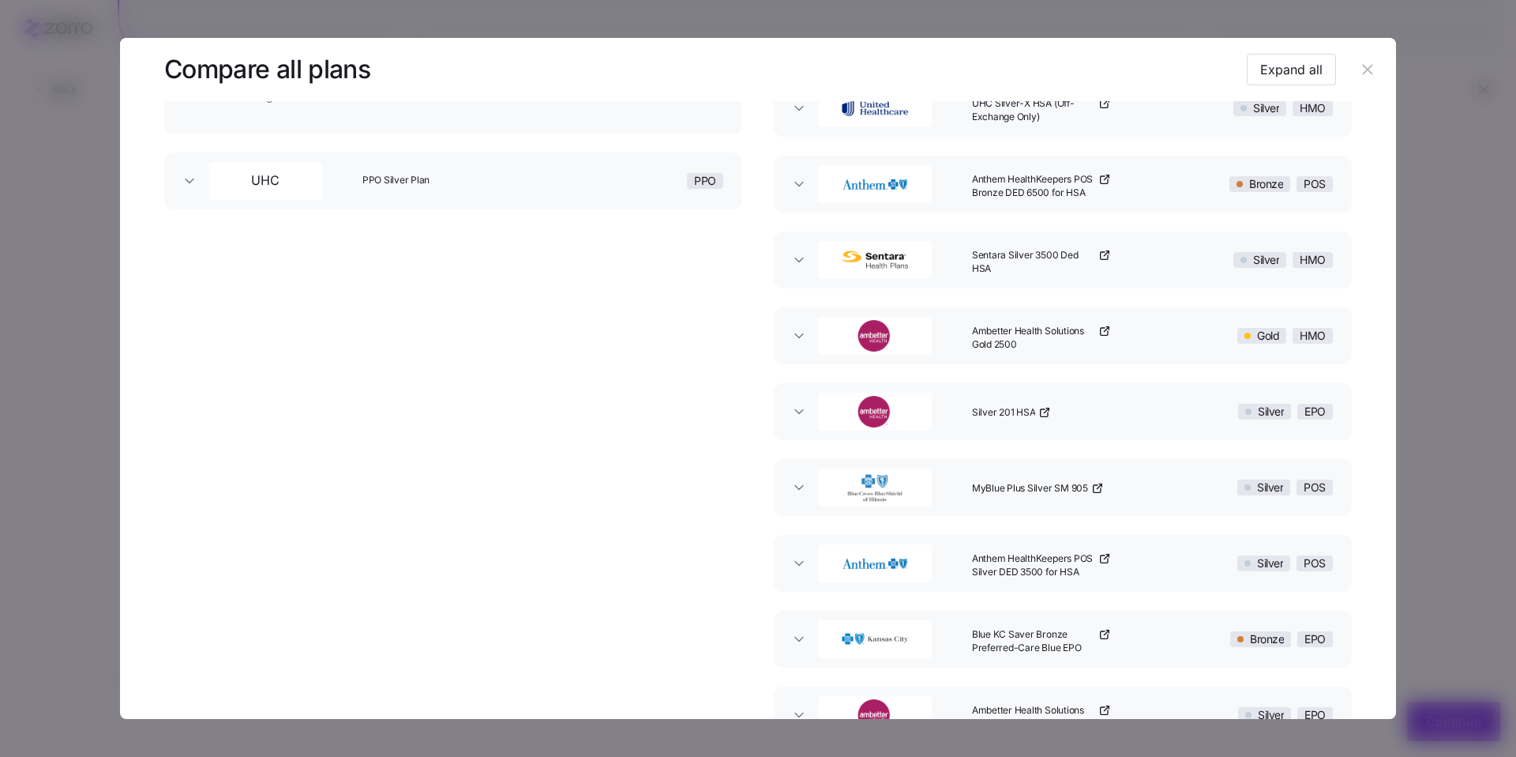
click at [185, 193] on button "UHC PPO Silver Plan PPO" at bounding box center [453, 180] width 578 height 57
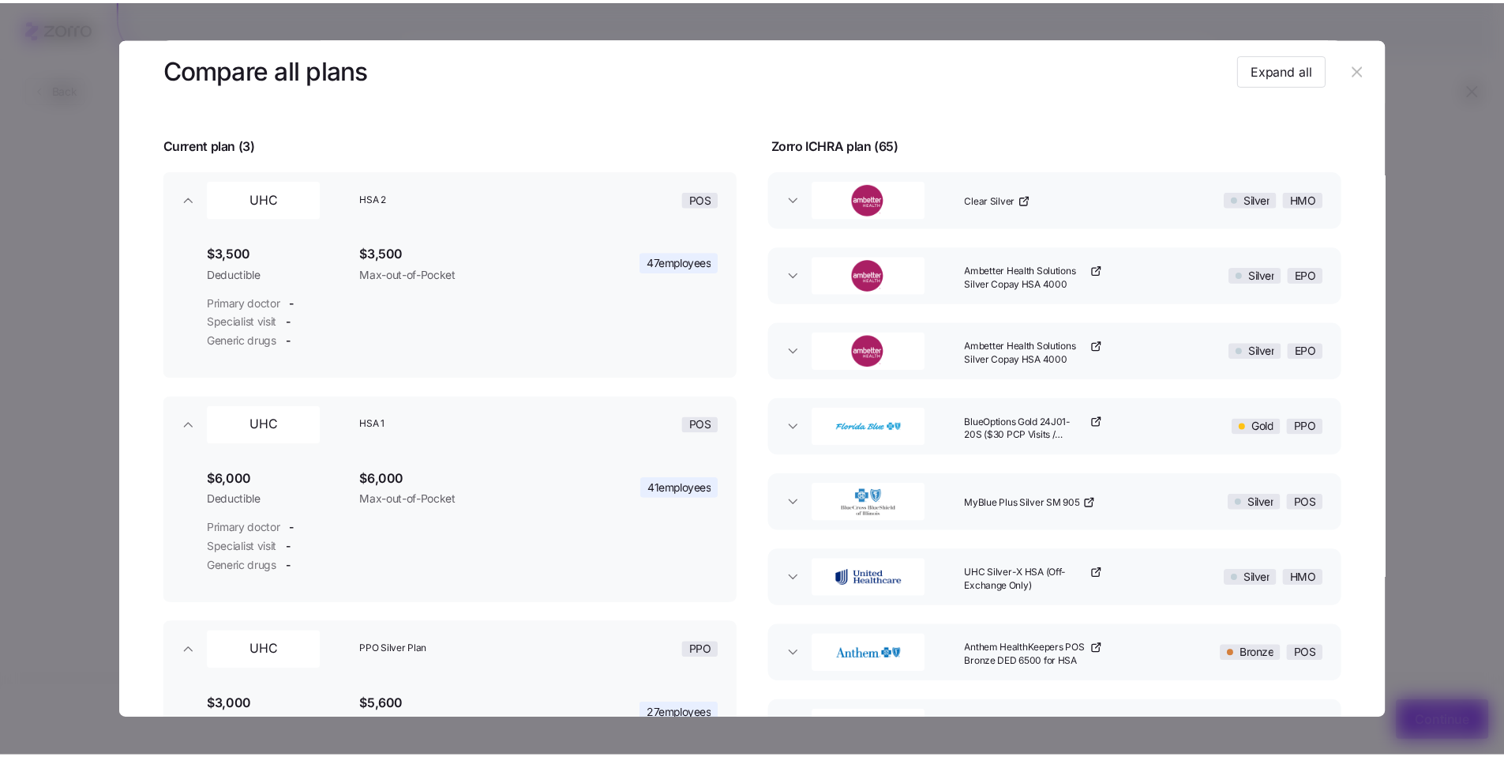
scroll to position [62, 0]
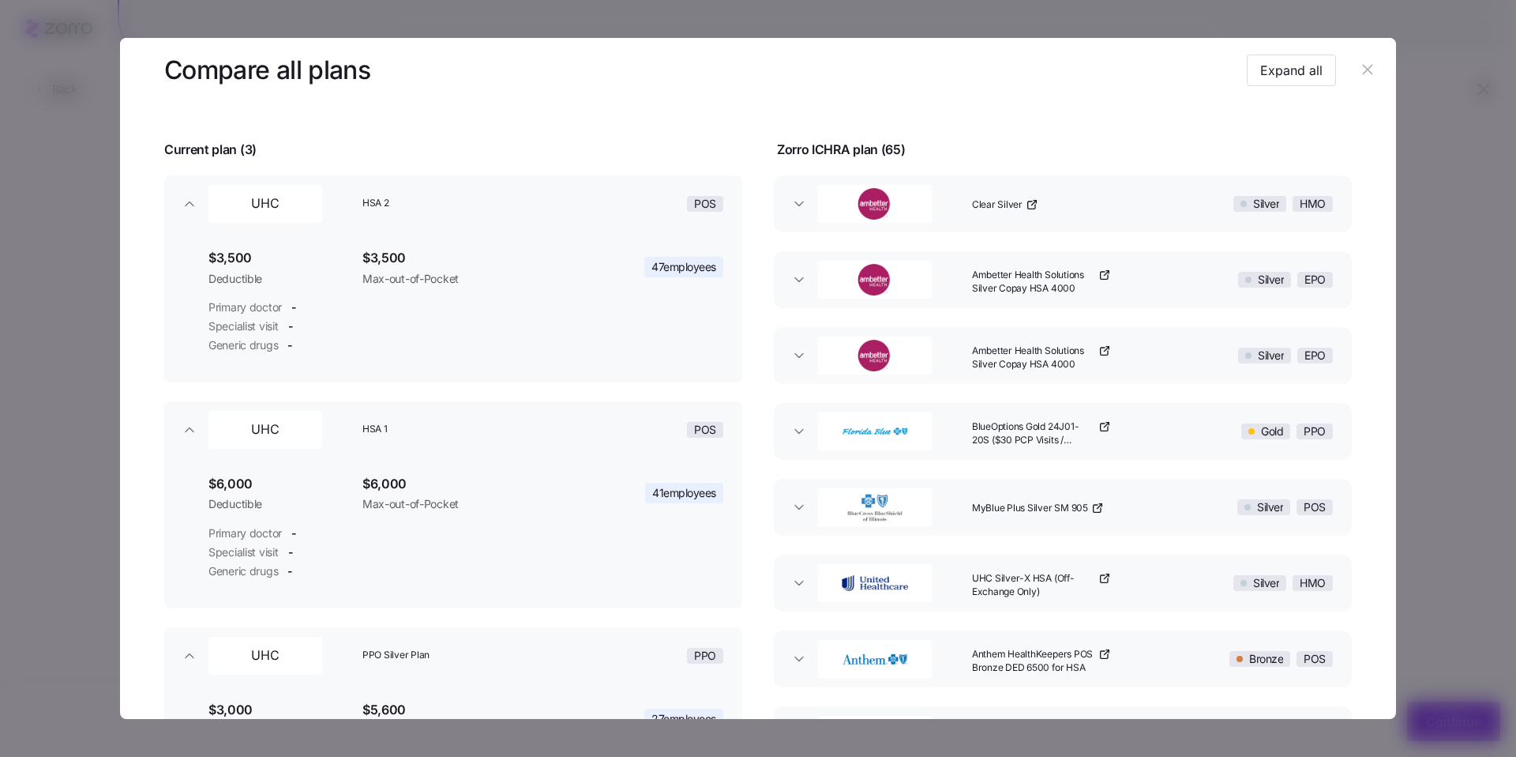
click at [636, 75] on icon "button" at bounding box center [1367, 69] width 17 height 17
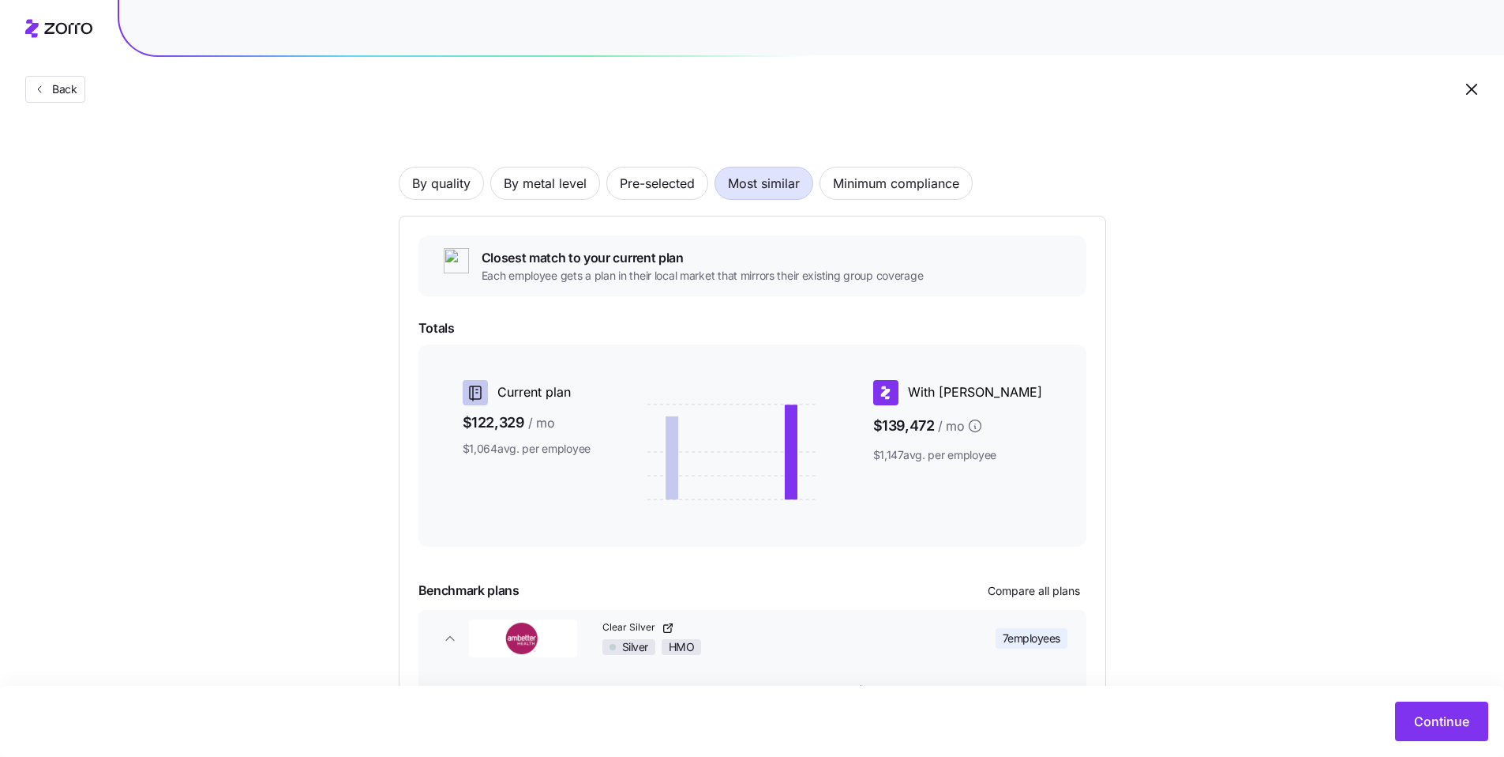
scroll to position [0, 0]
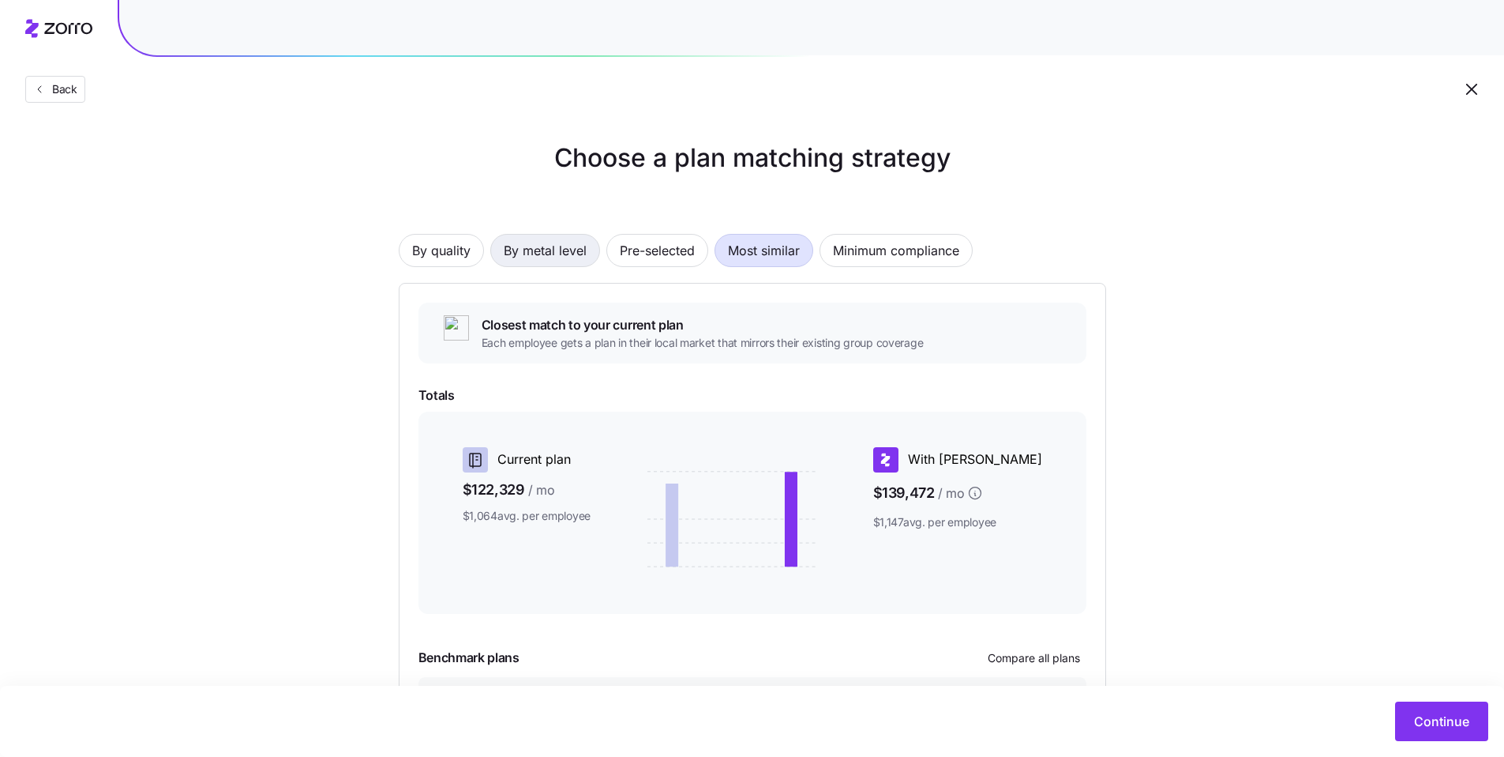
click at [572, 261] on span "By metal level" at bounding box center [545, 251] width 83 height 32
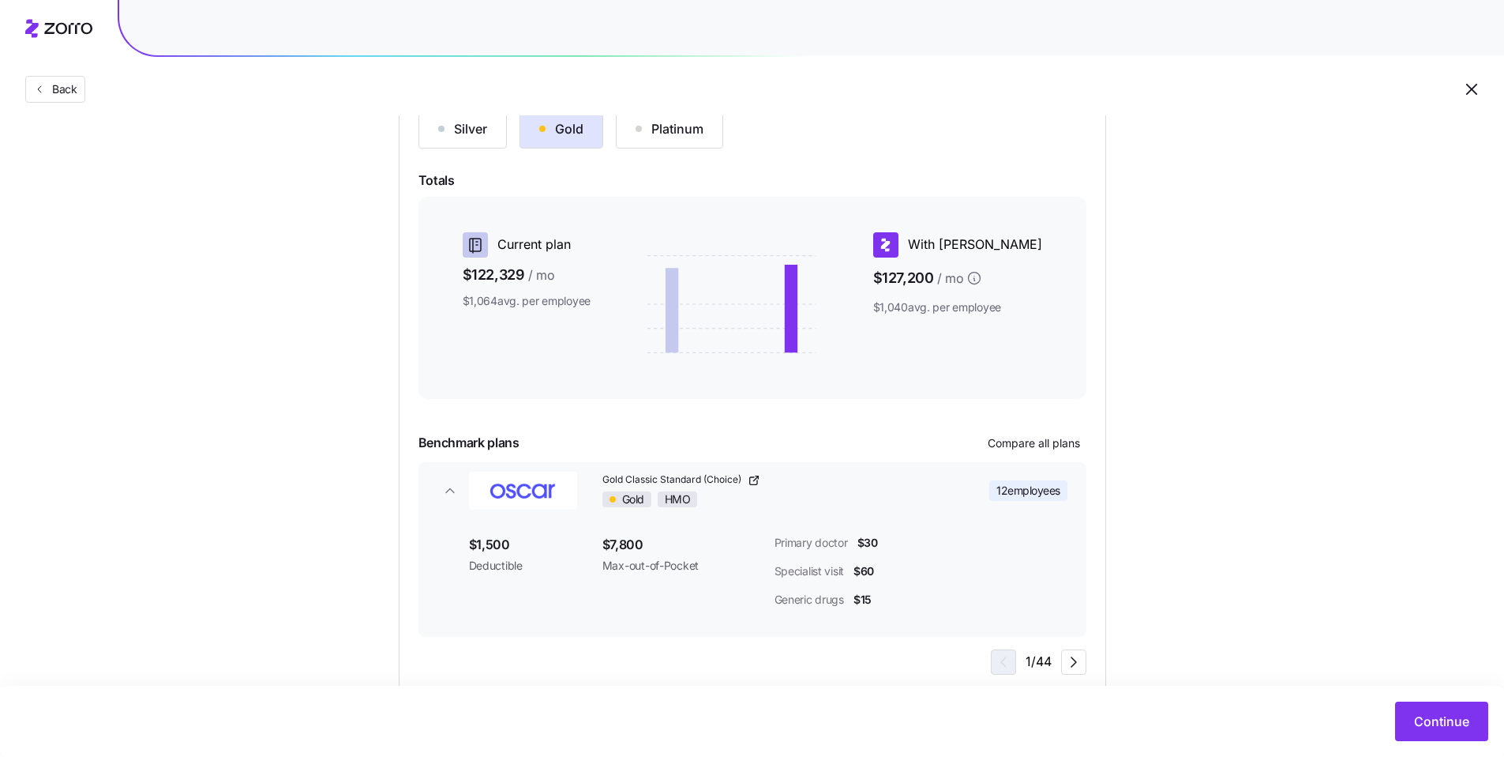
scroll to position [185, 0]
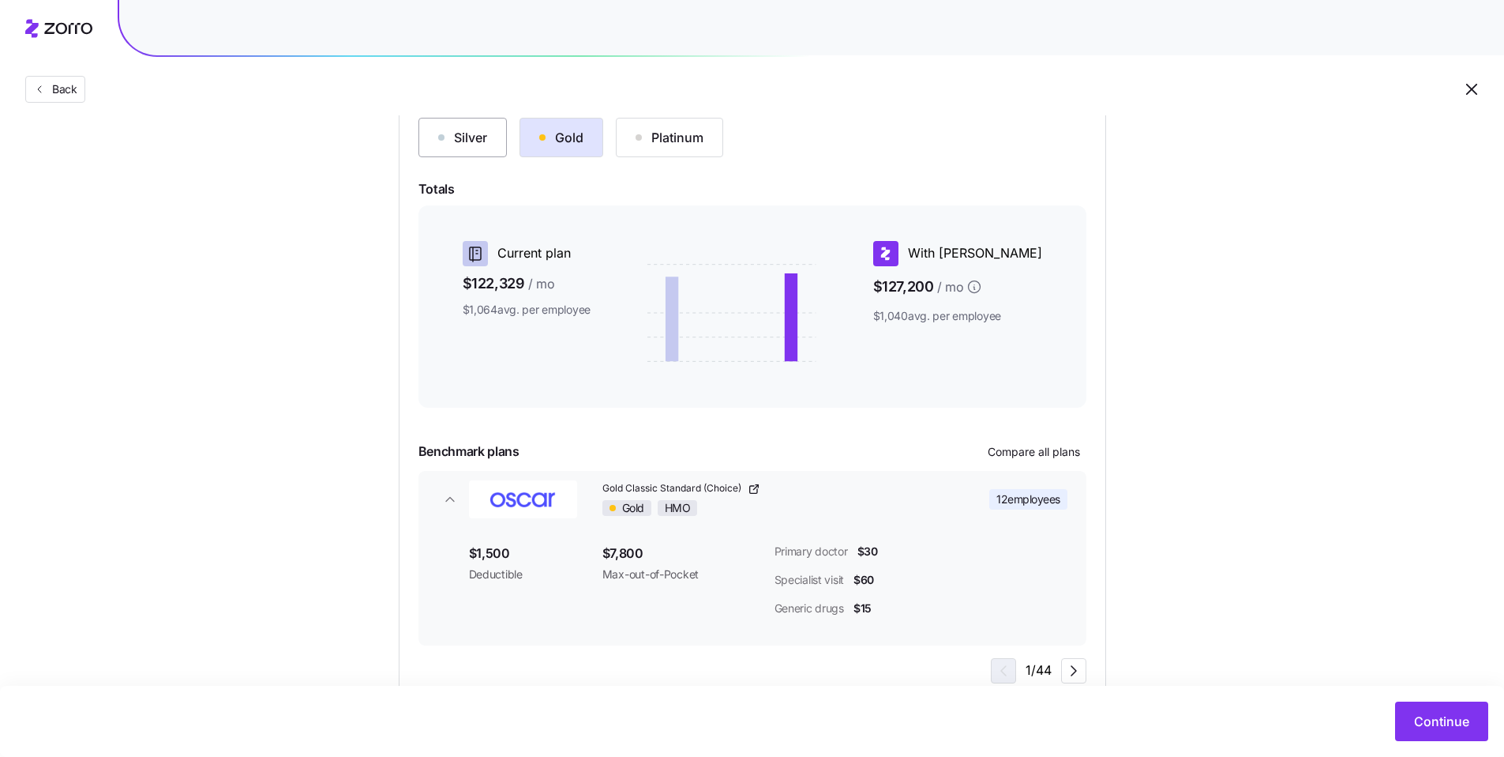
click at [476, 133] on div "Silver" at bounding box center [462, 137] width 49 height 19
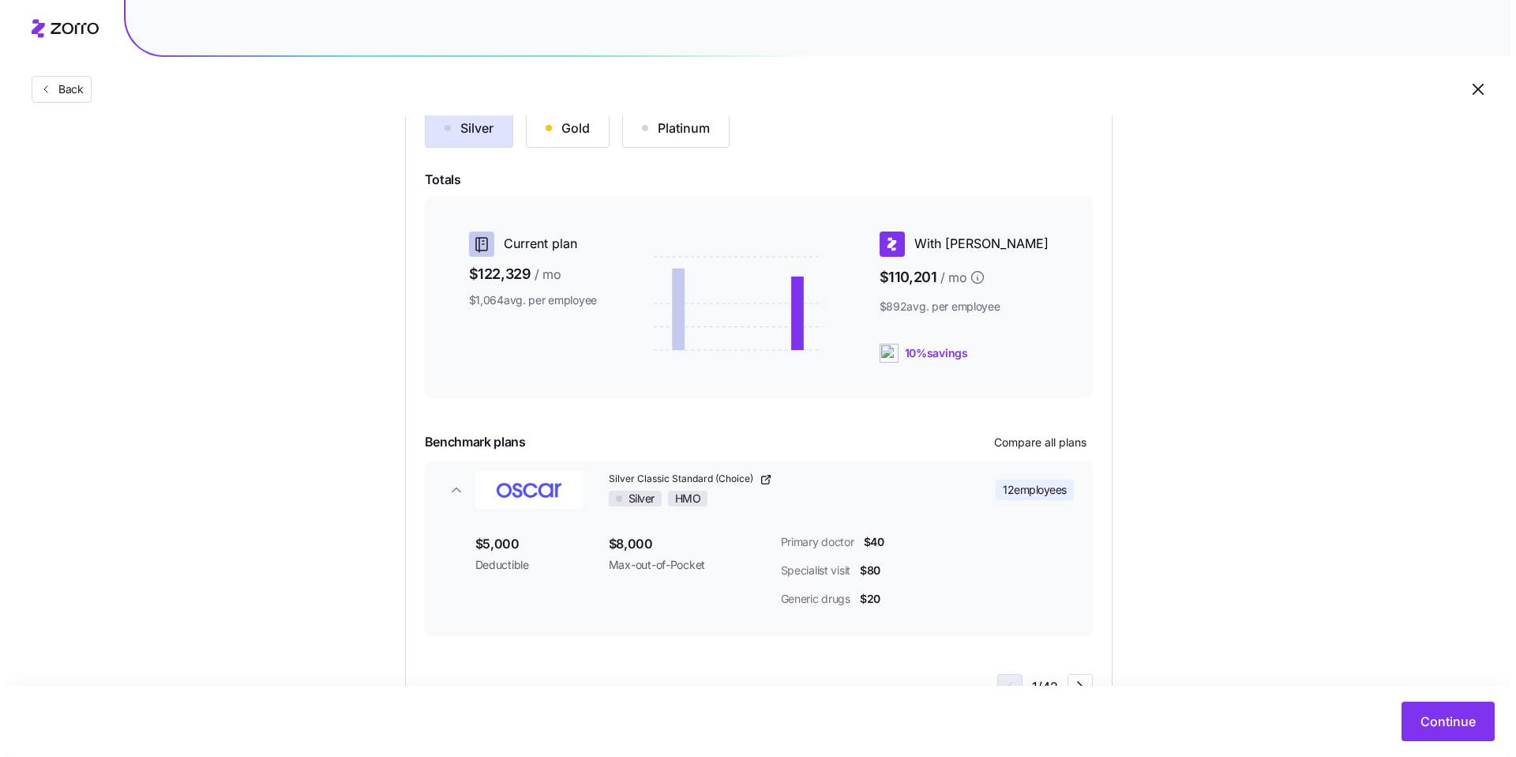
scroll to position [206, 0]
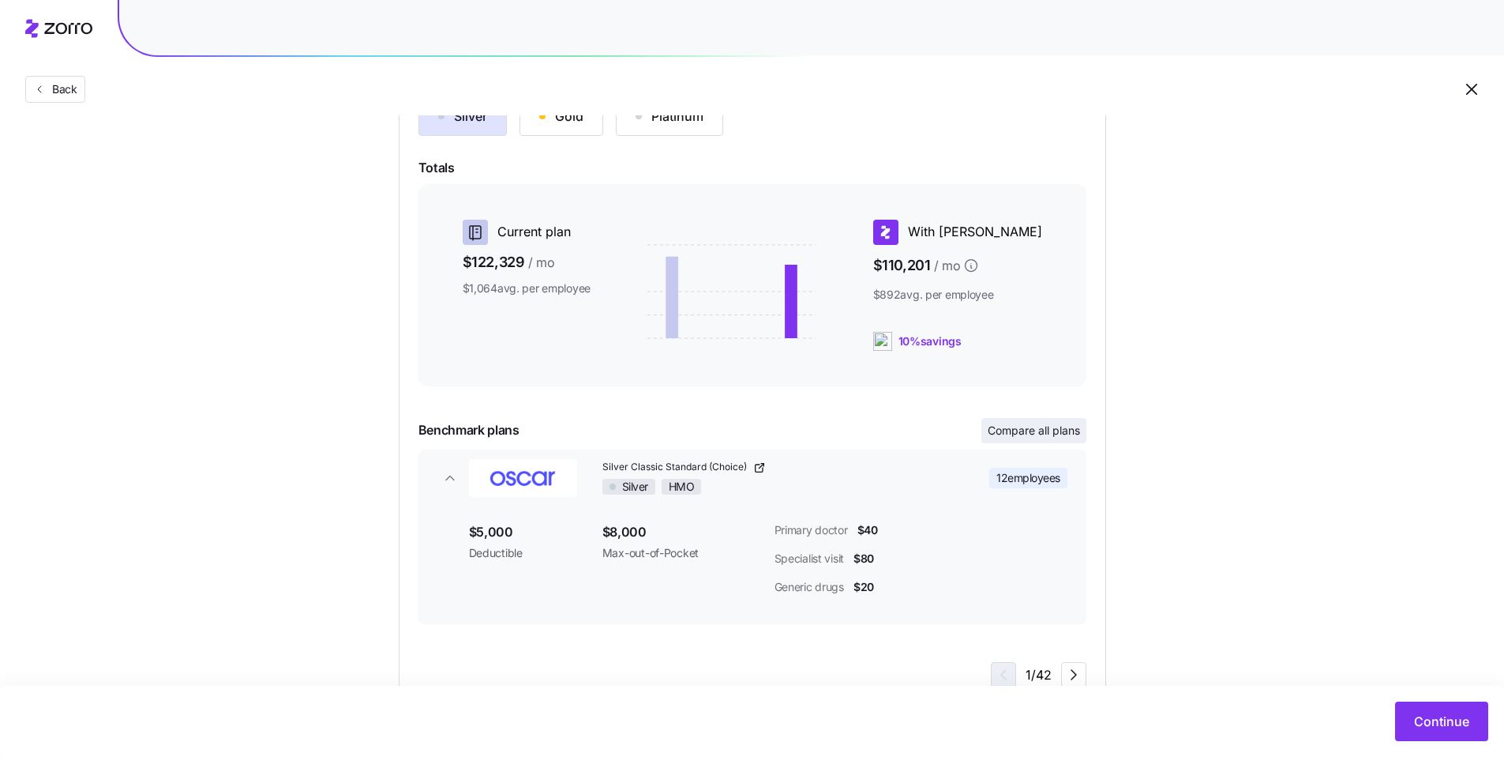
click at [636, 441] on button "Compare all plans" at bounding box center [1034, 430] width 105 height 25
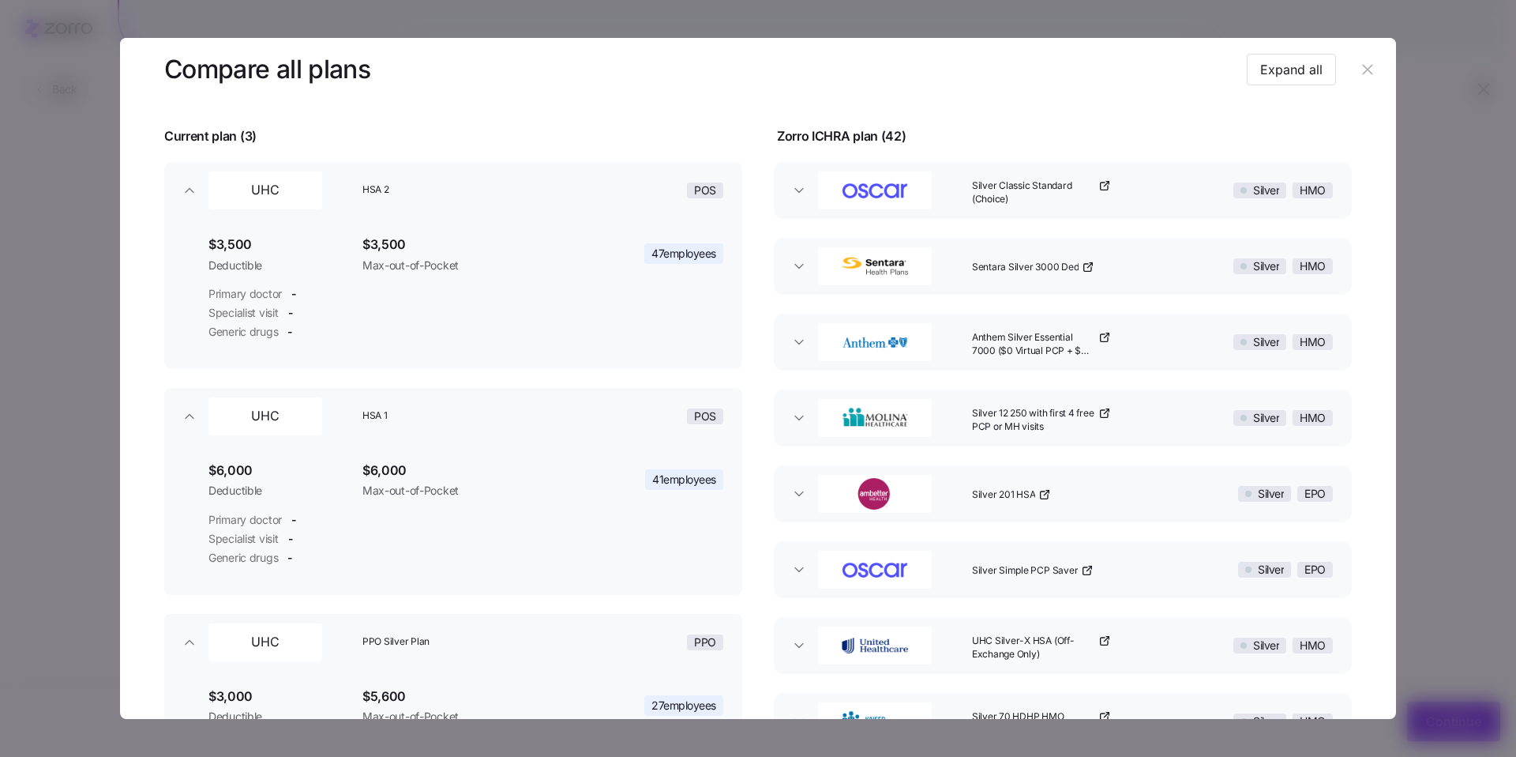
scroll to position [59, 0]
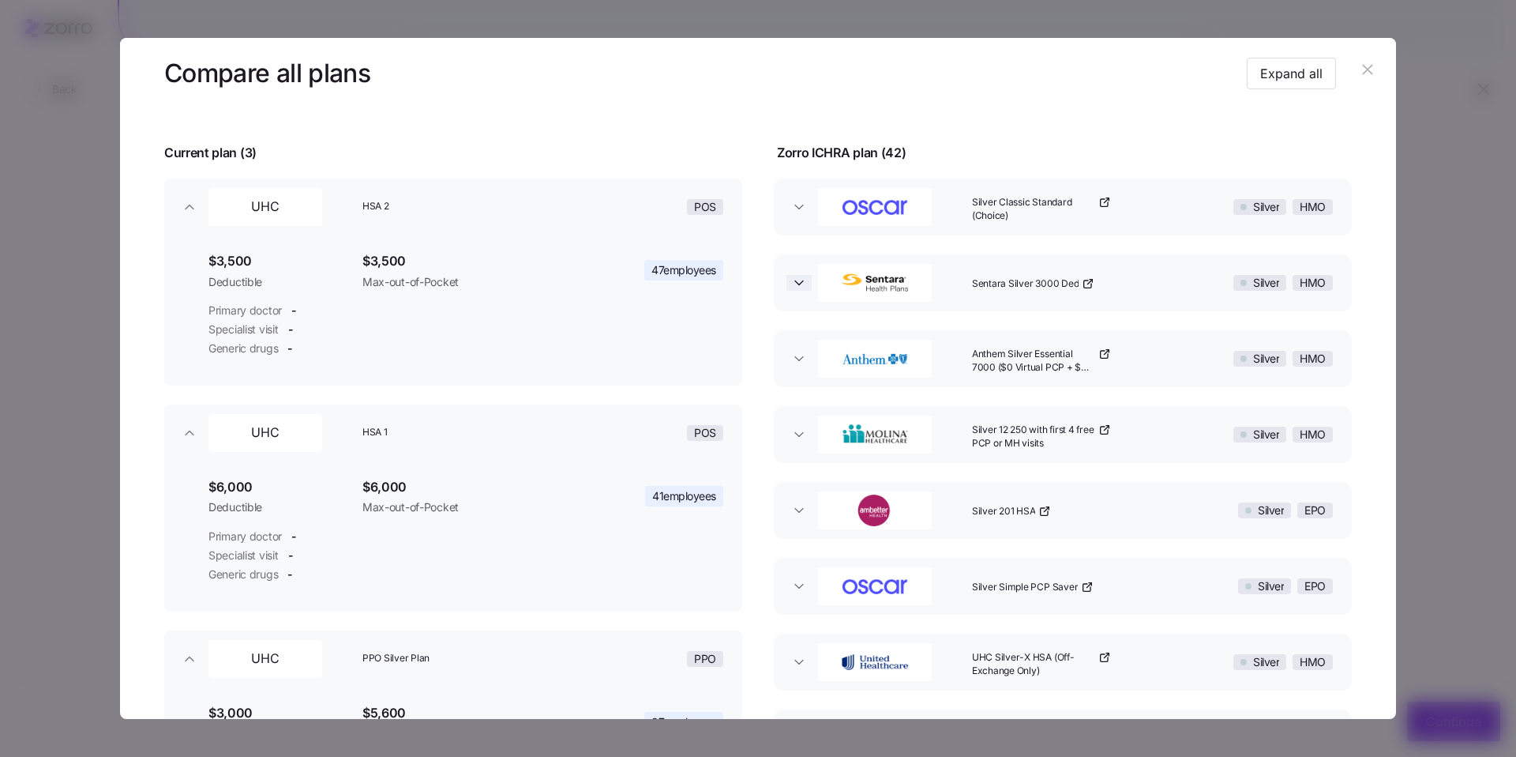
click at [636, 278] on icon "button" at bounding box center [799, 283] width 16 height 16
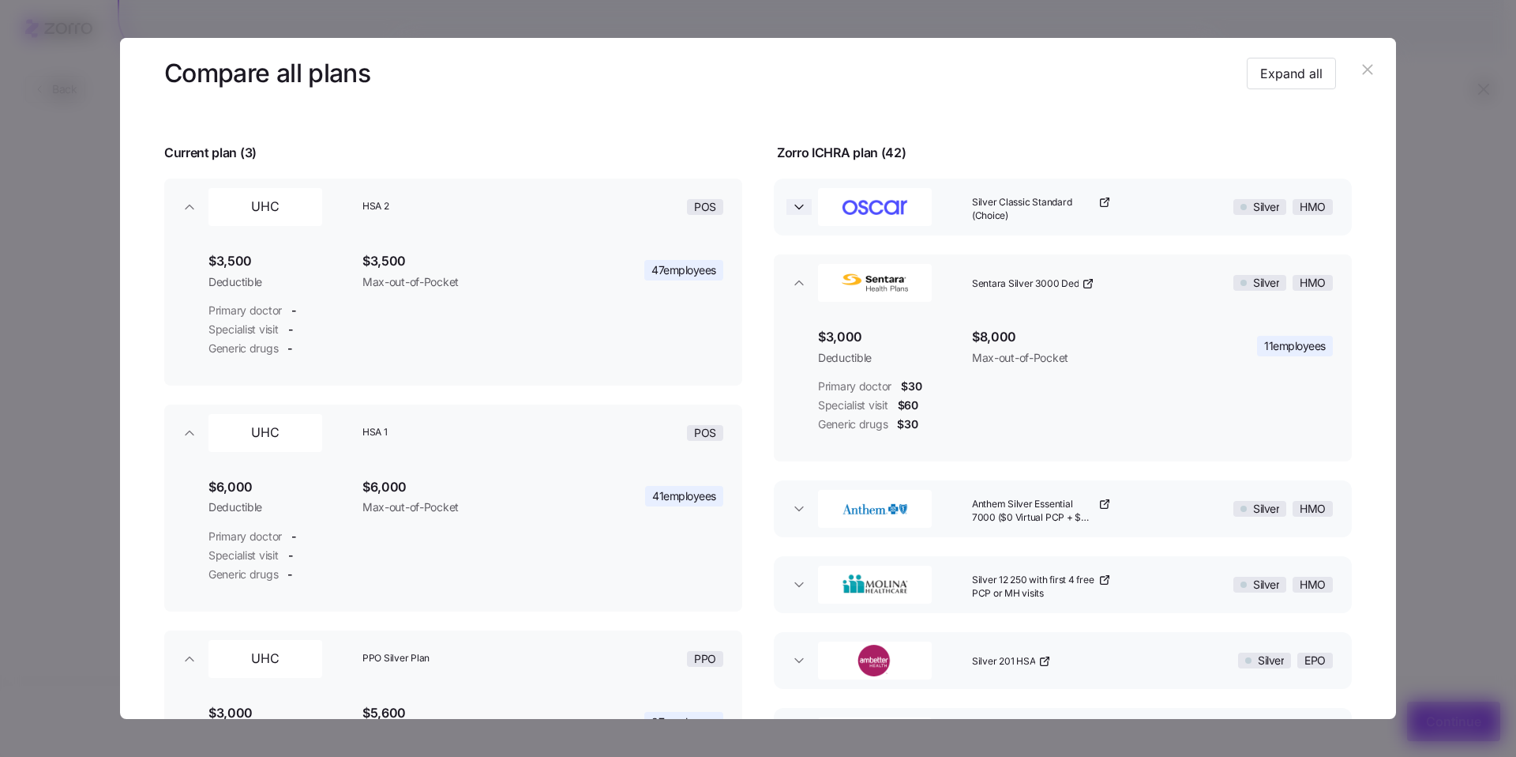
click at [636, 208] on icon "button" at bounding box center [799, 207] width 16 height 16
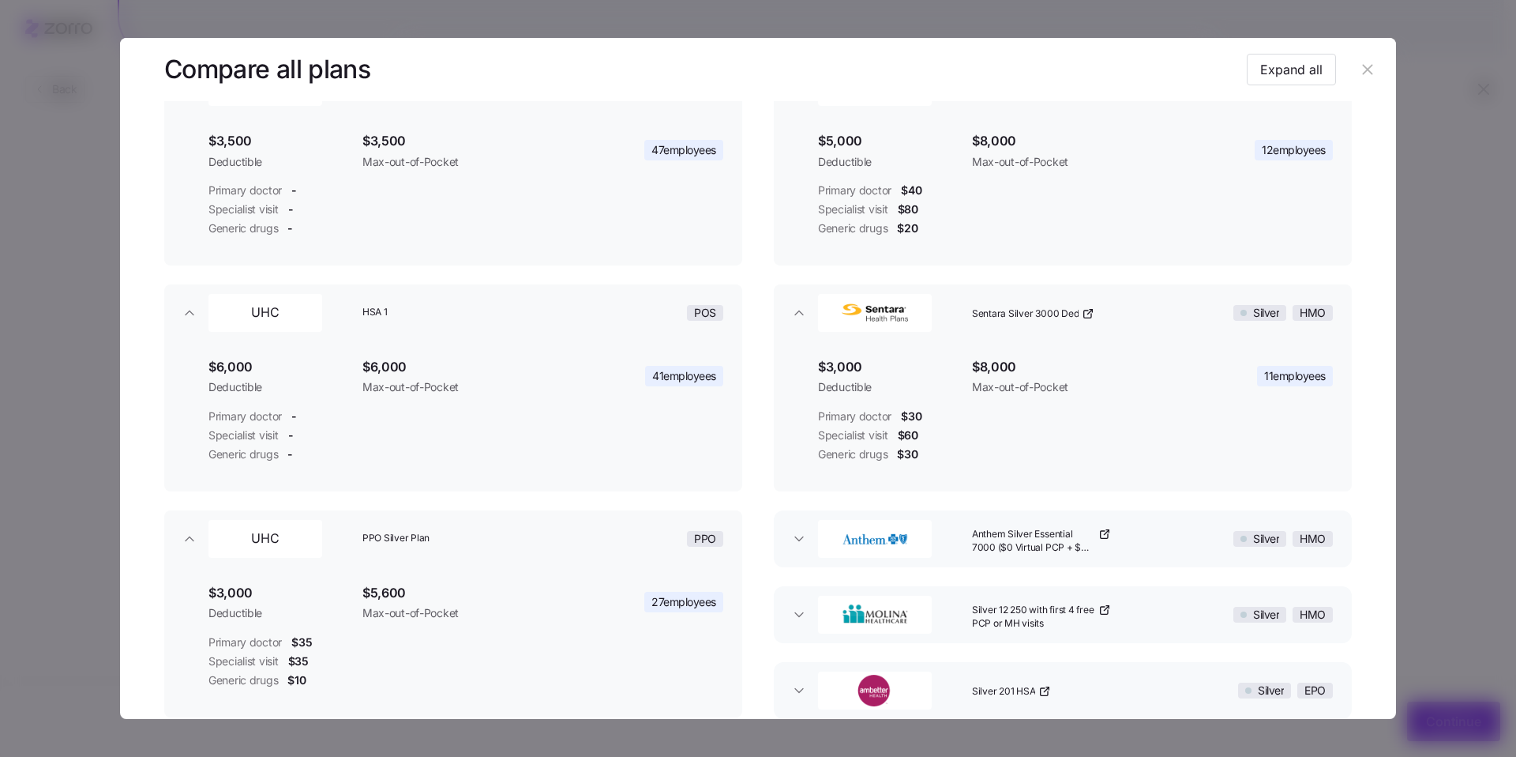
scroll to position [182, 0]
click at [636, 530] on icon "button" at bounding box center [799, 536] width 16 height 16
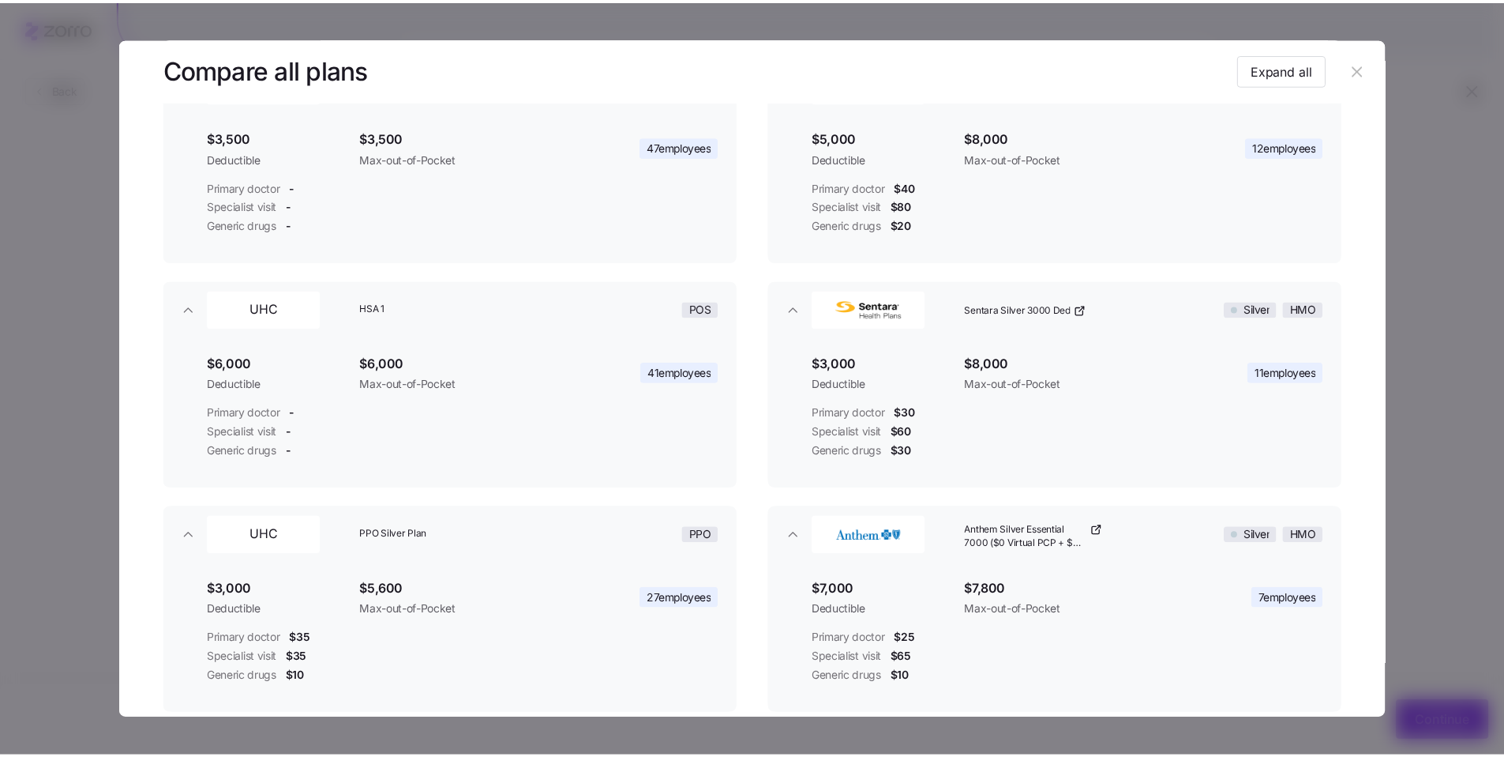
scroll to position [179, 0]
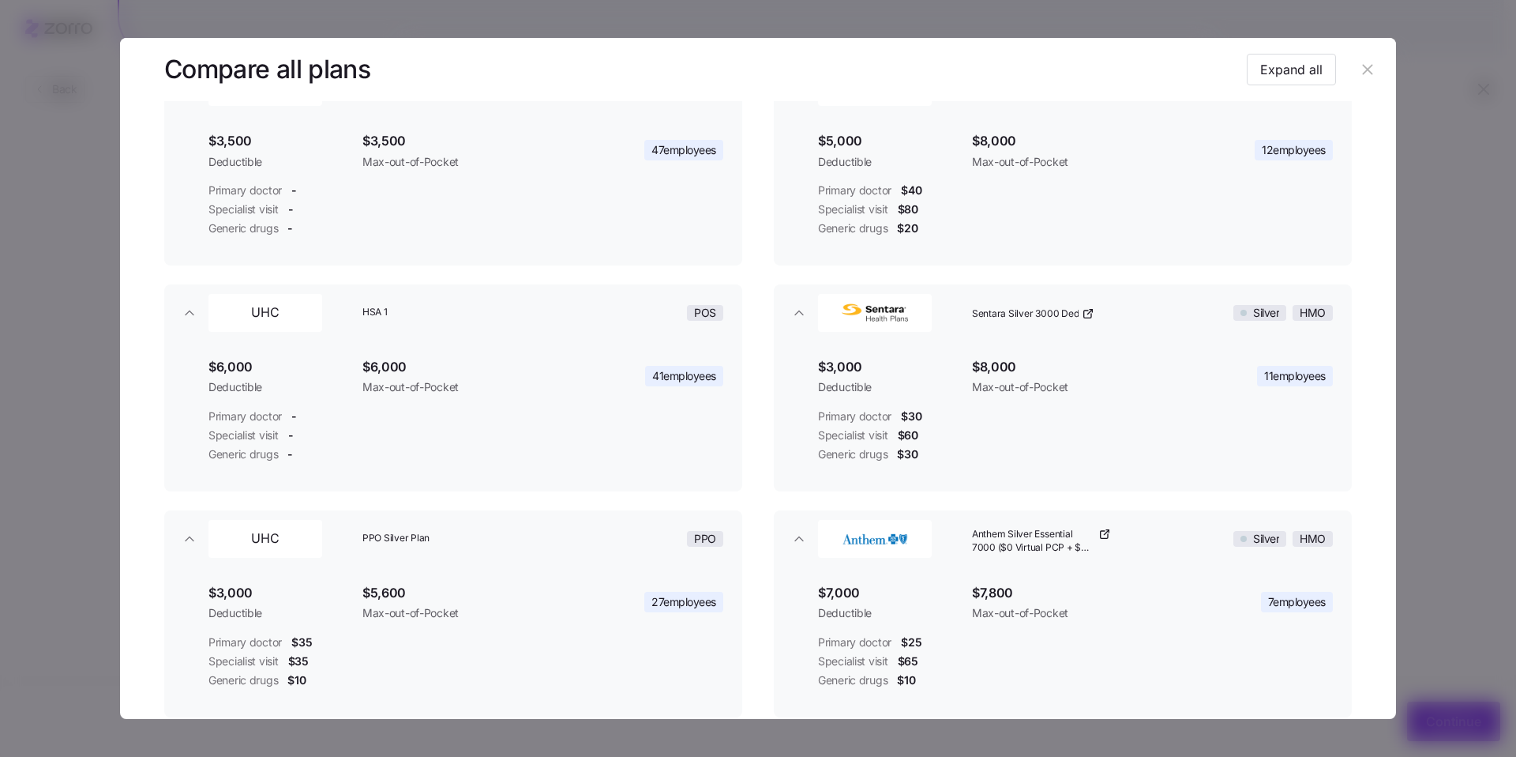
click at [636, 69] on header at bounding box center [758, 69] width 1276 height 63
click at [636, 74] on icon "button" at bounding box center [1367, 69] width 10 height 10
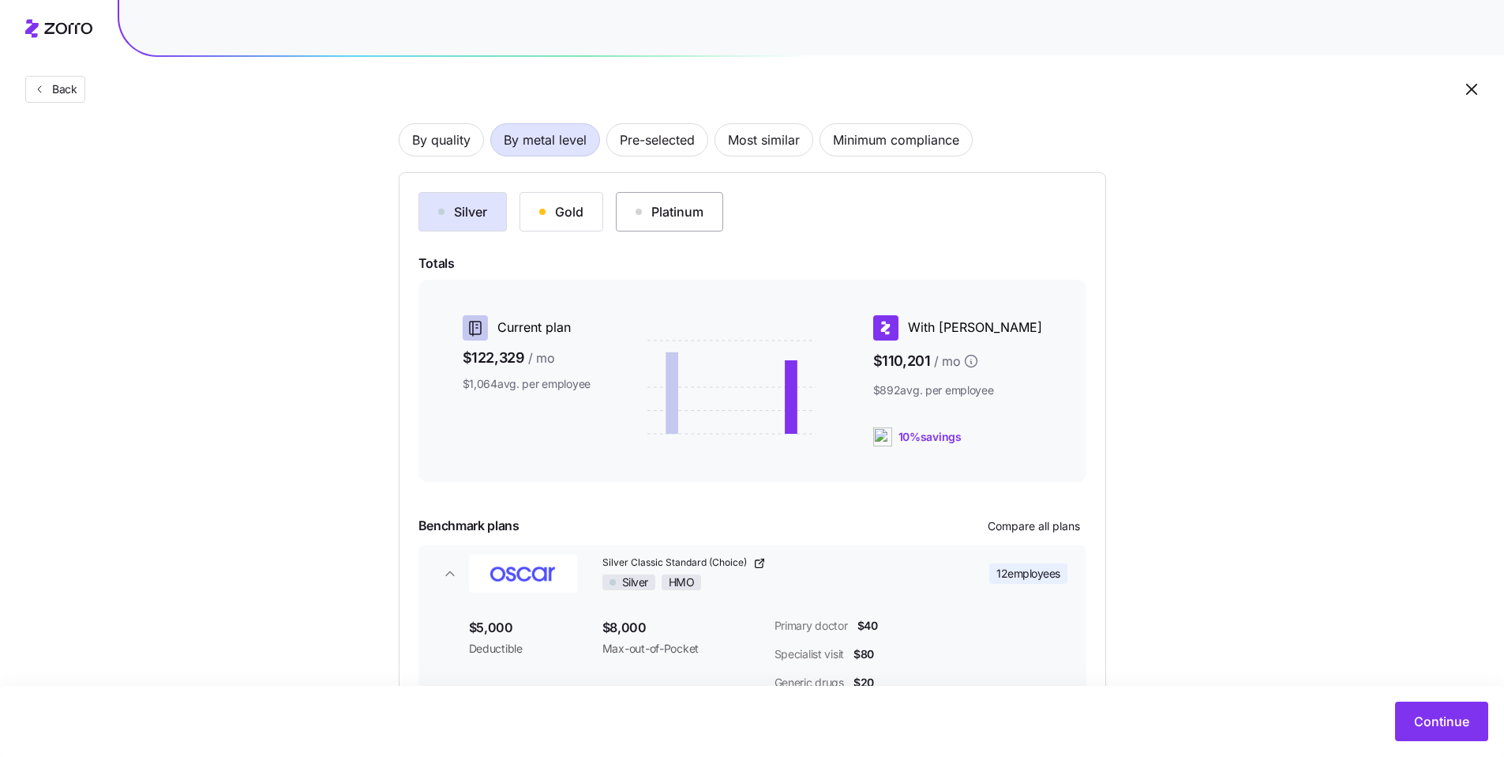
scroll to position [107, 0]
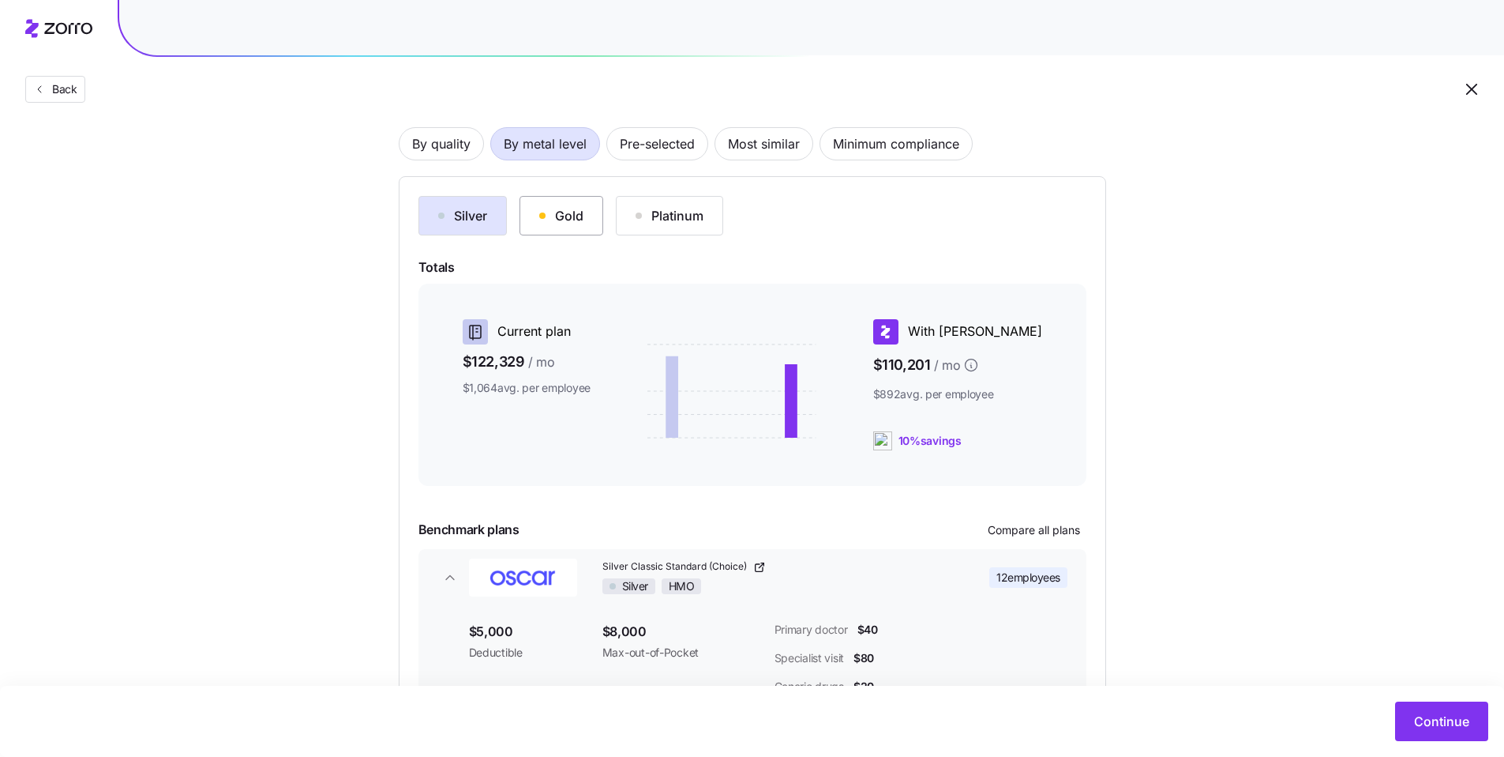
click at [583, 216] on div "Gold" at bounding box center [561, 215] width 44 height 19
click at [464, 223] on div "Silver" at bounding box center [462, 215] width 49 height 19
click at [593, 226] on button "Gold" at bounding box center [562, 215] width 84 height 39
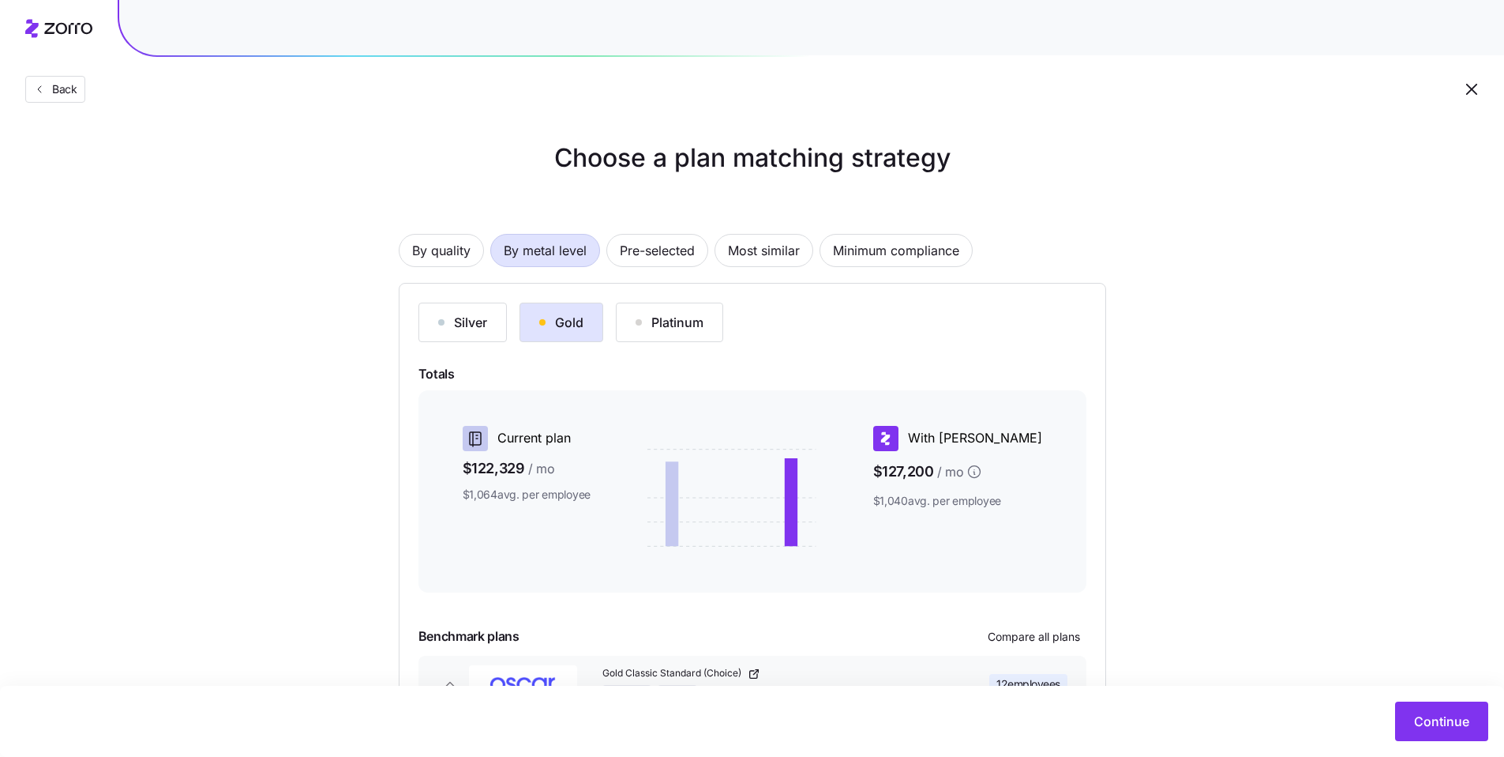
scroll to position [137, 0]
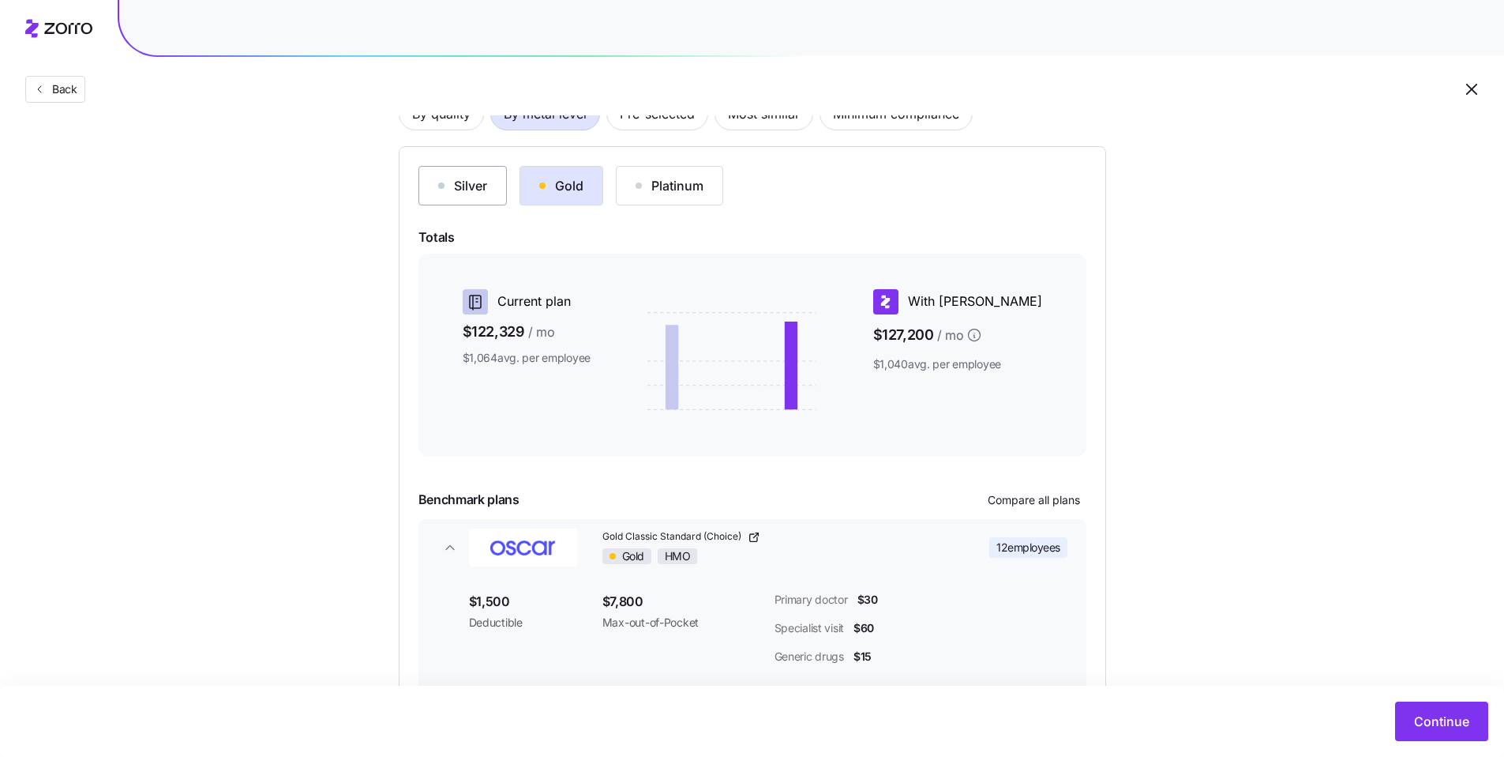
click at [475, 190] on div "Silver" at bounding box center [462, 185] width 49 height 19
click at [584, 197] on button "Gold" at bounding box center [562, 185] width 84 height 39
